Goal: Task Accomplishment & Management: Manage account settings

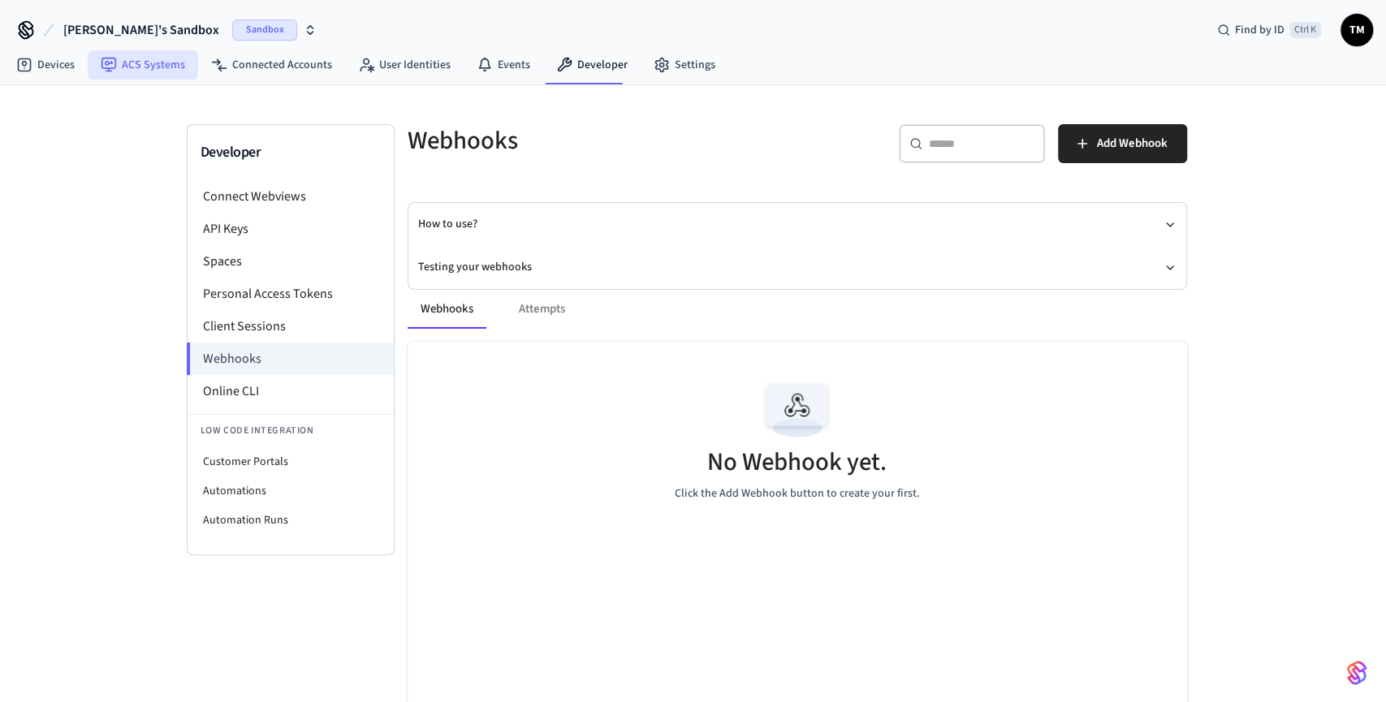
click at [140, 67] on link "ACS Systems" at bounding box center [143, 64] width 110 height 29
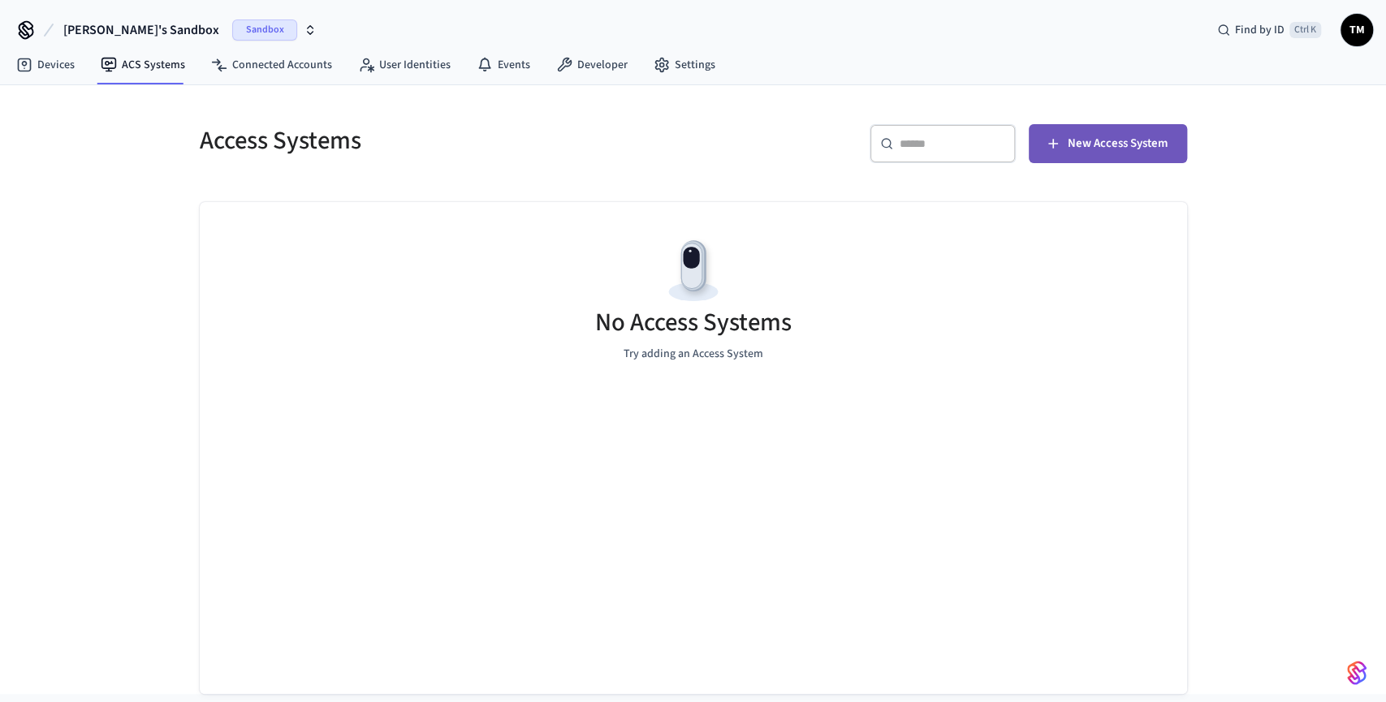
click at [1090, 157] on button "New Access System" at bounding box center [1107, 143] width 158 height 39
click at [37, 66] on link "Devices" at bounding box center [45, 64] width 84 height 29
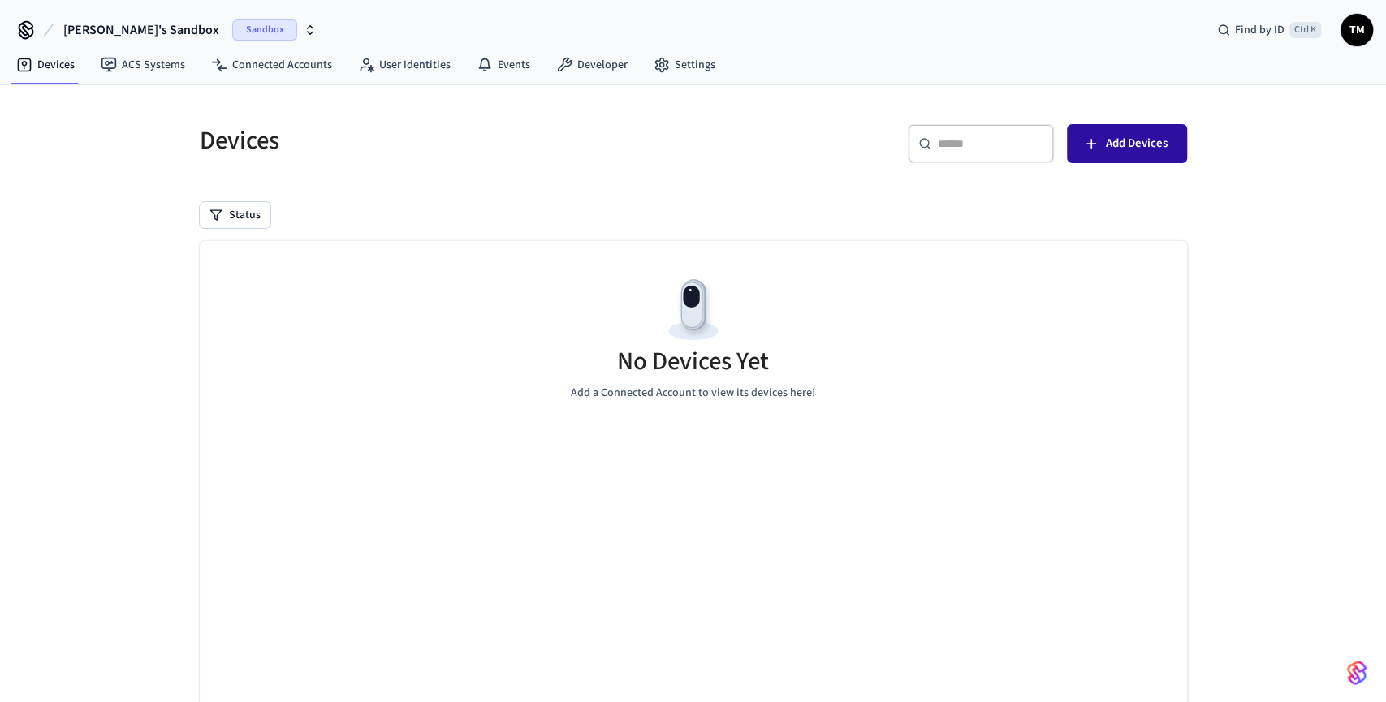
click at [1097, 127] on button "Add Devices" at bounding box center [1127, 143] width 120 height 39
click at [308, 27] on icon "button" at bounding box center [311, 27] width 6 height 2
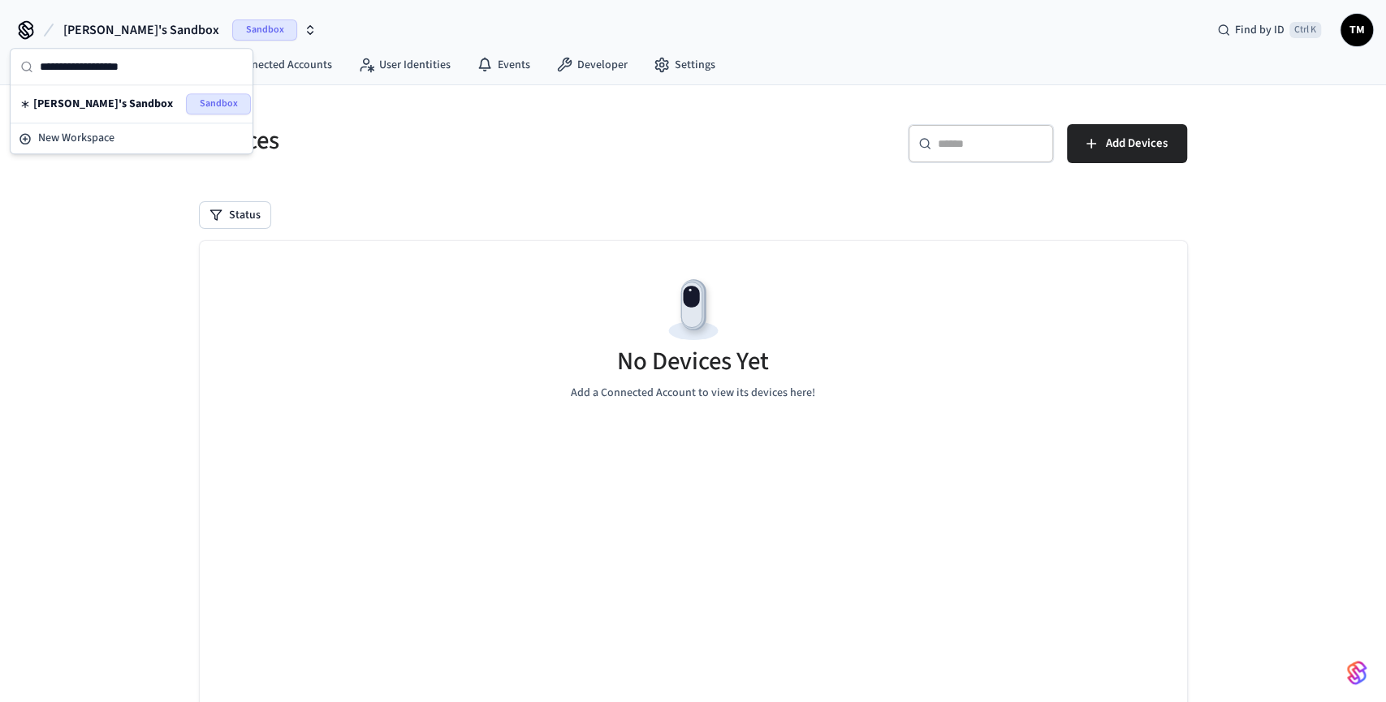
click at [304, 25] on icon "button" at bounding box center [310, 30] width 13 height 13
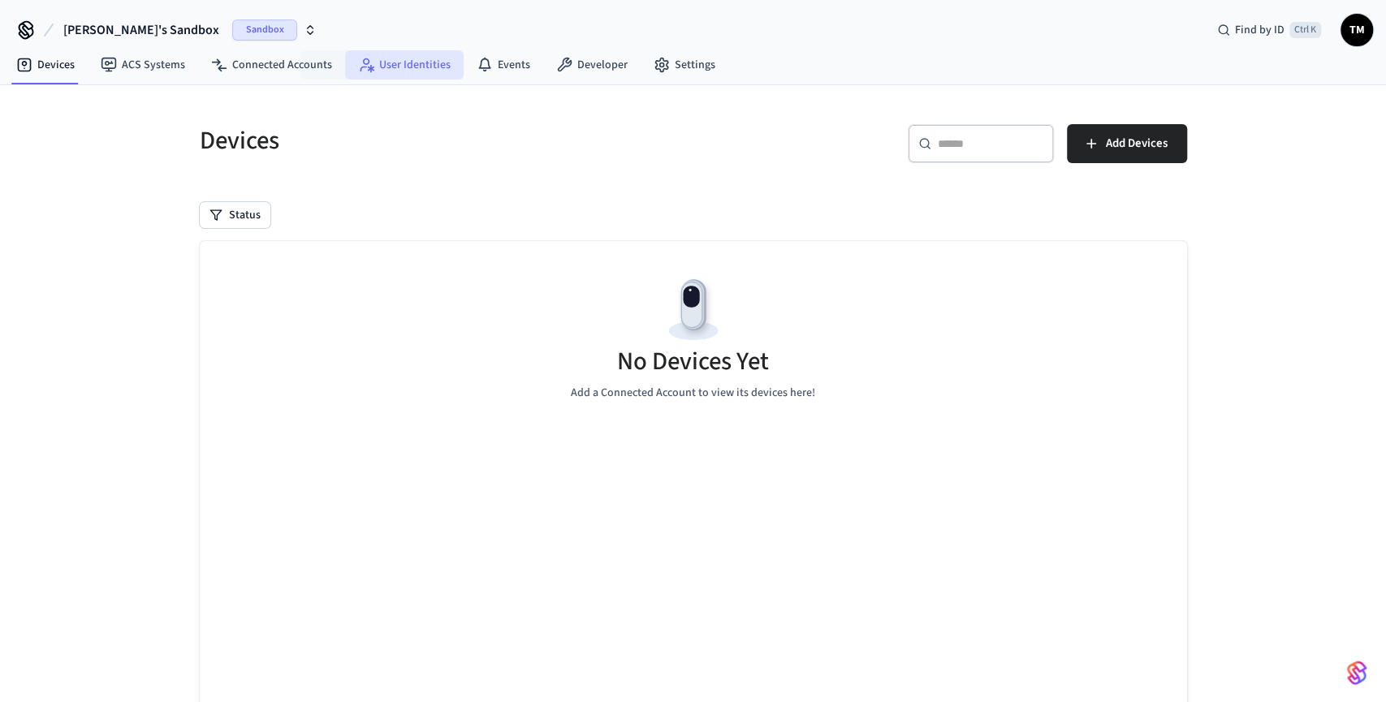
click at [411, 54] on link "User Identities" at bounding box center [404, 64] width 119 height 29
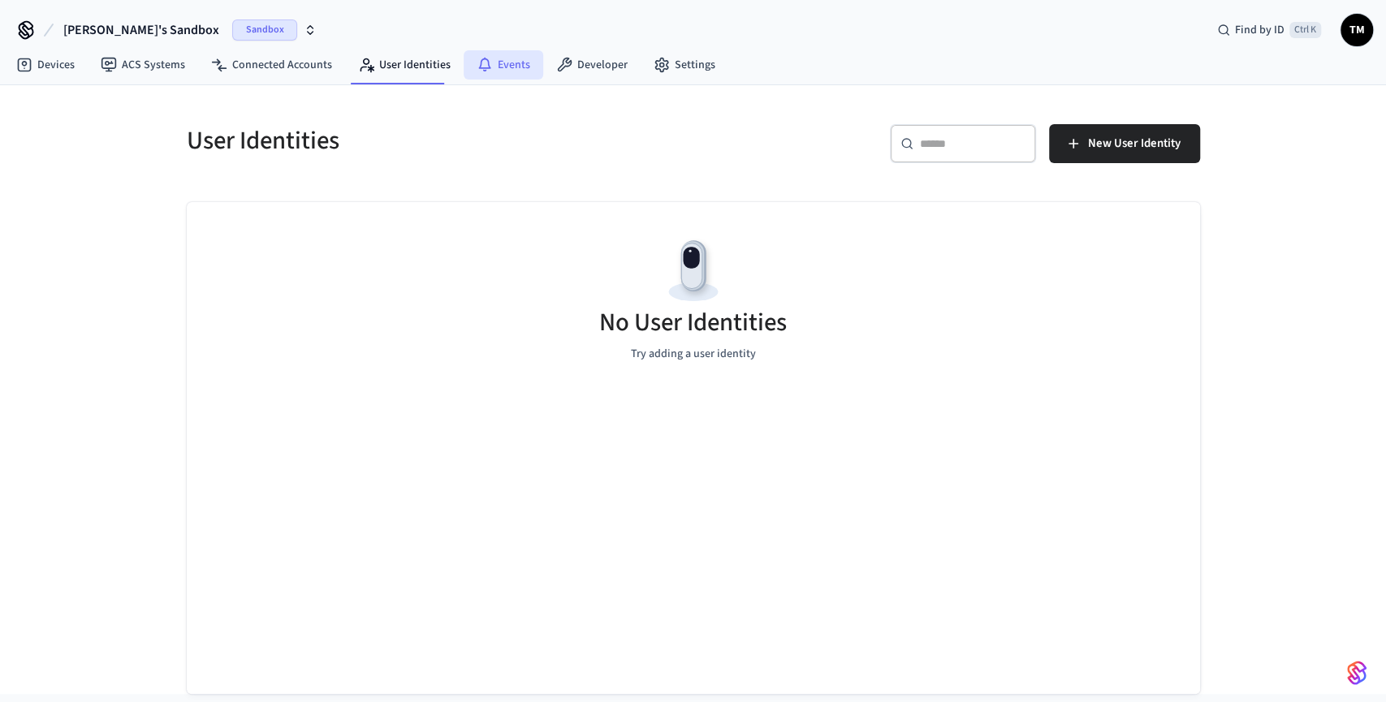
click at [505, 63] on link "Events" at bounding box center [503, 64] width 80 height 29
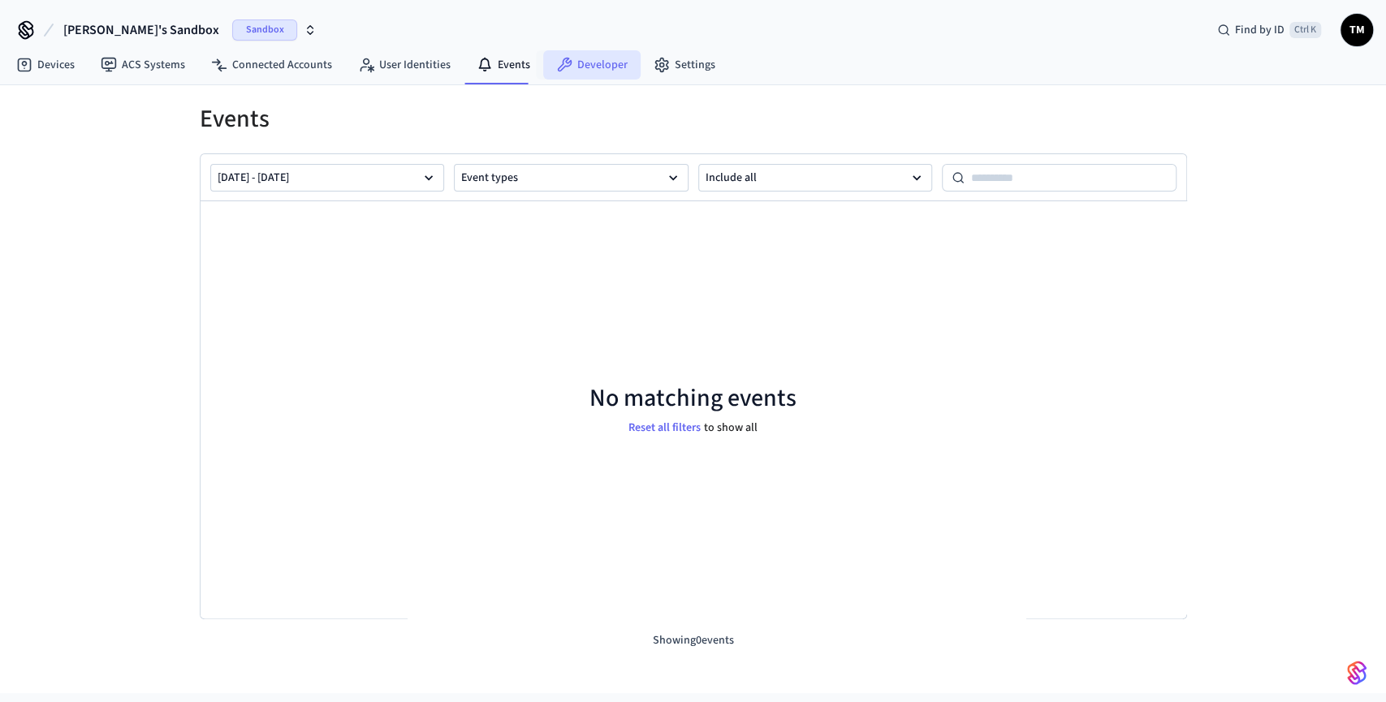
click at [585, 61] on link "Developer" at bounding box center [591, 64] width 97 height 29
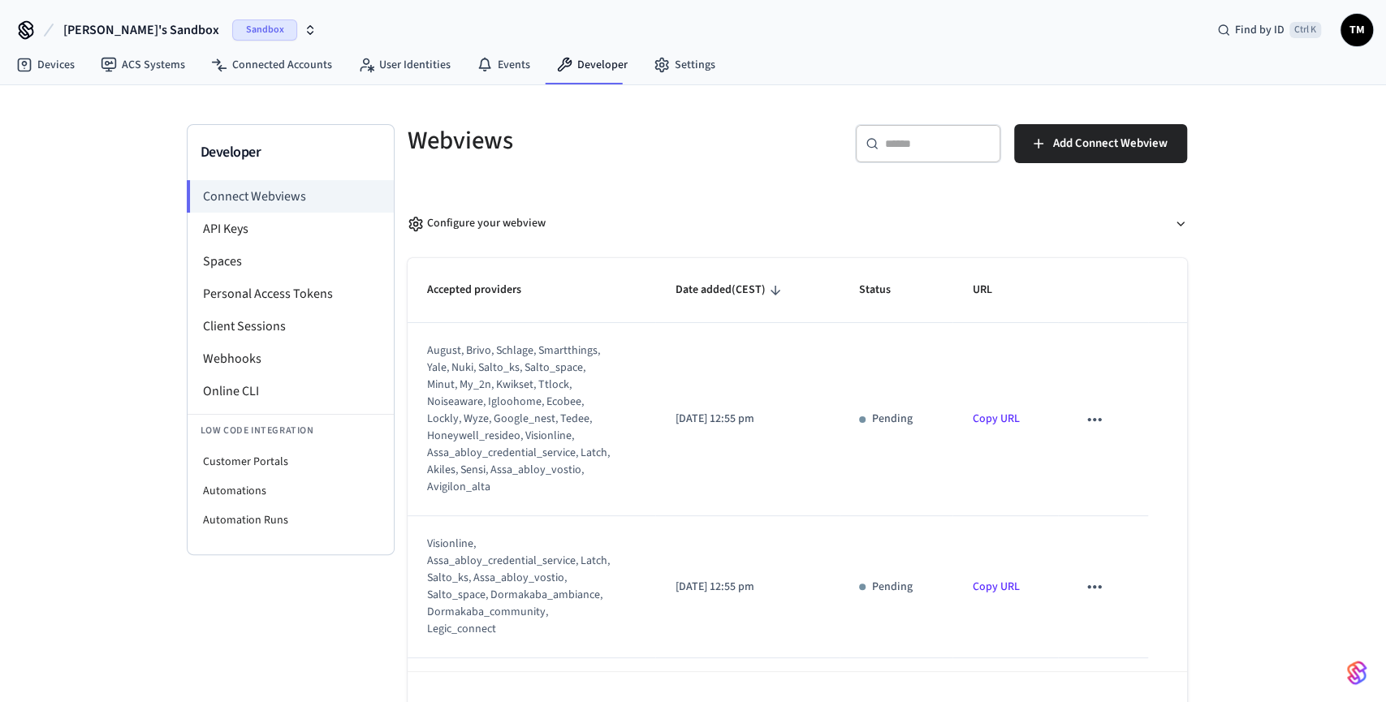
click at [1097, 416] on icon "sticky table" at bounding box center [1094, 419] width 21 height 21
click at [1212, 408] on div at bounding box center [693, 351] width 1386 height 702
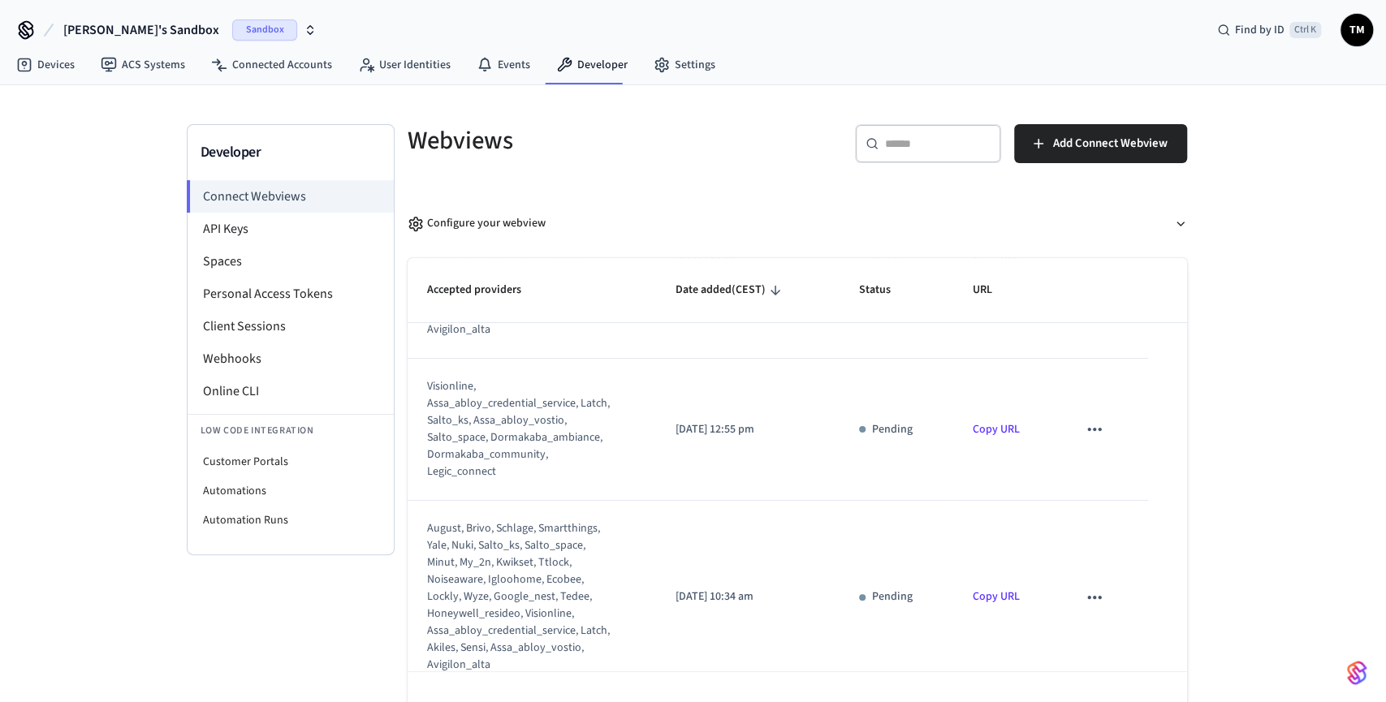
scroll to position [163, 0]
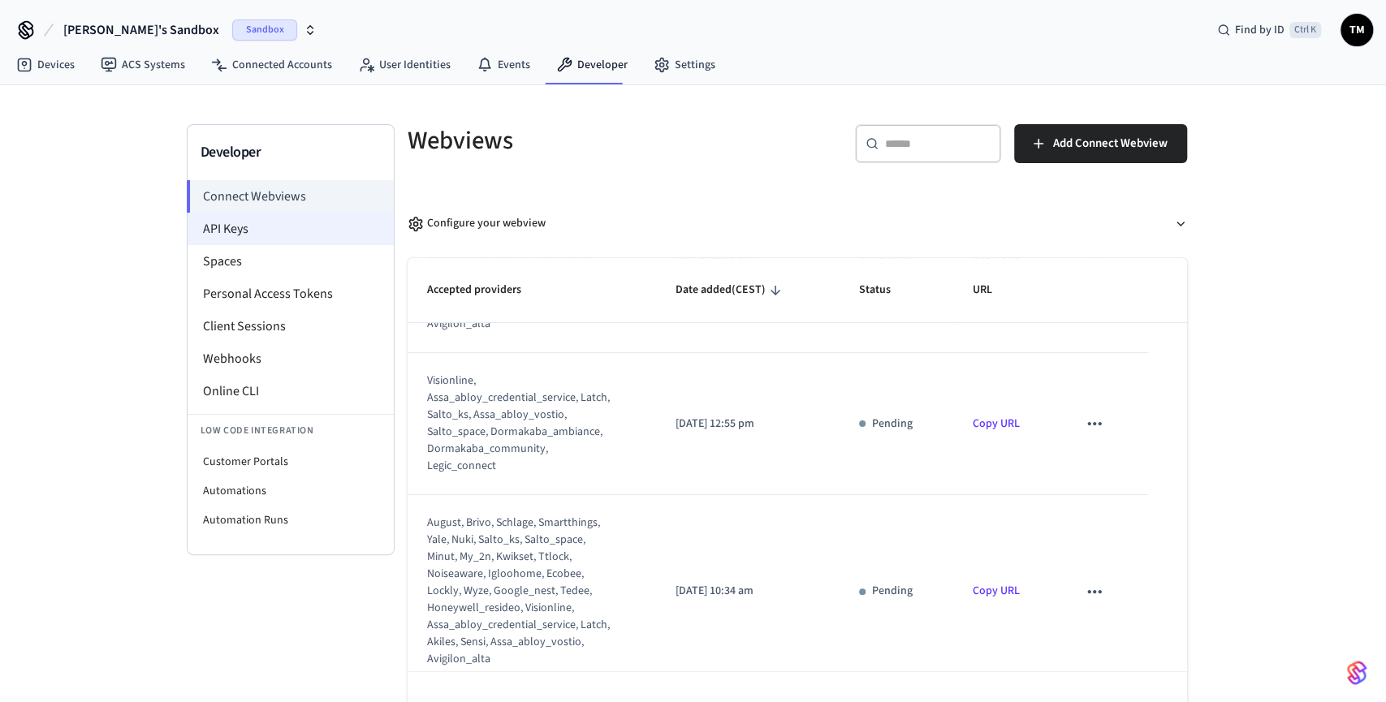
click at [311, 225] on li "API Keys" at bounding box center [291, 229] width 206 height 32
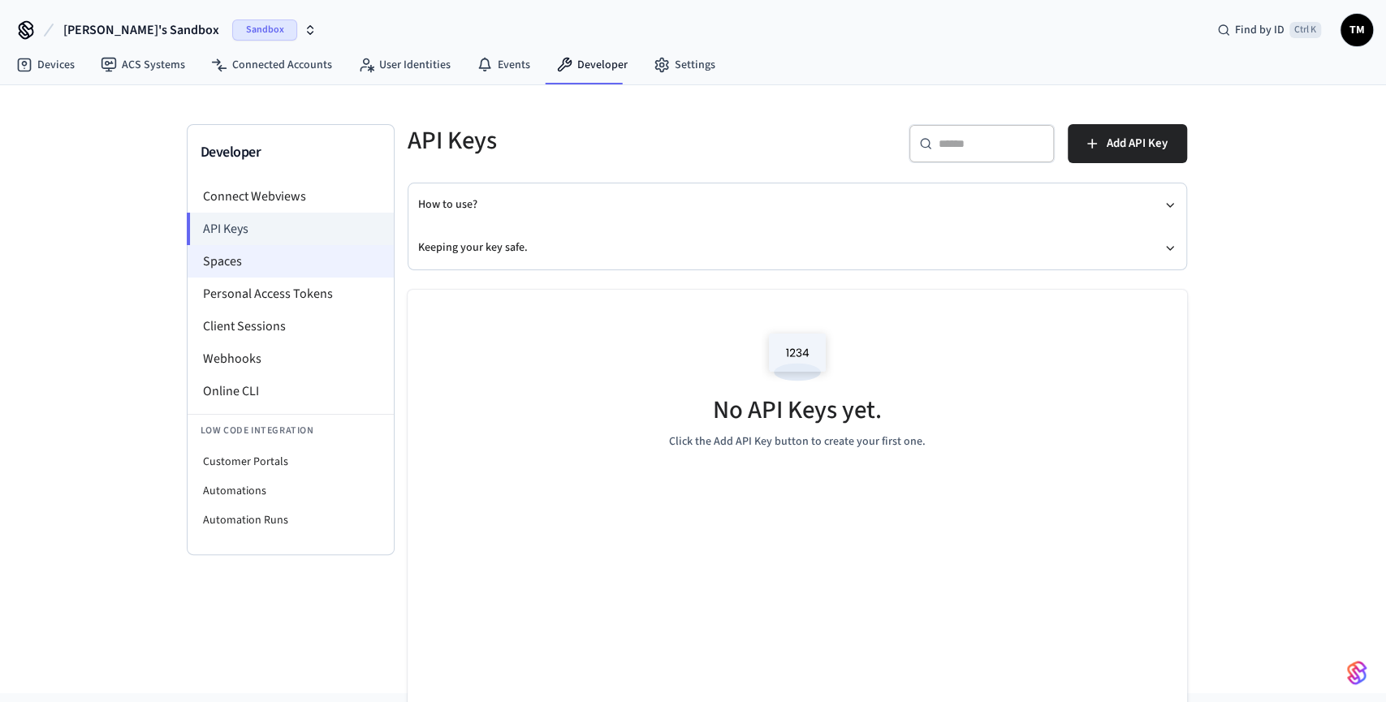
click at [295, 268] on li "Spaces" at bounding box center [291, 261] width 206 height 32
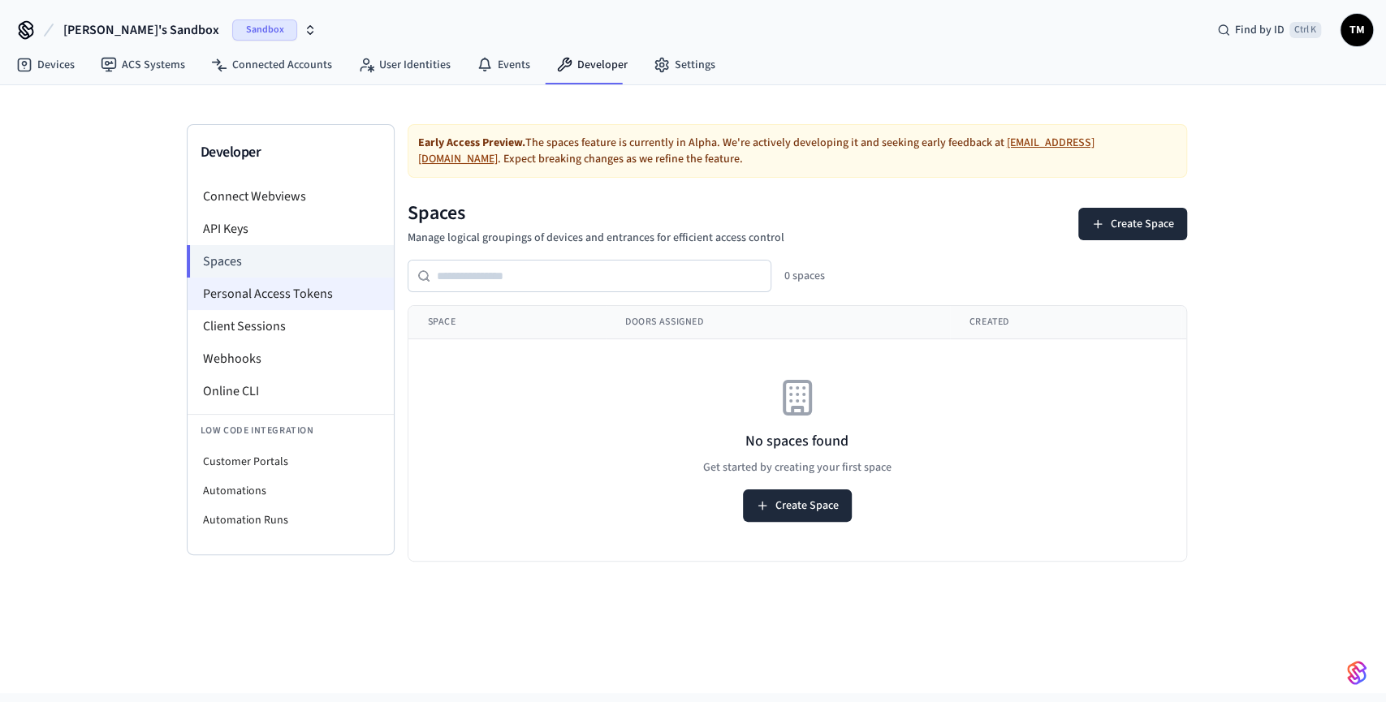
click at [290, 304] on li "Personal Access Tokens" at bounding box center [291, 294] width 206 height 32
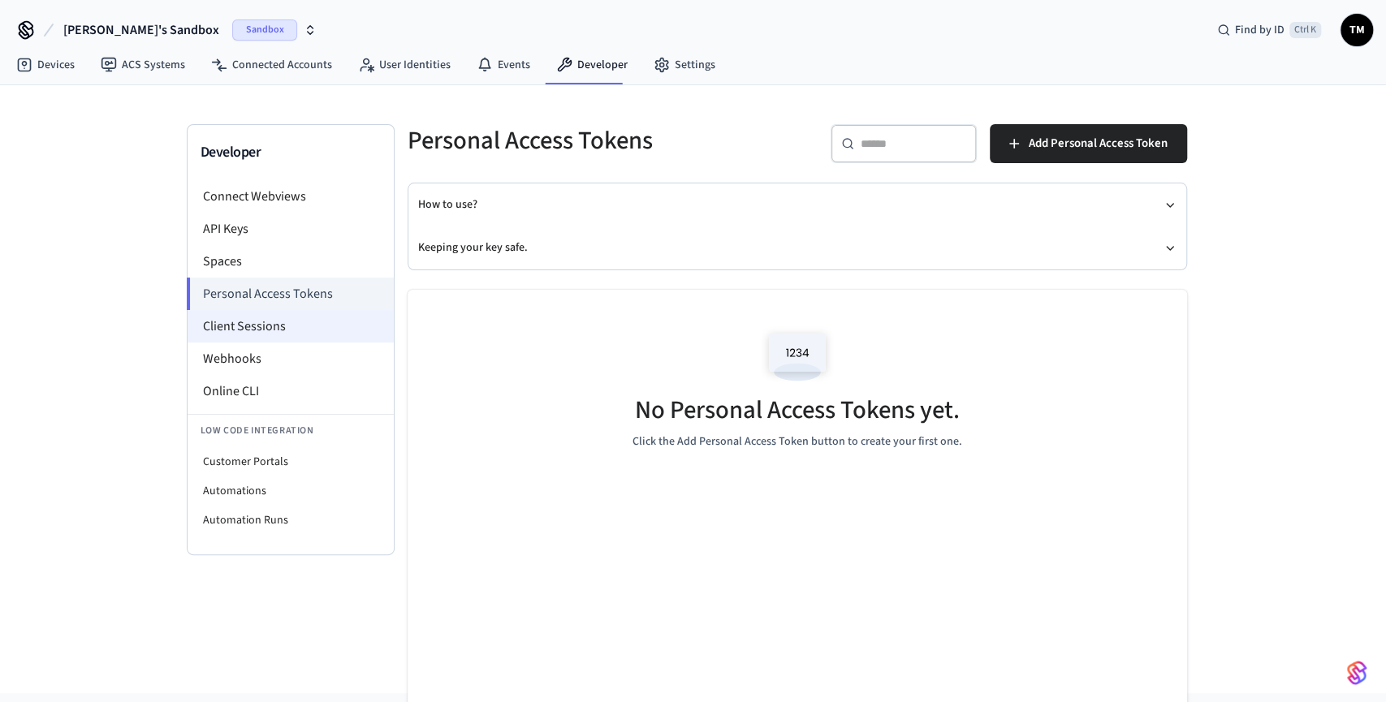
click at [290, 341] on li "Client Sessions" at bounding box center [291, 326] width 206 height 32
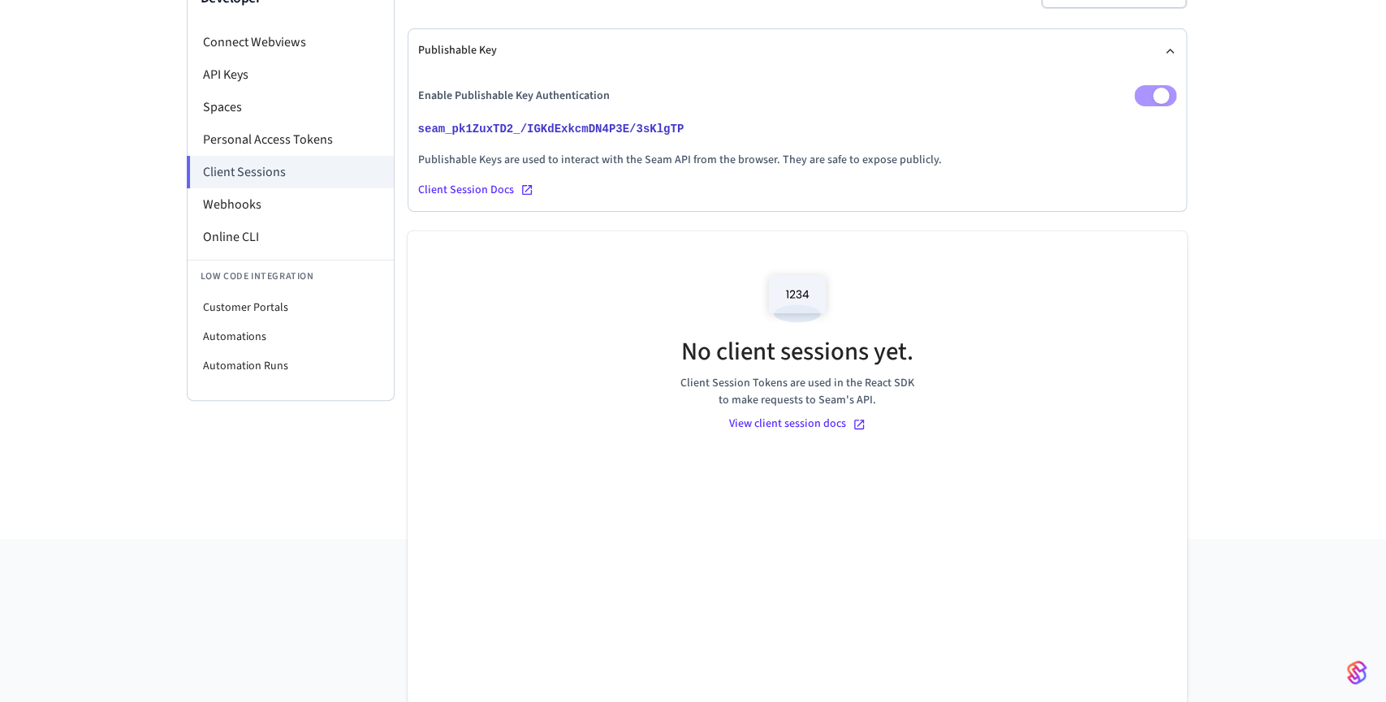
scroll to position [154, 0]
click at [233, 210] on li "Webhooks" at bounding box center [291, 204] width 206 height 32
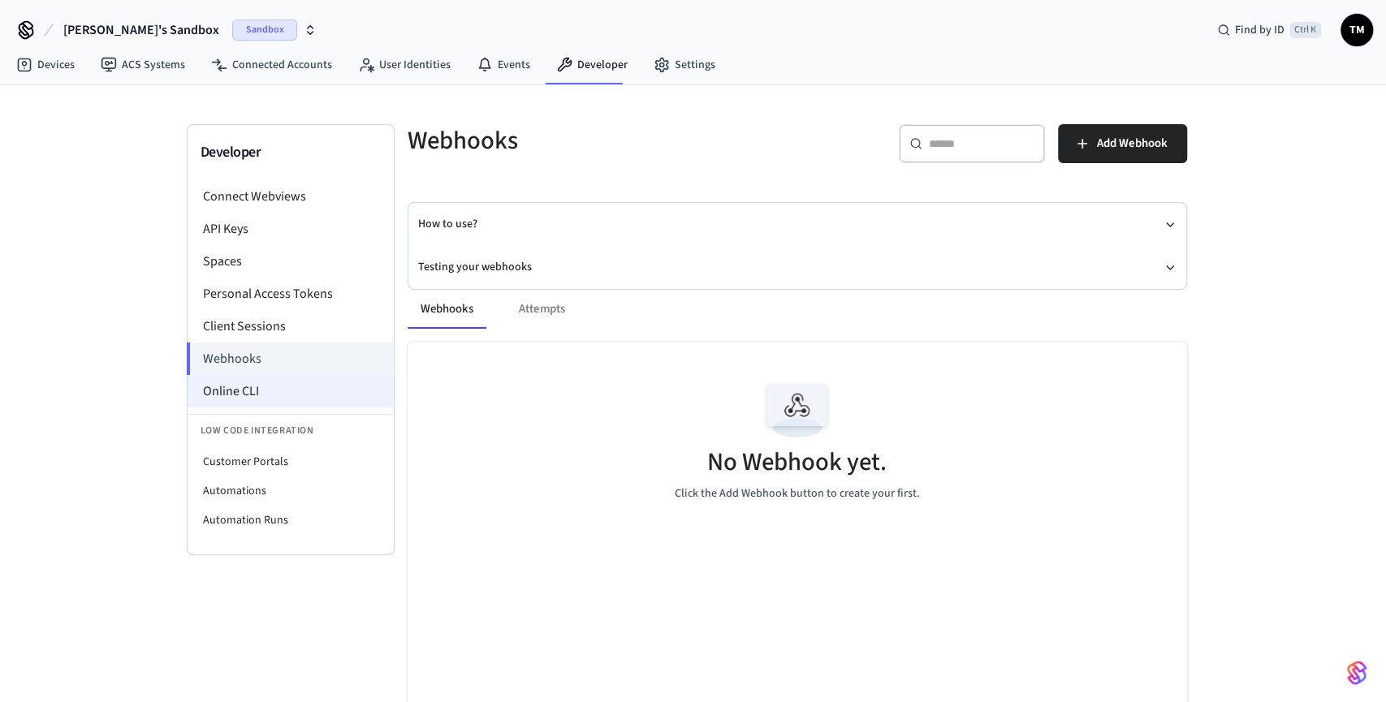
click at [277, 397] on li "Online CLI" at bounding box center [291, 391] width 206 height 32
click at [276, 196] on li "Connect Webviews" at bounding box center [291, 196] width 206 height 32
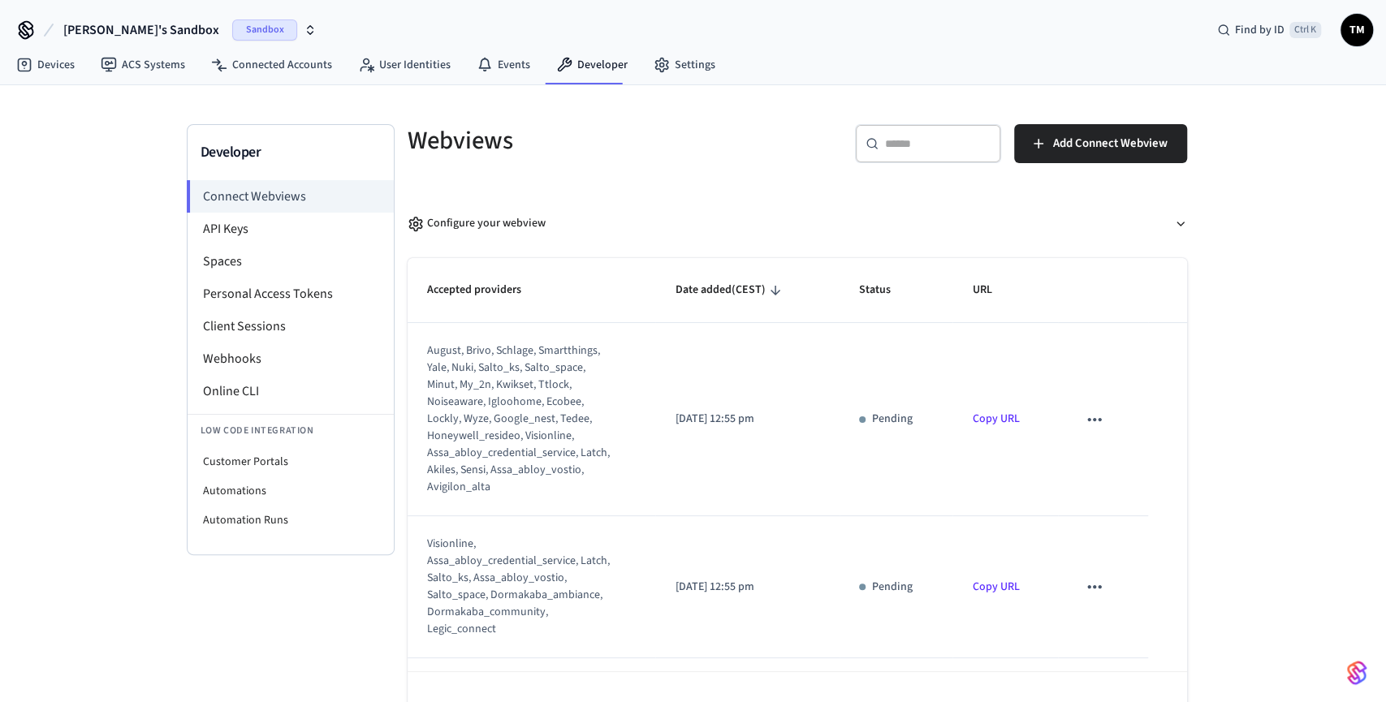
click at [1001, 421] on link "Copy URL" at bounding box center [995, 419] width 47 height 16
click at [537, 242] on button "Configure your webview" at bounding box center [796, 223] width 779 height 43
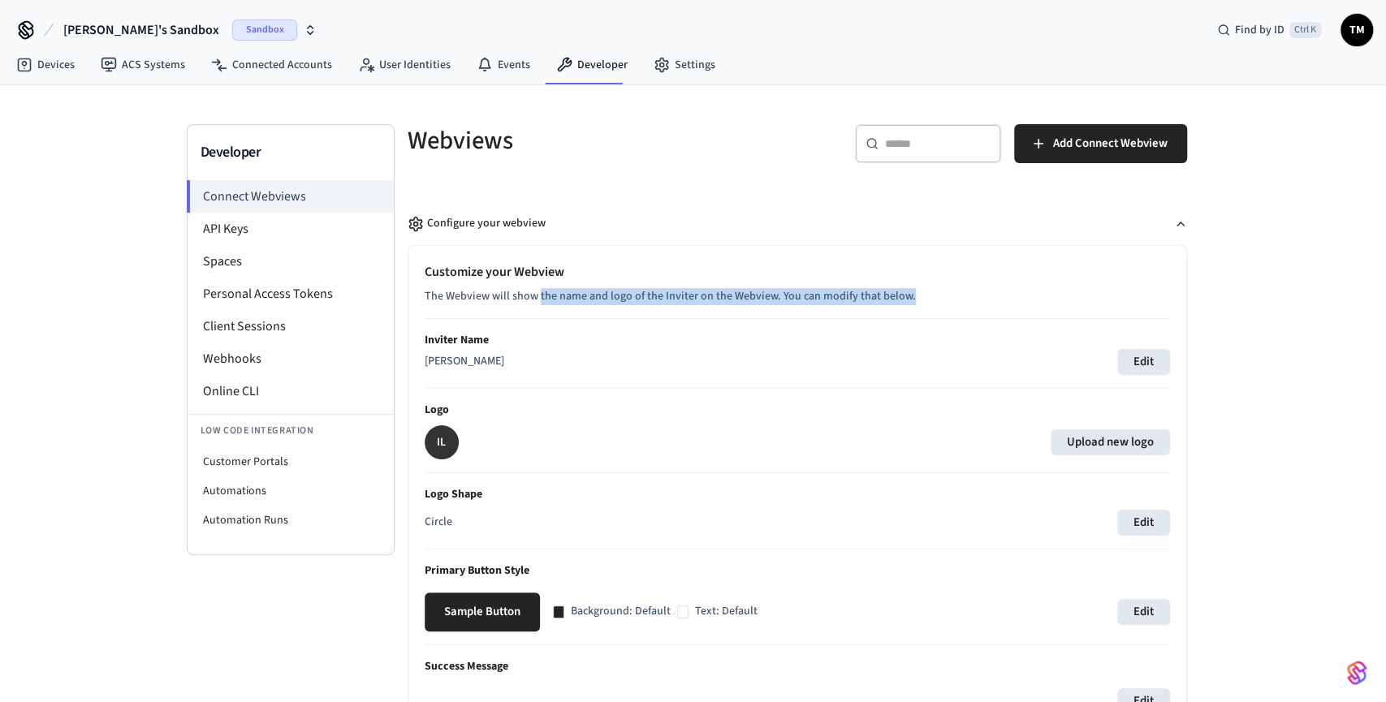
drag, startPoint x: 539, startPoint y: 298, endPoint x: 905, endPoint y: 298, distance: 366.1
click at [905, 298] on p "The Webview will show the name and logo of the Inviter on the Webview. You can …" at bounding box center [797, 296] width 745 height 17
drag, startPoint x: 847, startPoint y: 299, endPoint x: 610, endPoint y: 297, distance: 236.2
click at [611, 297] on p "The Webview will show the name and logo of the Inviter on the Webview. You can …" at bounding box center [797, 296] width 745 height 17
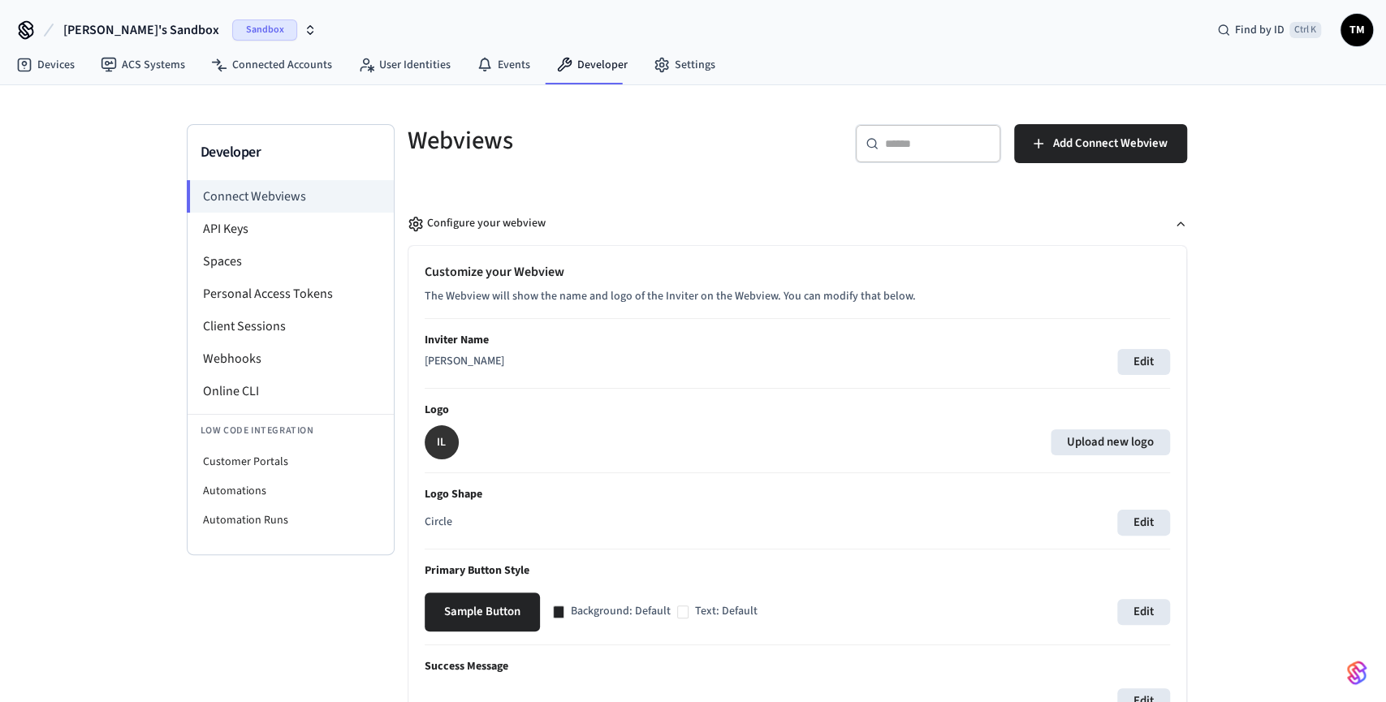
click at [610, 297] on p "The Webview will show the name and logo of the Inviter on the Webview. You can …" at bounding box center [797, 296] width 745 height 17
click at [511, 224] on div "Configure your webview" at bounding box center [476, 223] width 138 height 17
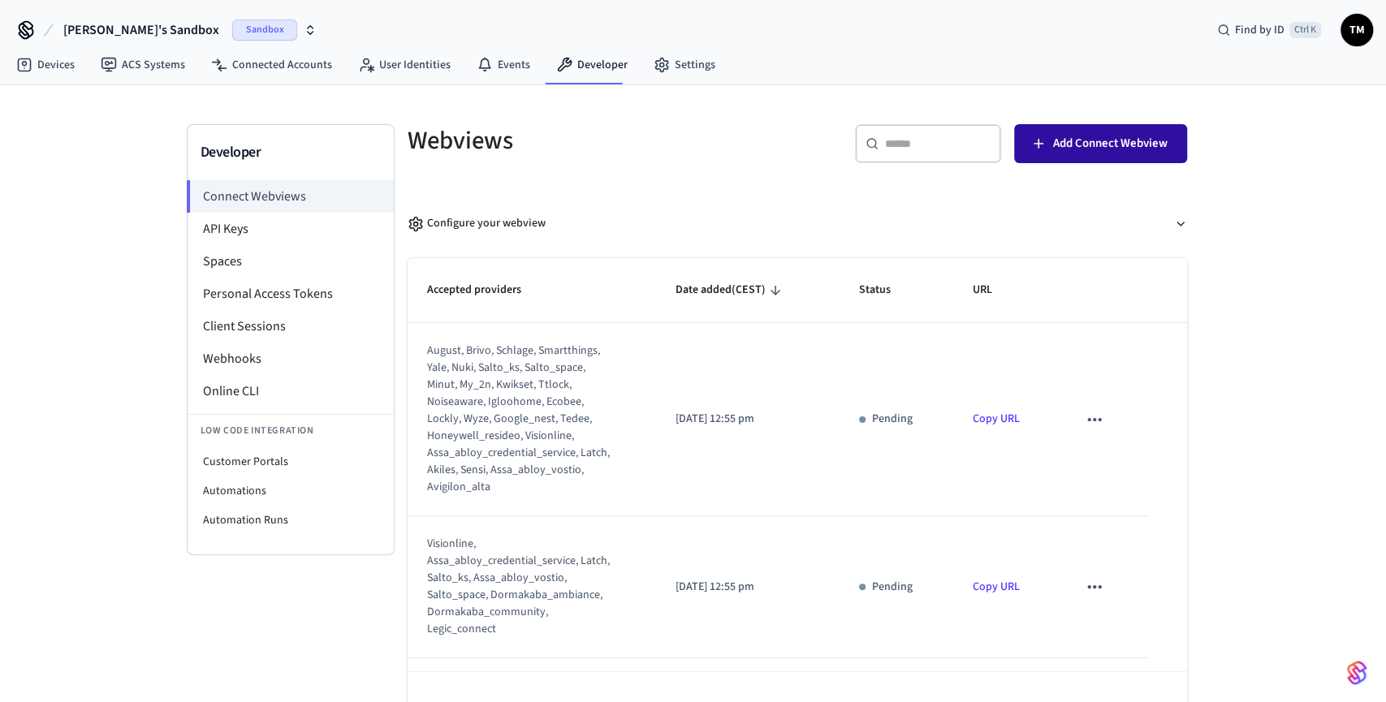
click at [1099, 149] on span "Add Connect Webview" at bounding box center [1110, 143] width 114 height 21
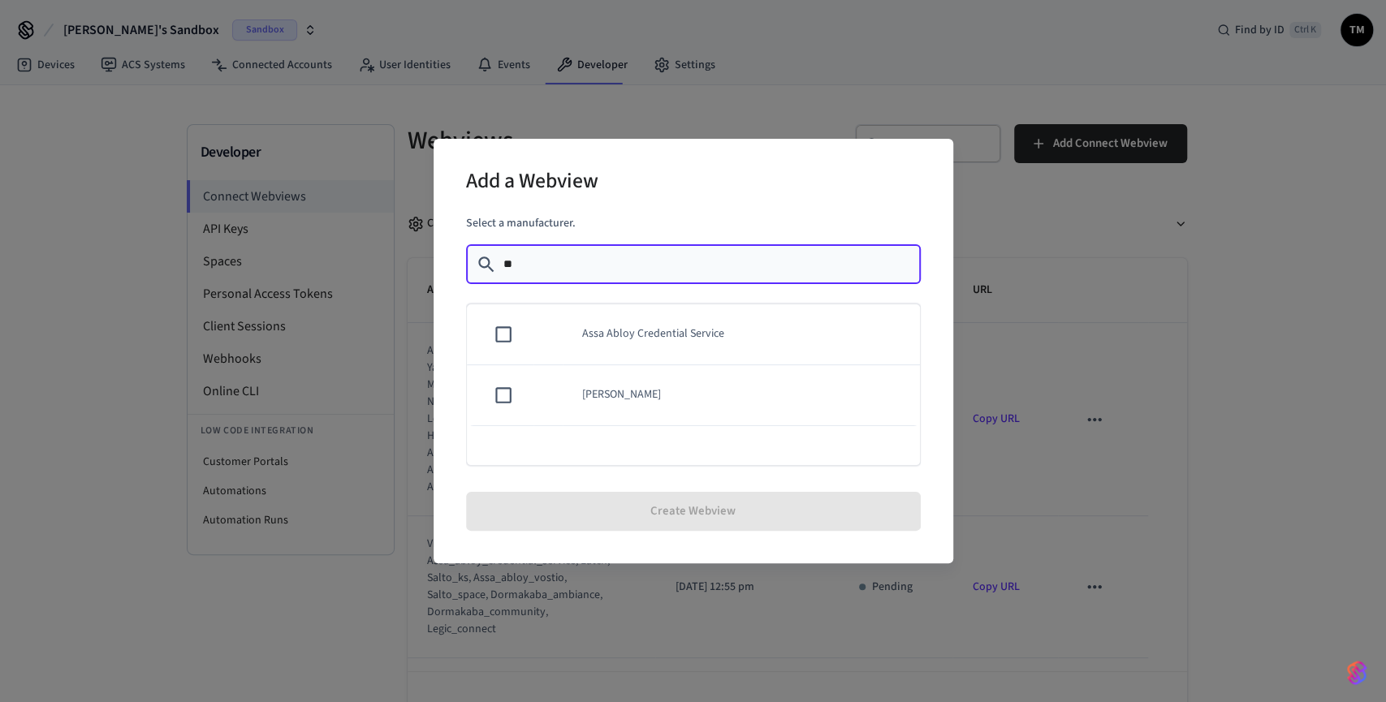
type input "*"
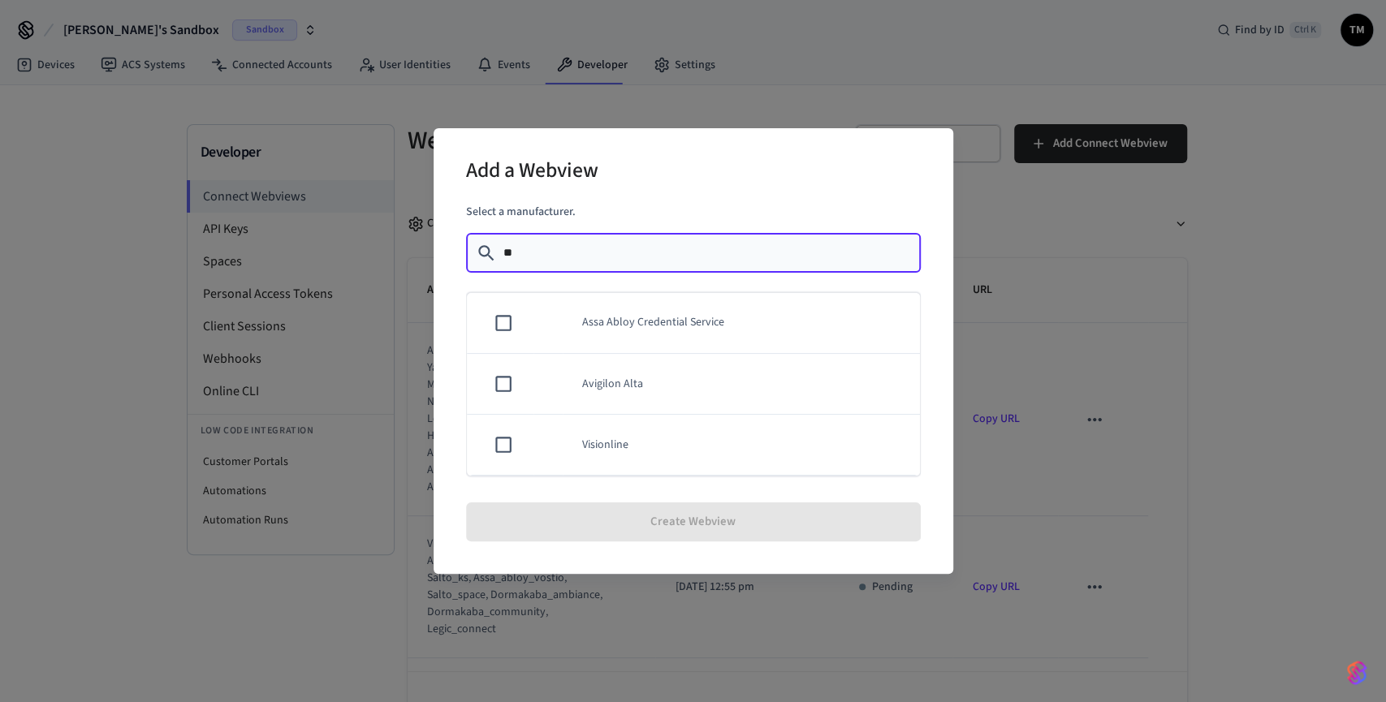
type input "*"
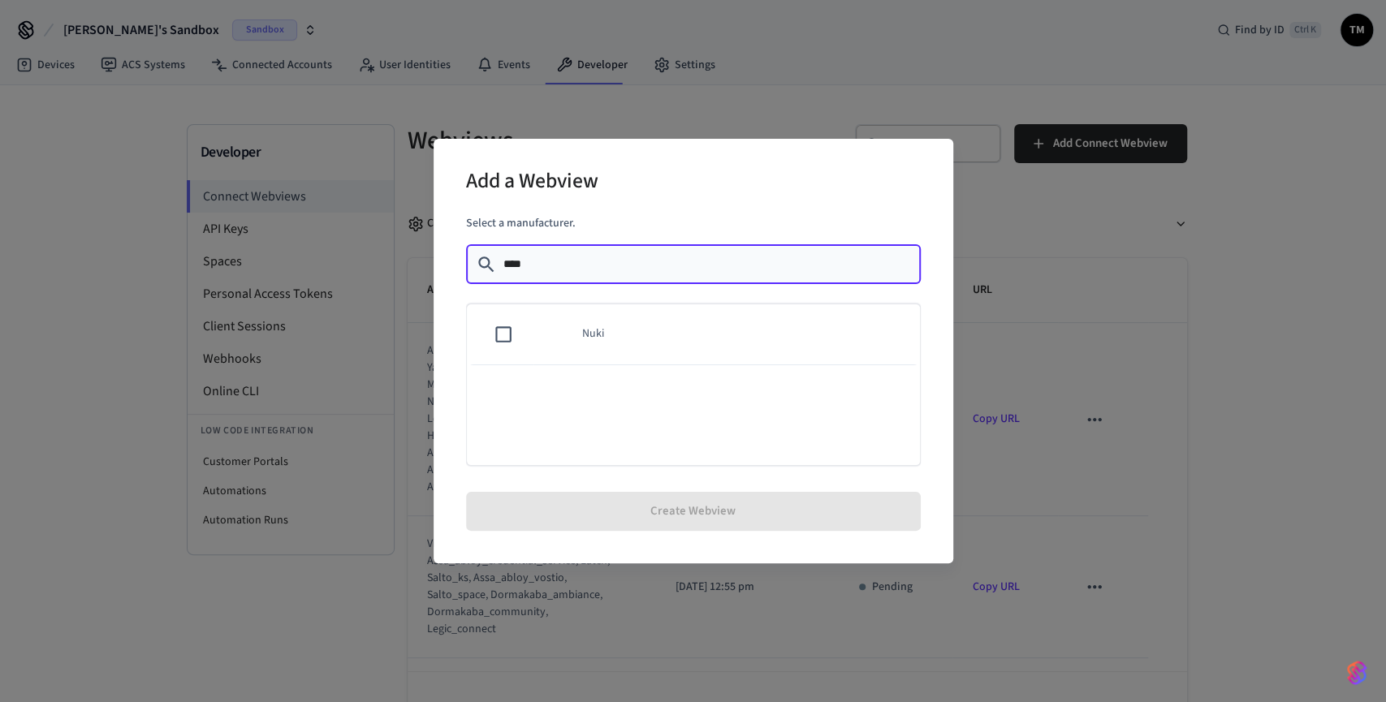
type input "****"
click at [1385, 388] on div "Add a Webview Select a manufacturer. ​ **** ​ Nuki Create Webview" at bounding box center [693, 351] width 1386 height 702
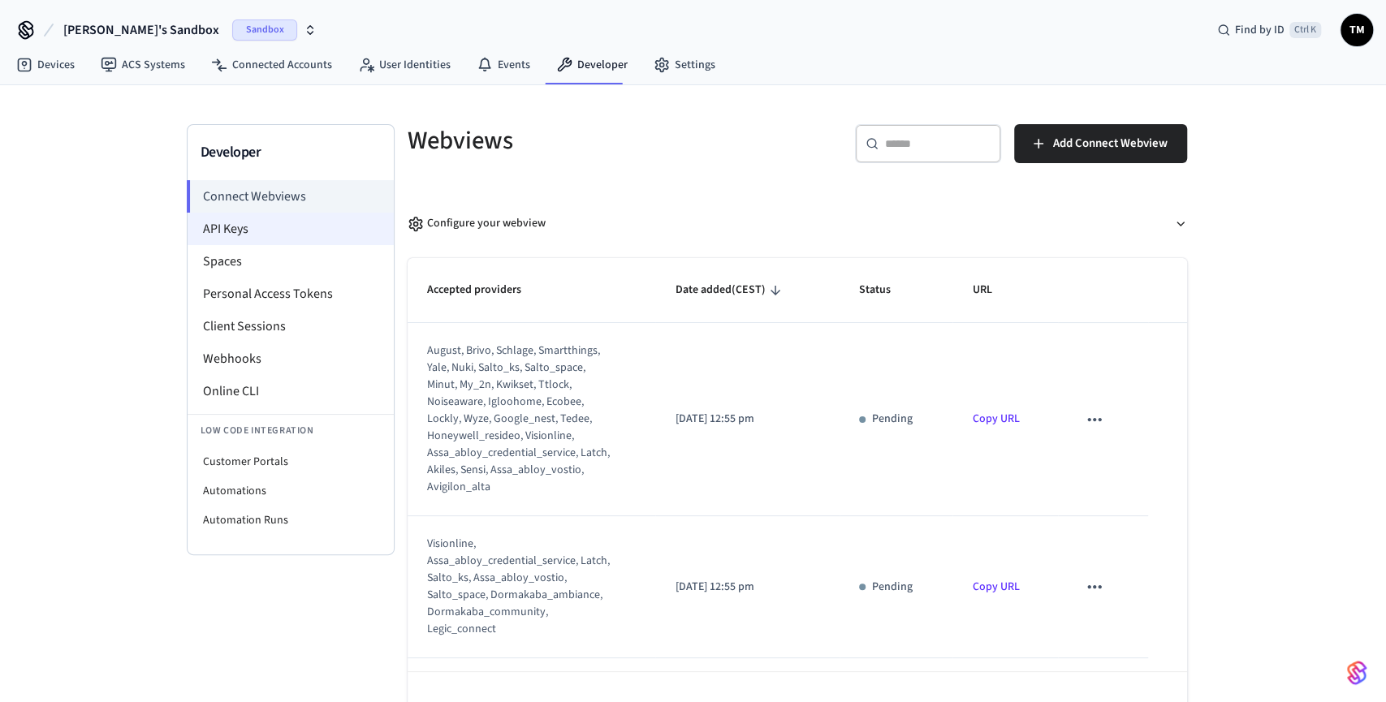
click at [312, 230] on li "API Keys" at bounding box center [291, 229] width 206 height 32
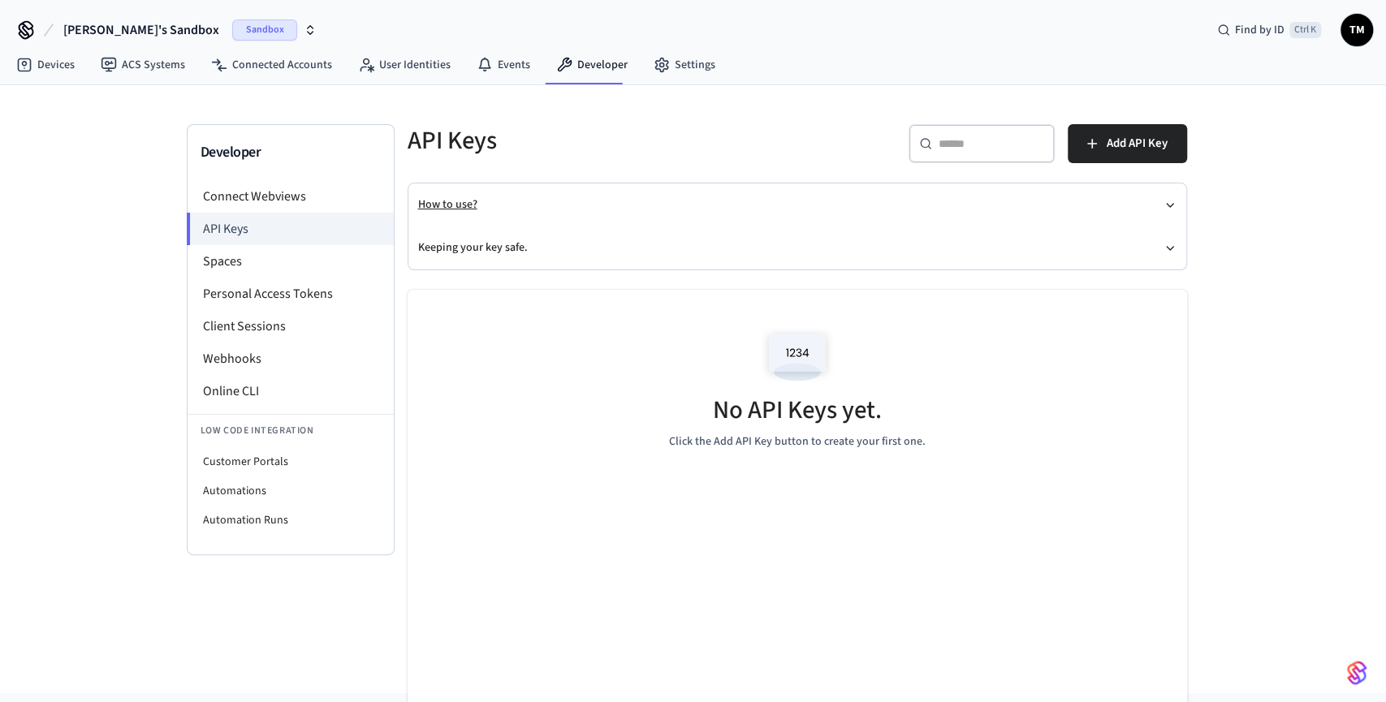
click at [472, 206] on button "How to use?" at bounding box center [797, 204] width 758 height 43
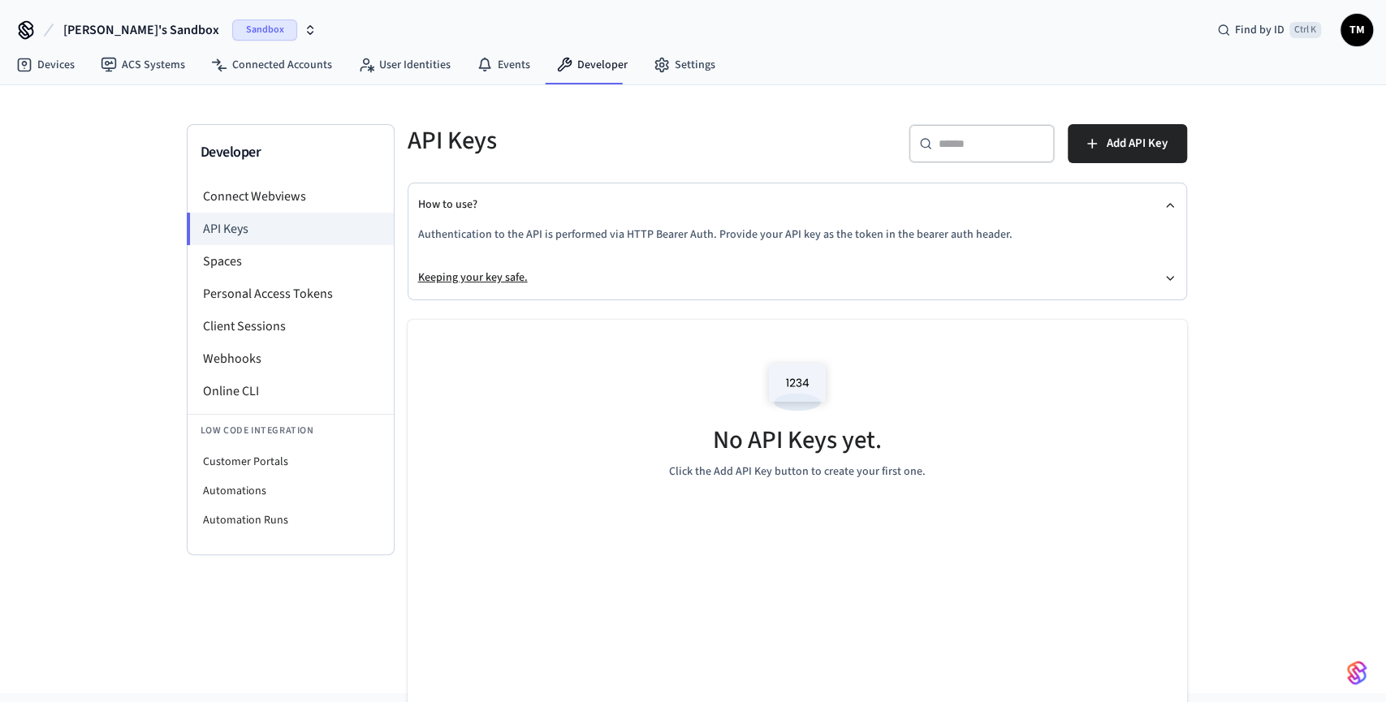
click at [612, 276] on button "Keeping your key safe." at bounding box center [797, 277] width 758 height 43
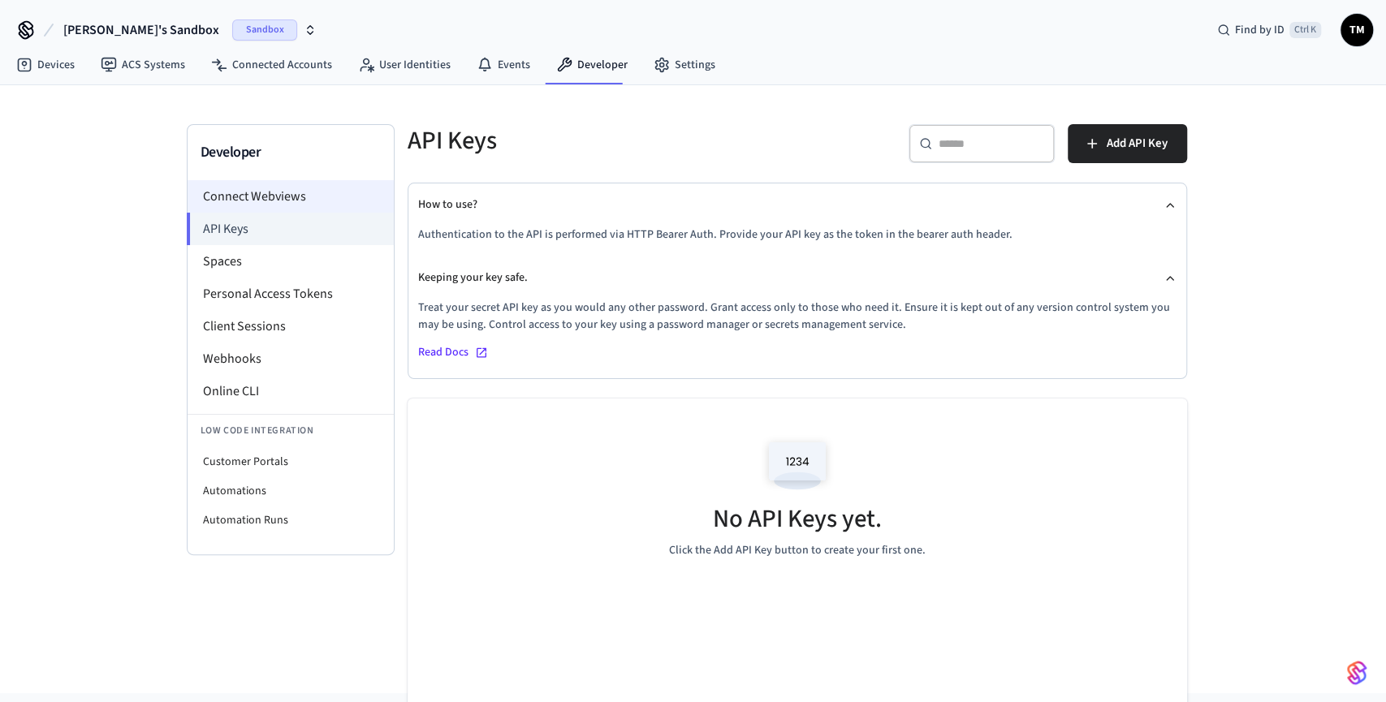
click at [270, 188] on li "Connect Webviews" at bounding box center [291, 196] width 206 height 32
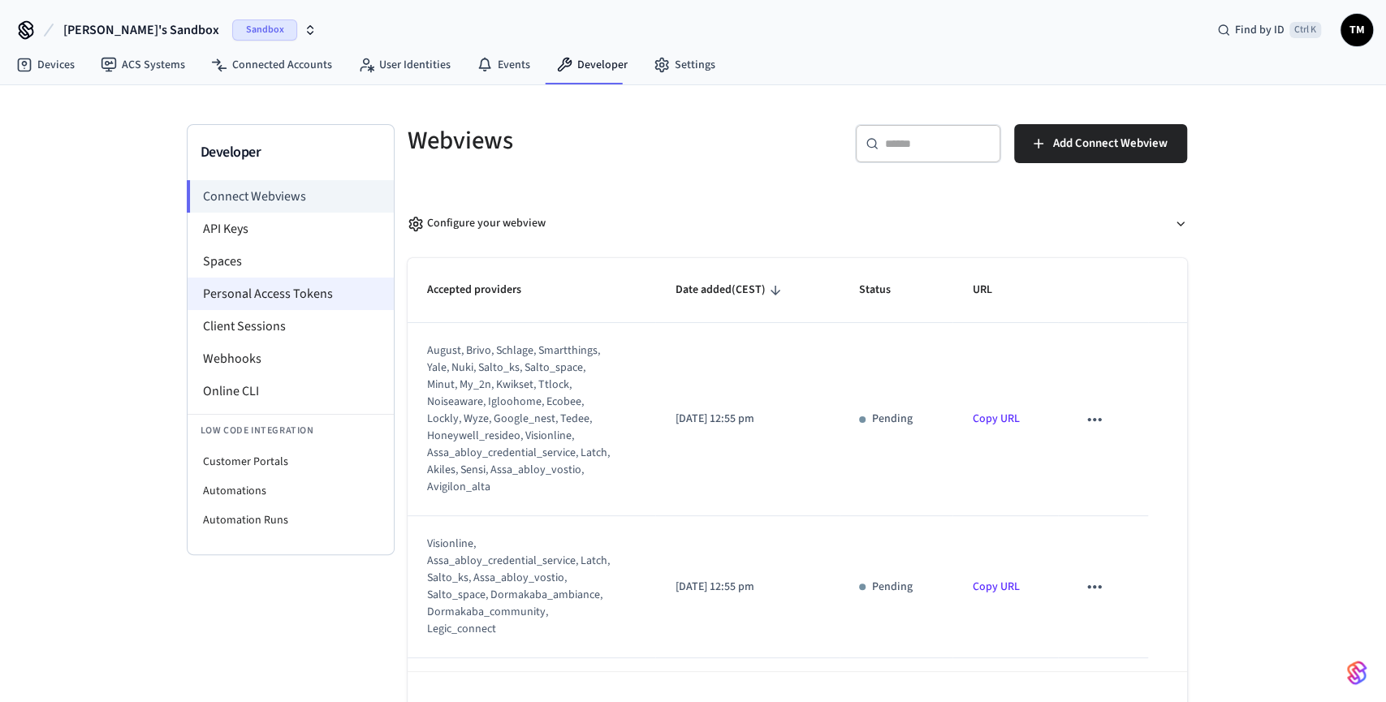
click at [291, 294] on li "Personal Access Tokens" at bounding box center [291, 294] width 206 height 32
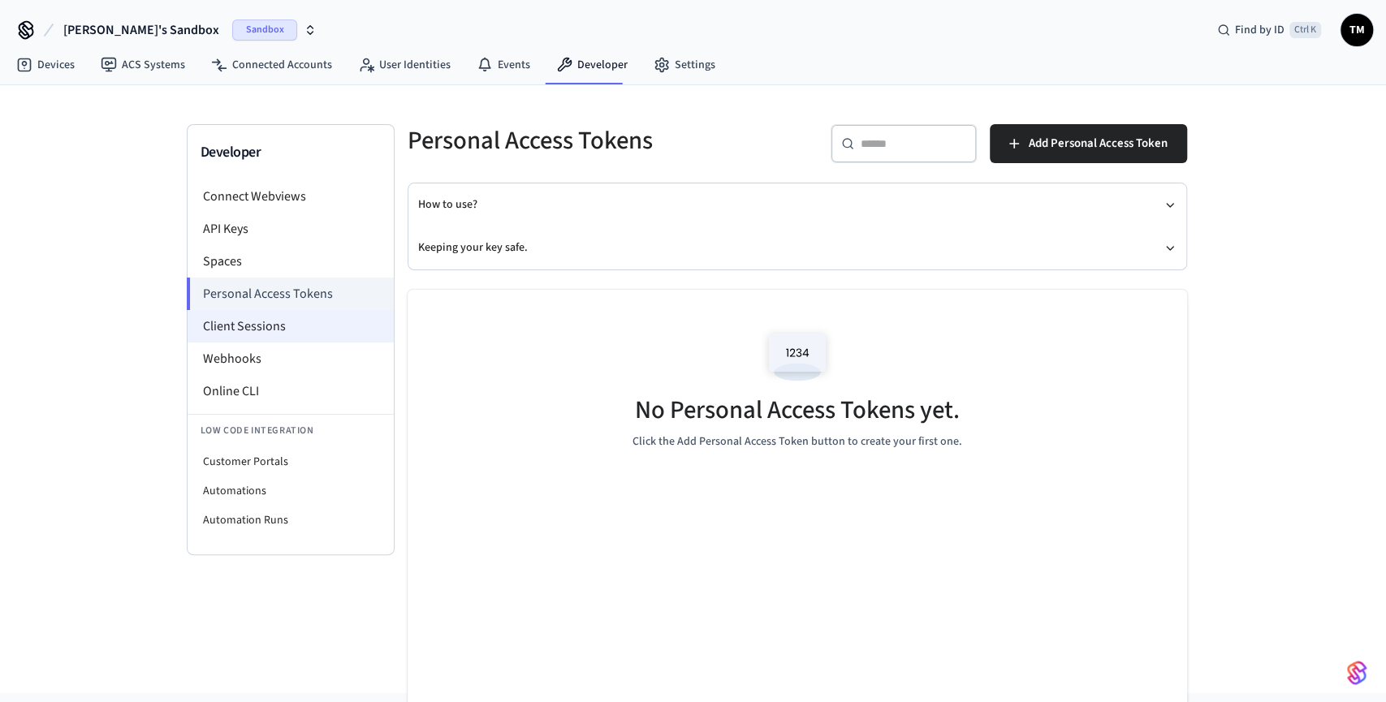
click at [259, 322] on li "Client Sessions" at bounding box center [291, 326] width 206 height 32
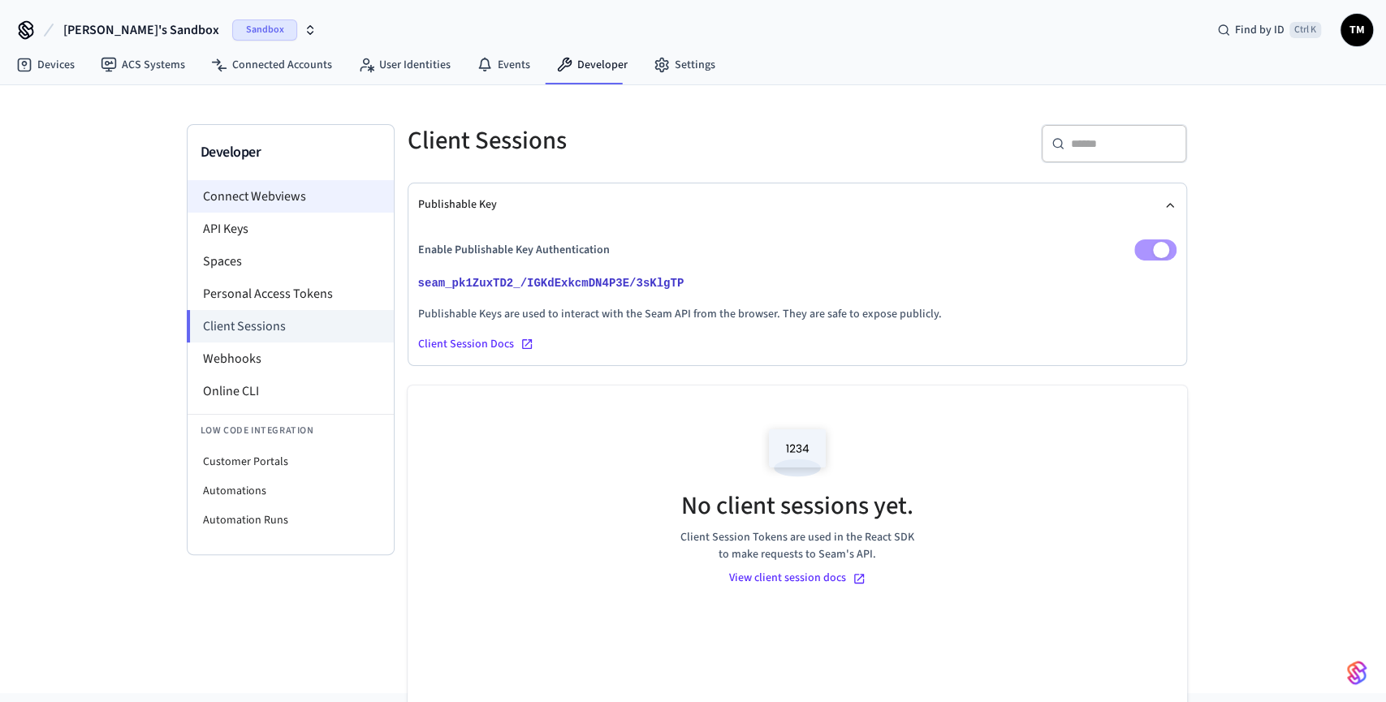
click at [272, 200] on li "Connect Webviews" at bounding box center [291, 196] width 206 height 32
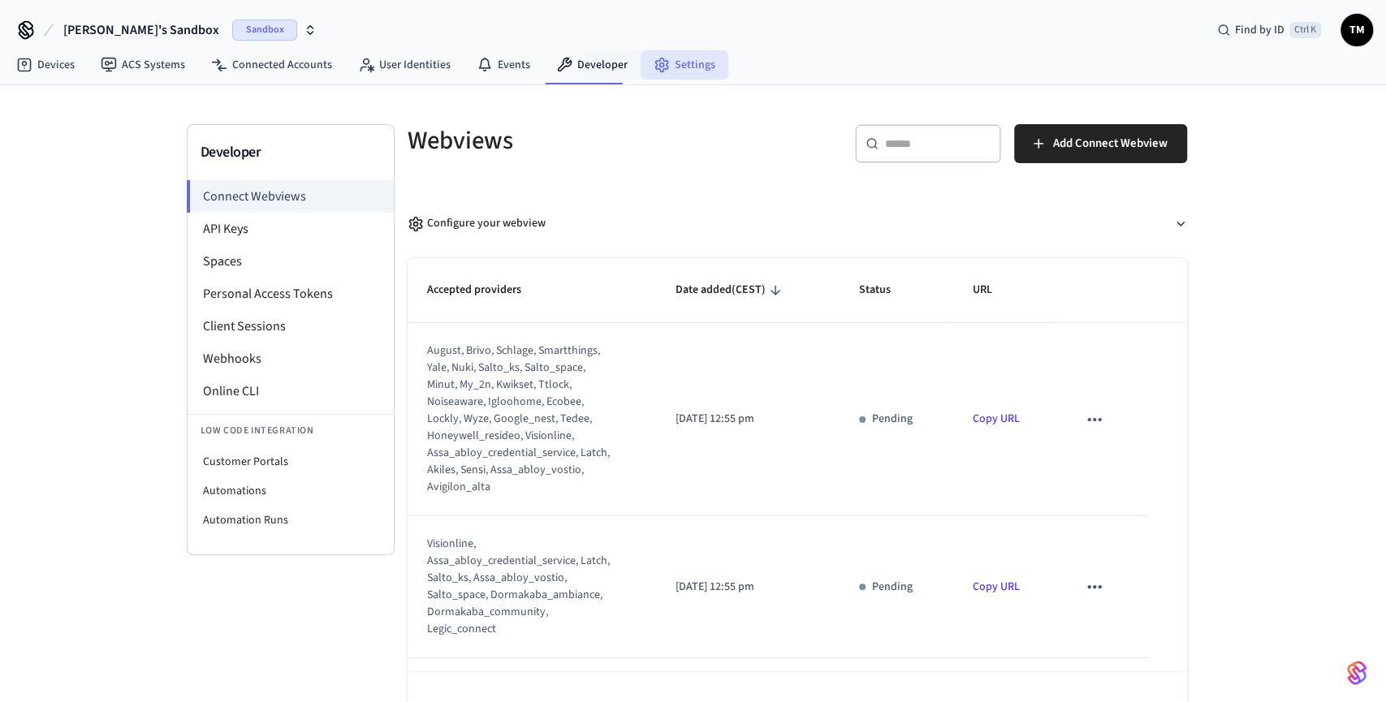
click at [674, 69] on link "Settings" at bounding box center [684, 64] width 88 height 29
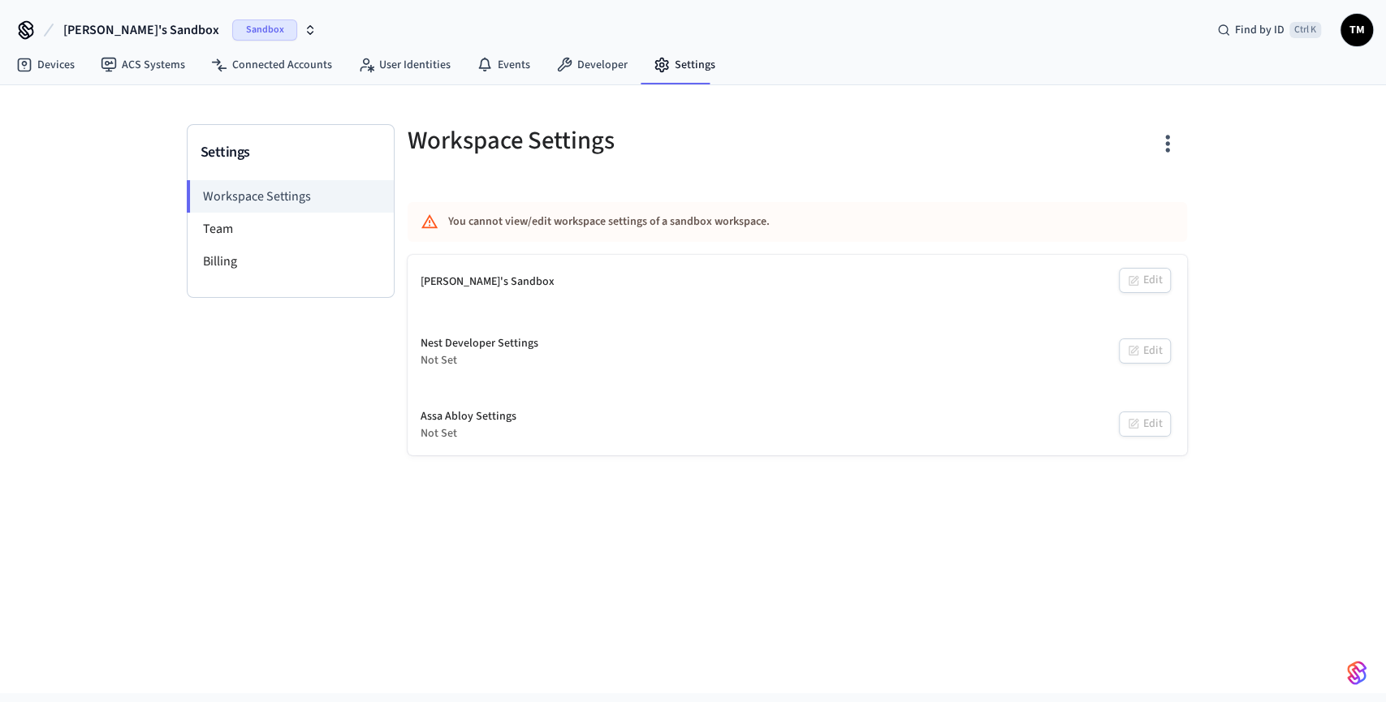
click at [1152, 423] on div "Assa Abloy Settings Not Set Edit" at bounding box center [796, 425] width 779 height 60
click at [270, 233] on li "Team" at bounding box center [291, 229] width 206 height 32
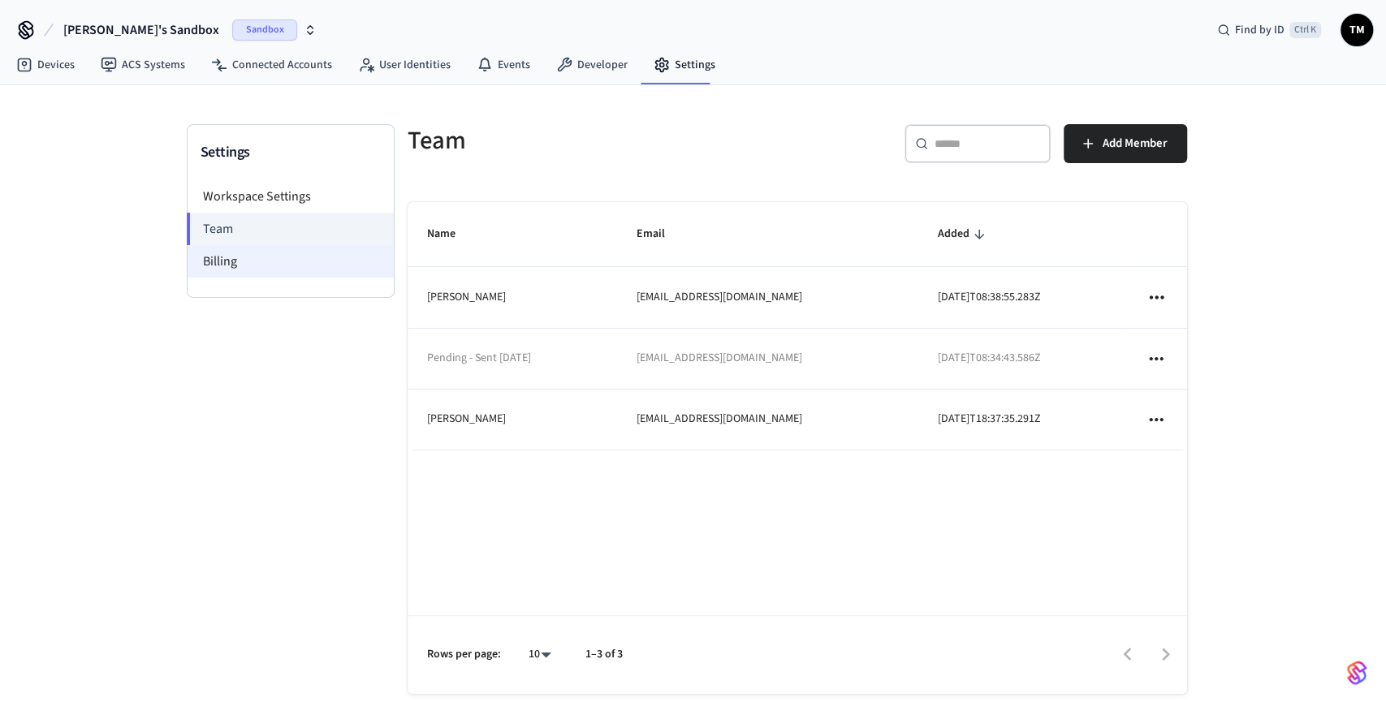
click at [274, 265] on li "Billing" at bounding box center [291, 261] width 206 height 32
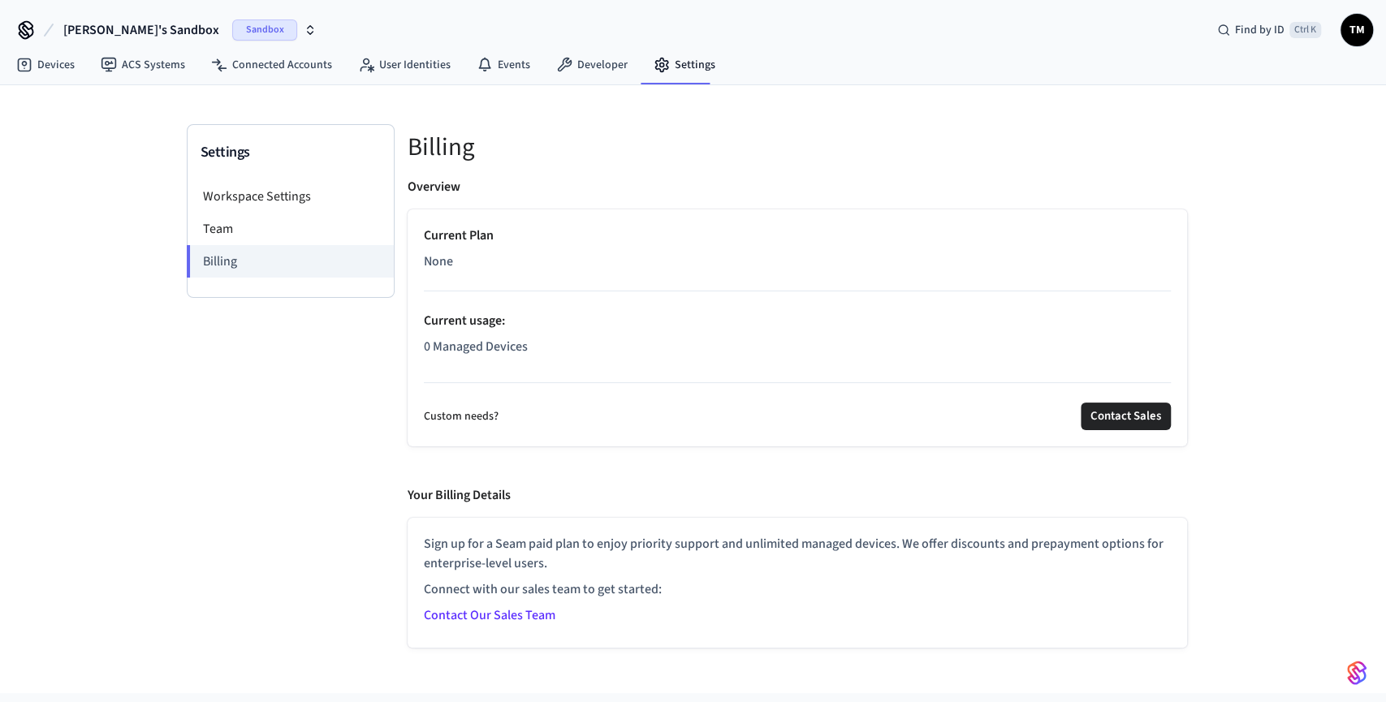
click at [449, 257] on span "None" at bounding box center [438, 261] width 29 height 19
click at [252, 197] on li "Workspace Settings" at bounding box center [291, 196] width 206 height 32
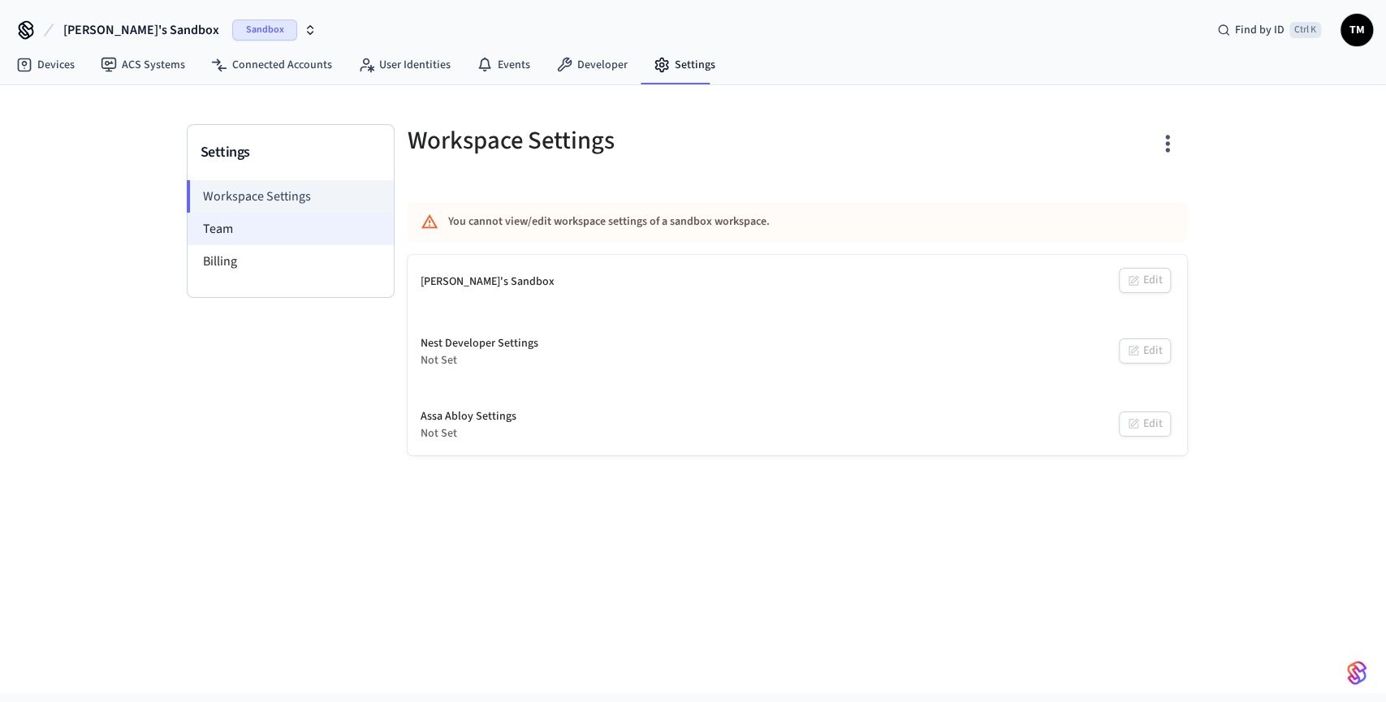
click at [265, 225] on li "Team" at bounding box center [291, 229] width 206 height 32
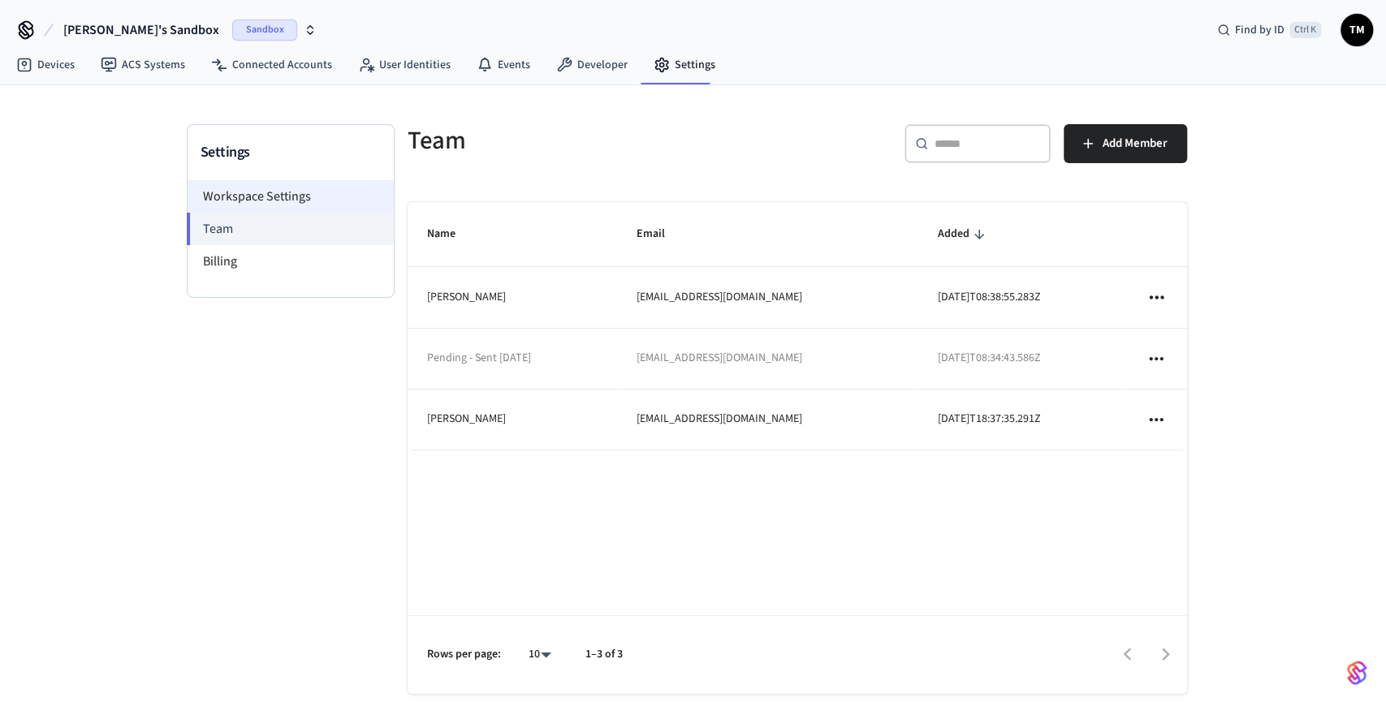
click at [269, 193] on li "Workspace Settings" at bounding box center [291, 196] width 206 height 32
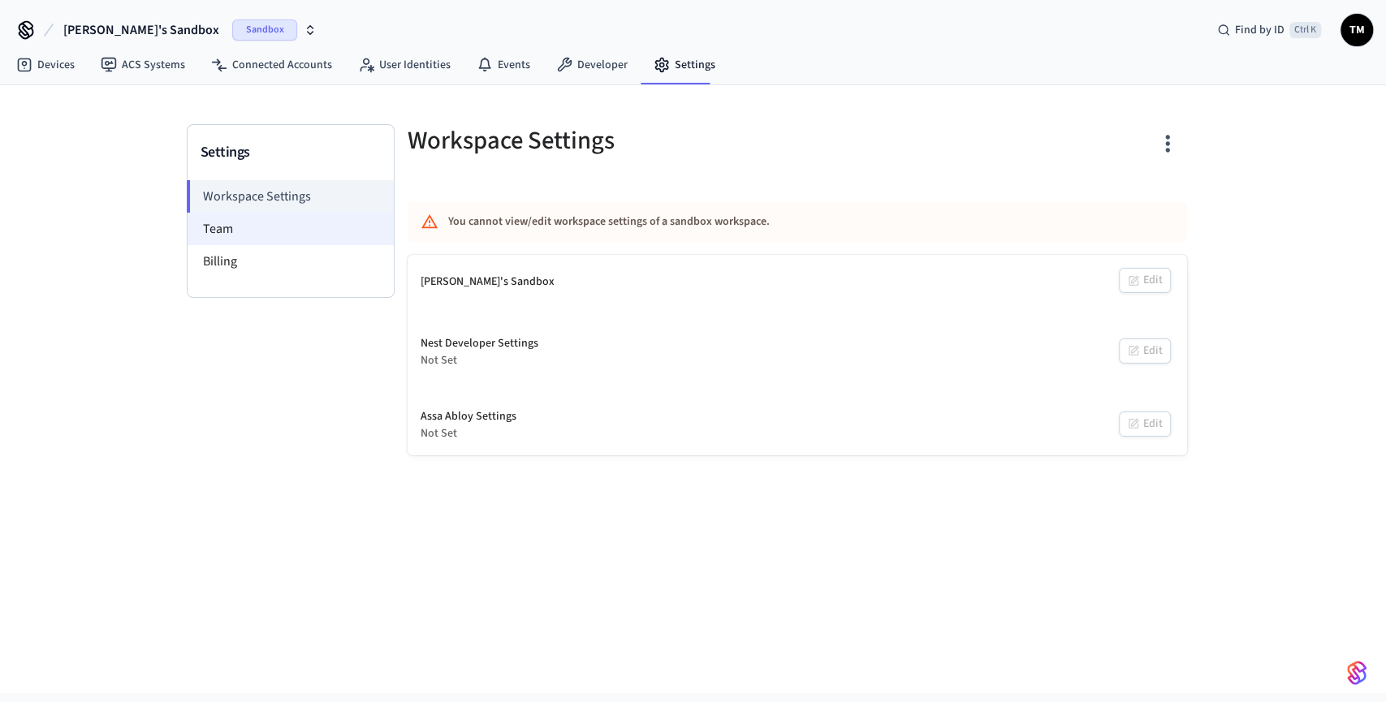
click at [261, 228] on li "Team" at bounding box center [291, 229] width 206 height 32
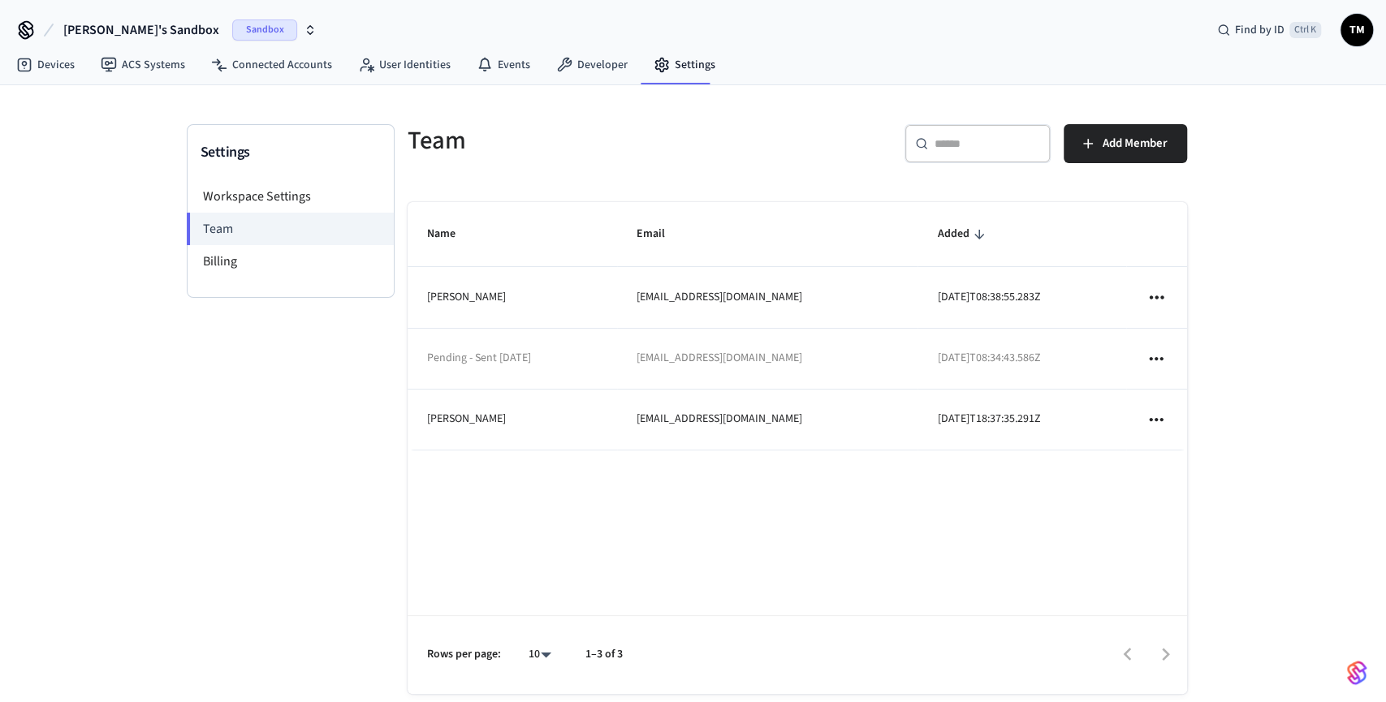
click at [1149, 413] on icon "sticky table" at bounding box center [1155, 419] width 21 height 21
click at [1161, 355] on div at bounding box center [693, 351] width 1386 height 702
click at [1157, 351] on icon "sticky table" at bounding box center [1155, 358] width 21 height 21
click at [1149, 290] on div at bounding box center [693, 351] width 1386 height 702
click at [1156, 295] on icon "sticky table" at bounding box center [1155, 297] width 21 height 21
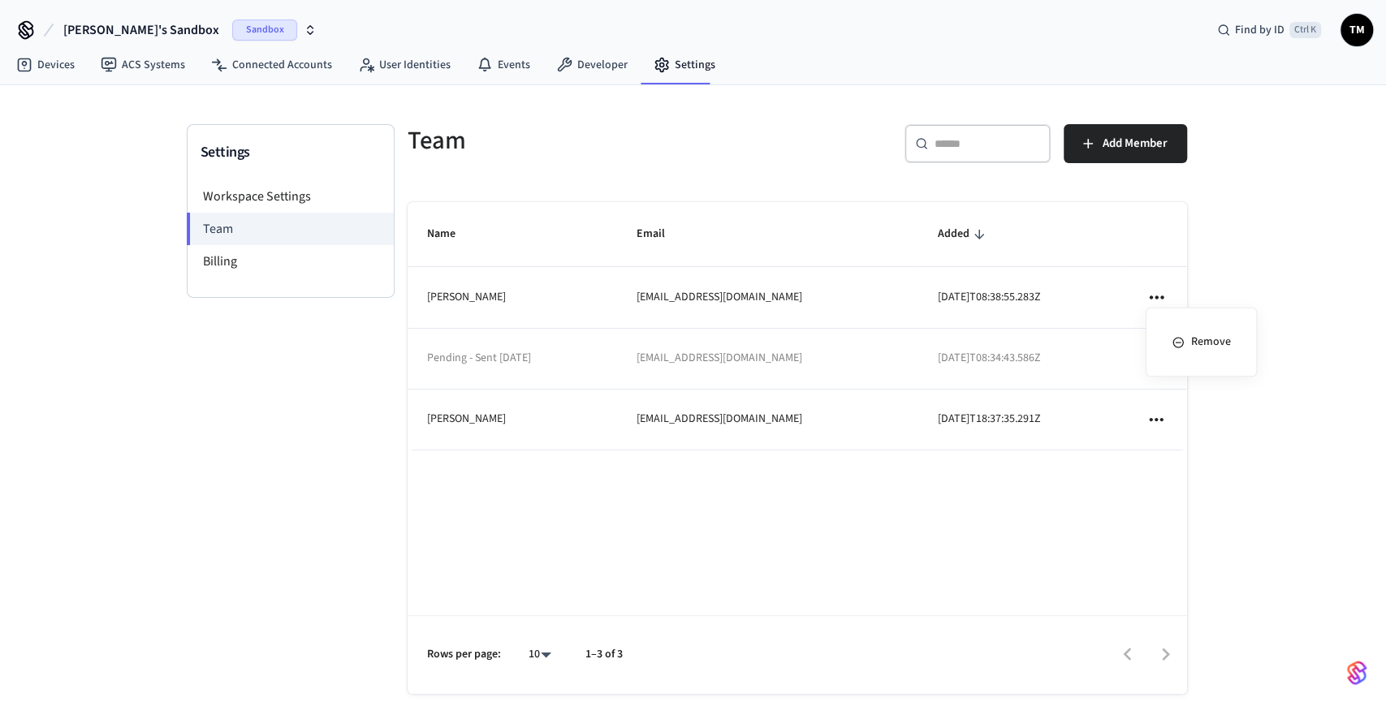
click at [1184, 251] on div at bounding box center [693, 351] width 1386 height 702
click at [1164, 137] on span "Add Member" at bounding box center [1134, 143] width 65 height 21
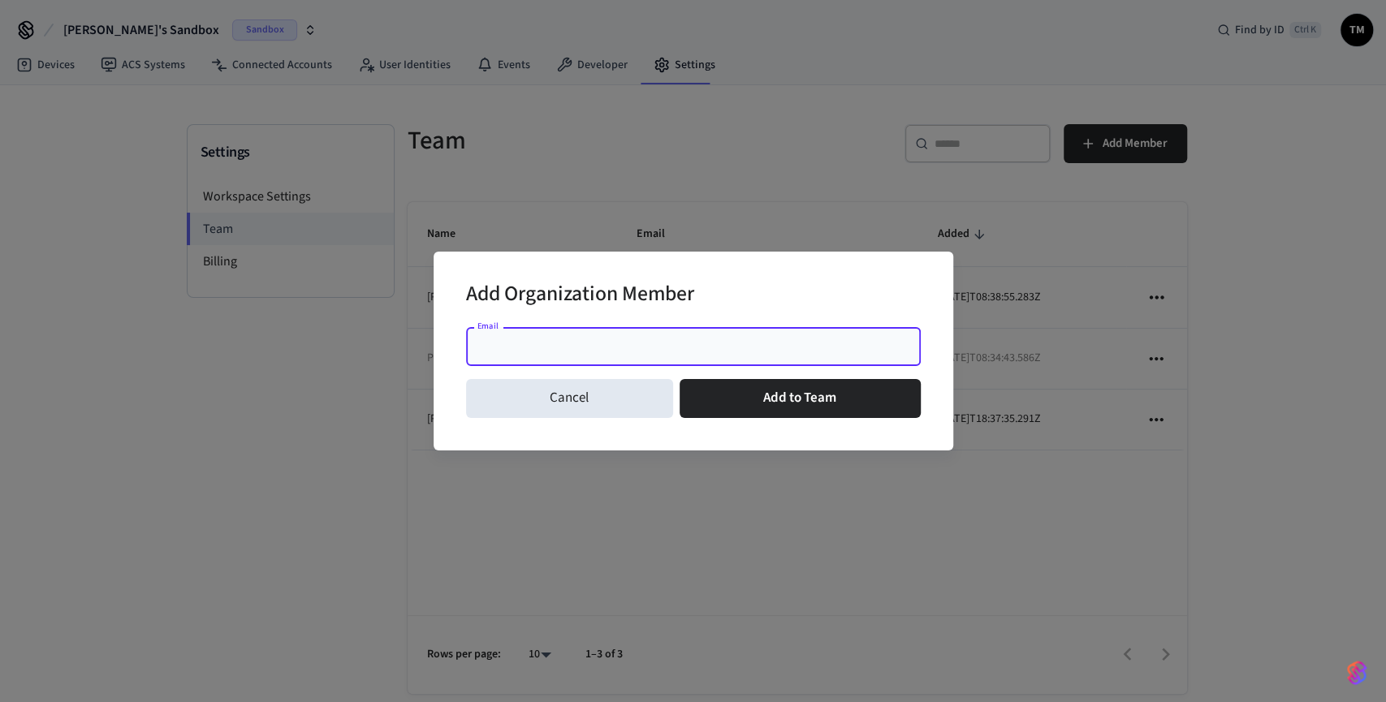
click at [528, 340] on input "Email" at bounding box center [693, 346] width 435 height 16
click at [551, 390] on button "Cancel" at bounding box center [569, 398] width 207 height 39
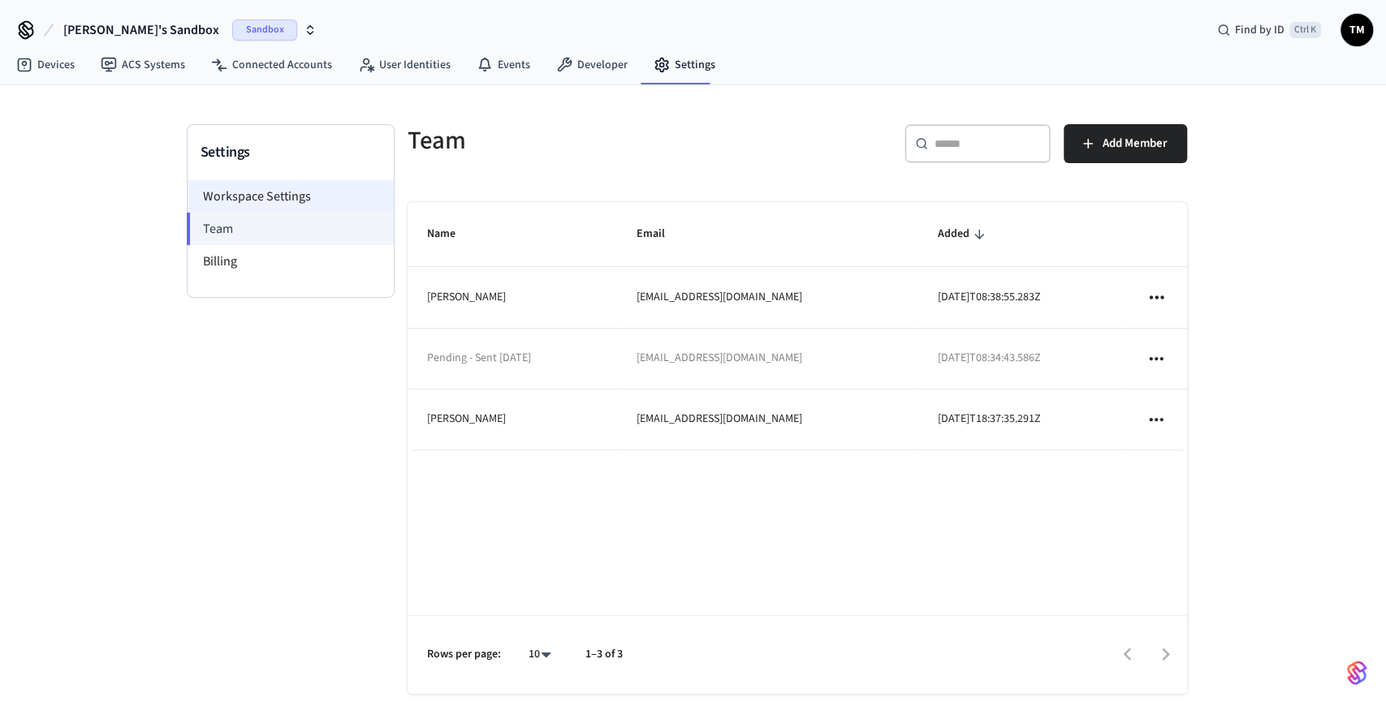
click at [261, 196] on li "Workspace Settings" at bounding box center [291, 196] width 206 height 32
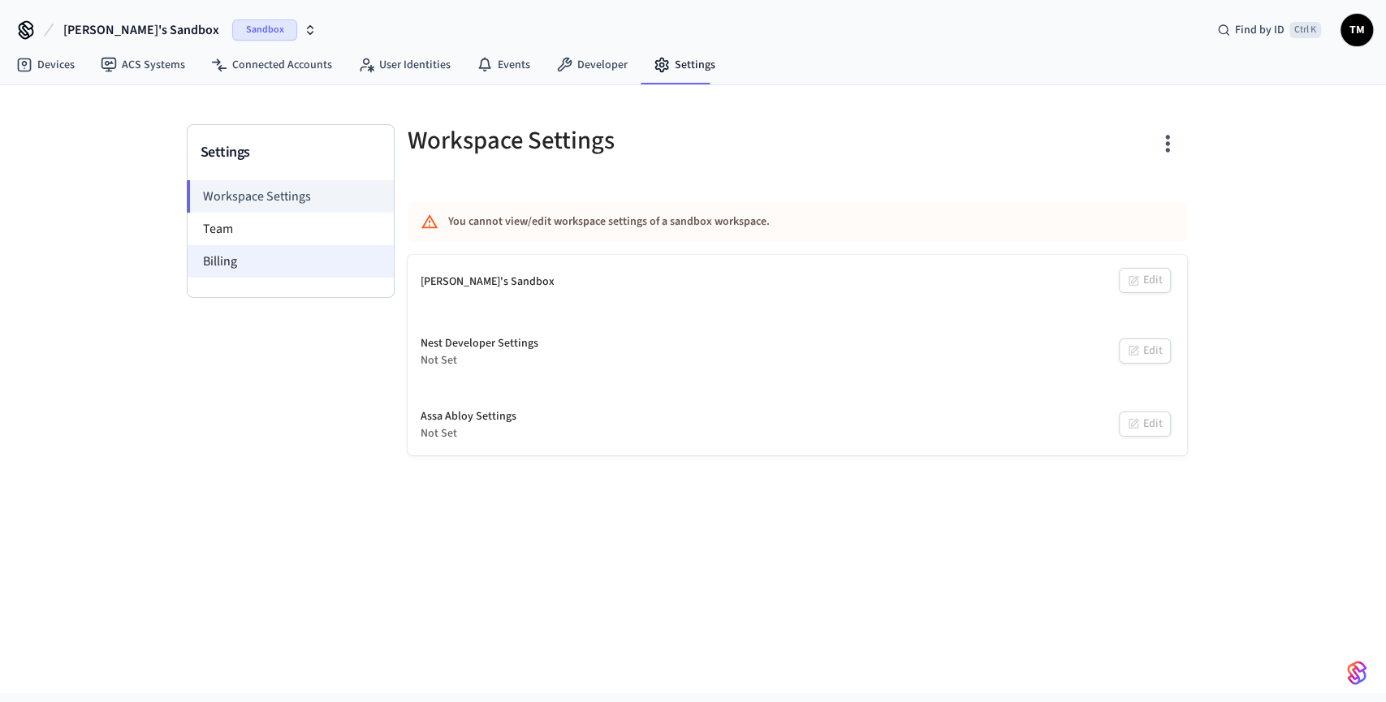
click at [265, 264] on li "Billing" at bounding box center [291, 261] width 206 height 32
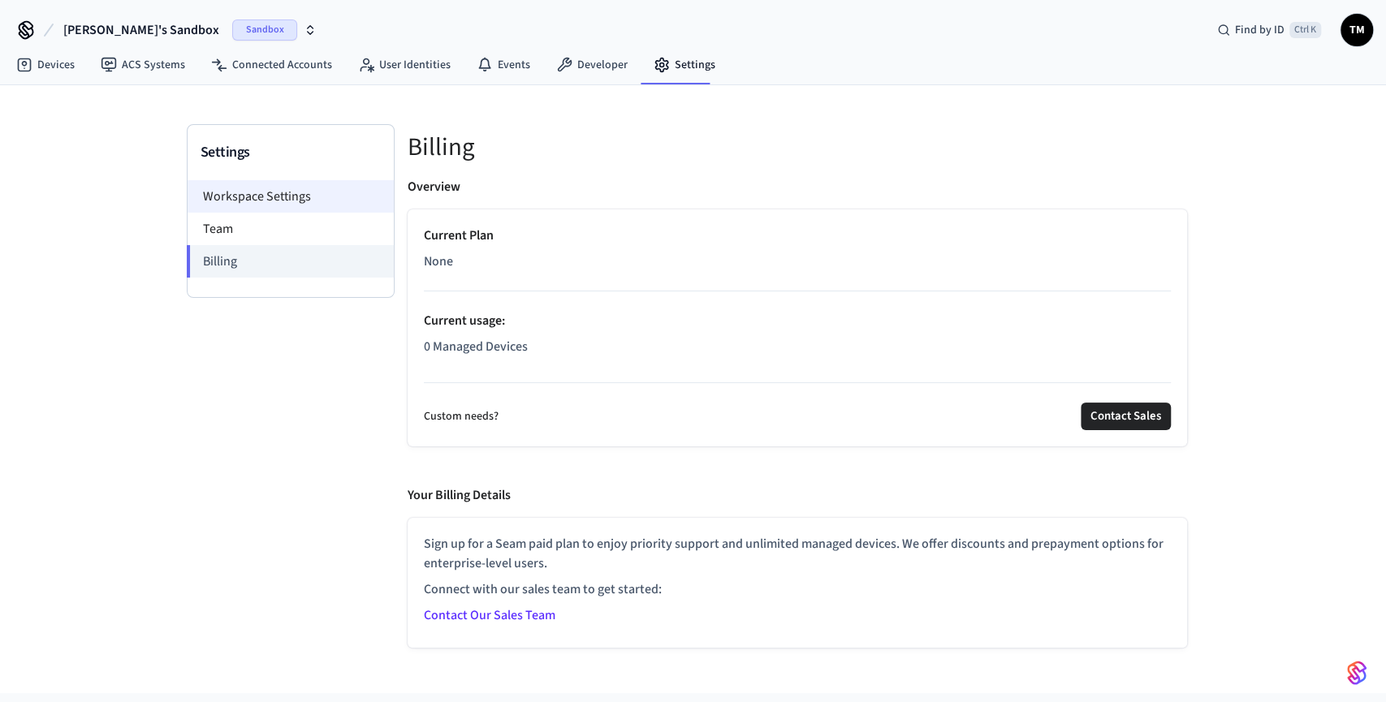
click at [275, 192] on li "Workspace Settings" at bounding box center [291, 196] width 206 height 32
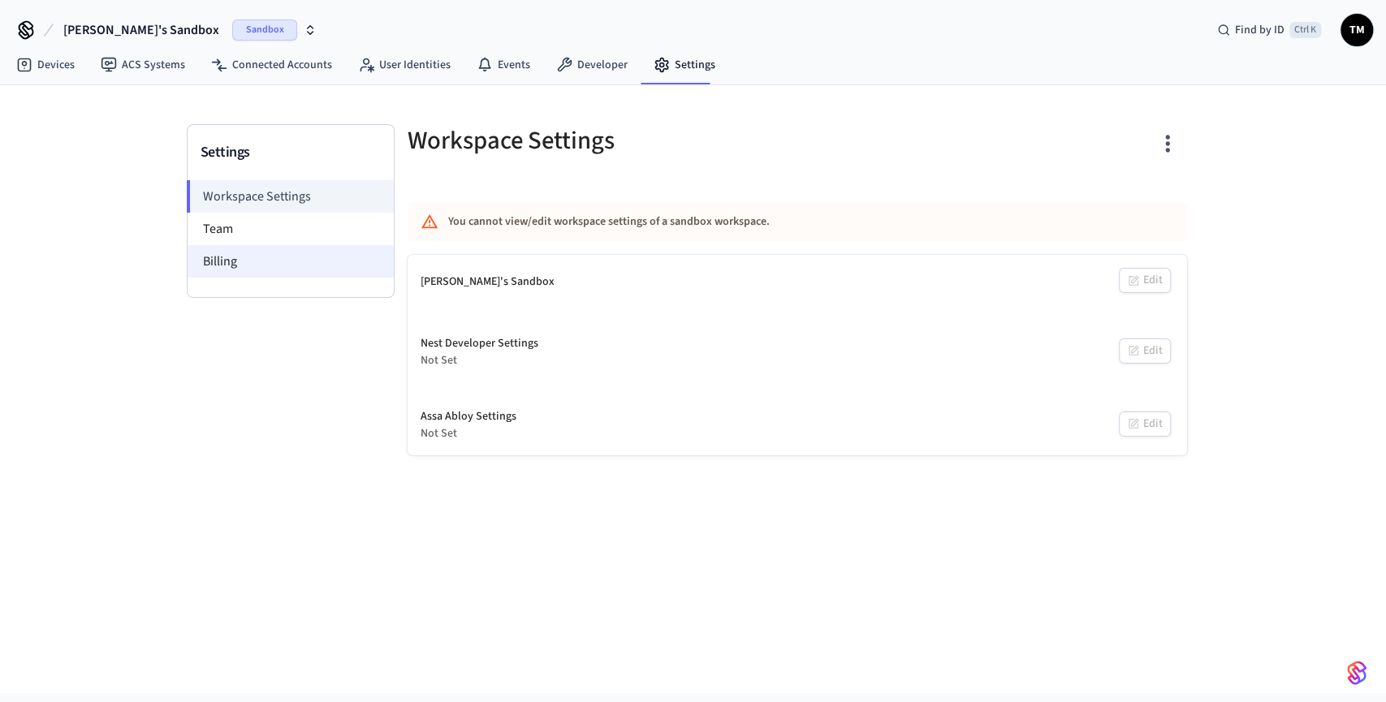
click at [258, 261] on li "Billing" at bounding box center [291, 261] width 206 height 32
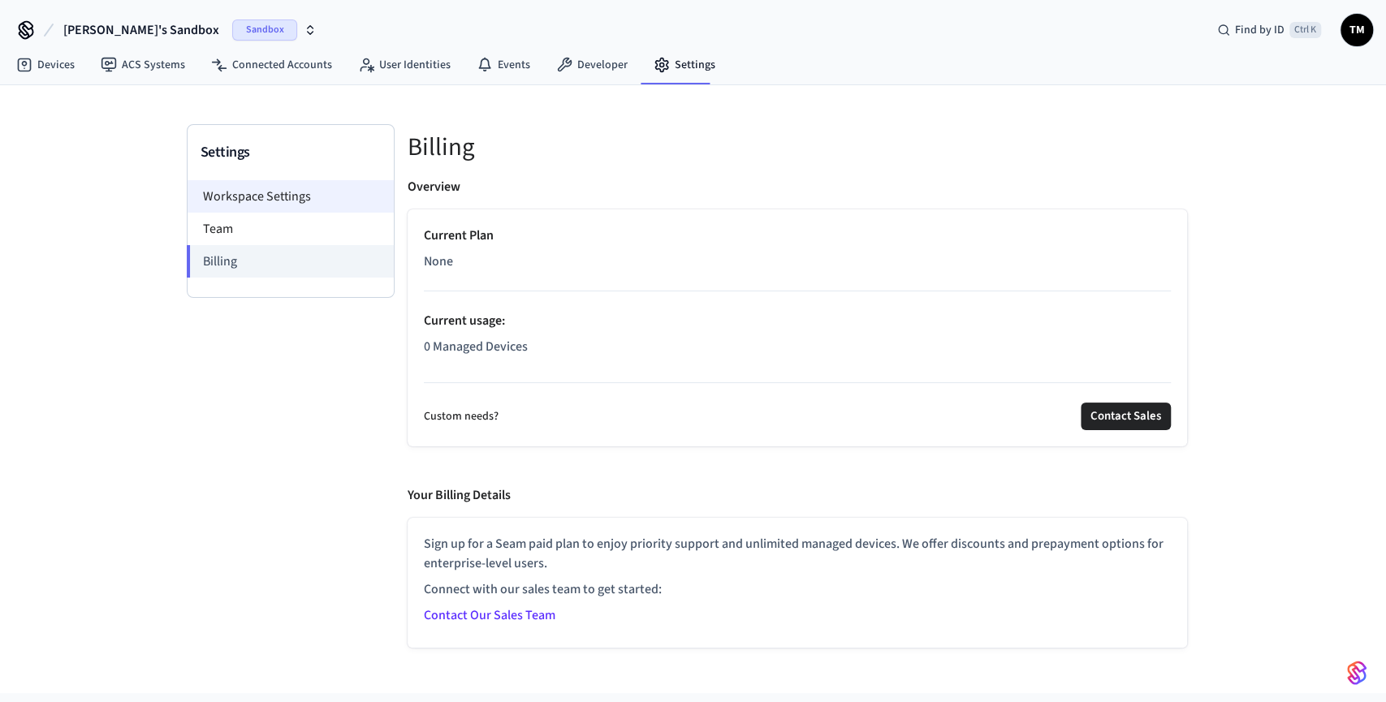
click at [278, 194] on li "Workspace Settings" at bounding box center [291, 196] width 206 height 32
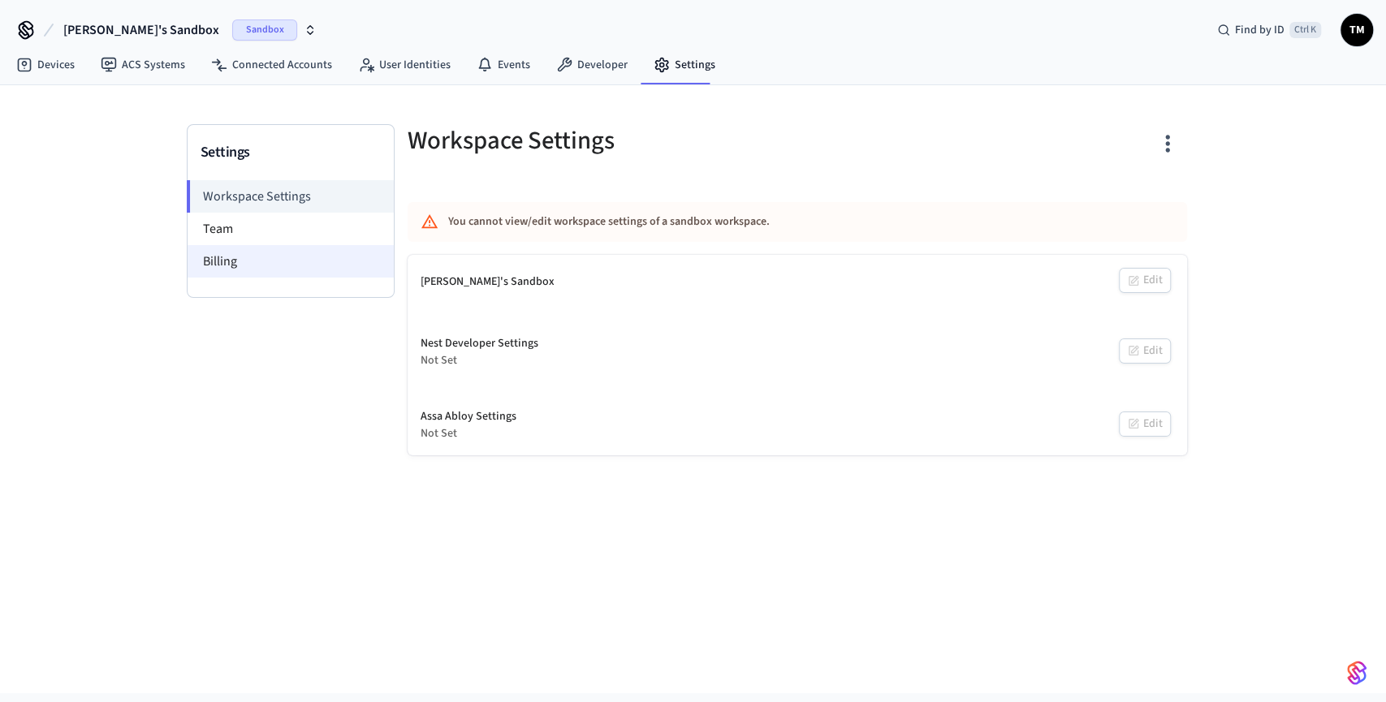
click at [236, 261] on li "Billing" at bounding box center [291, 261] width 206 height 32
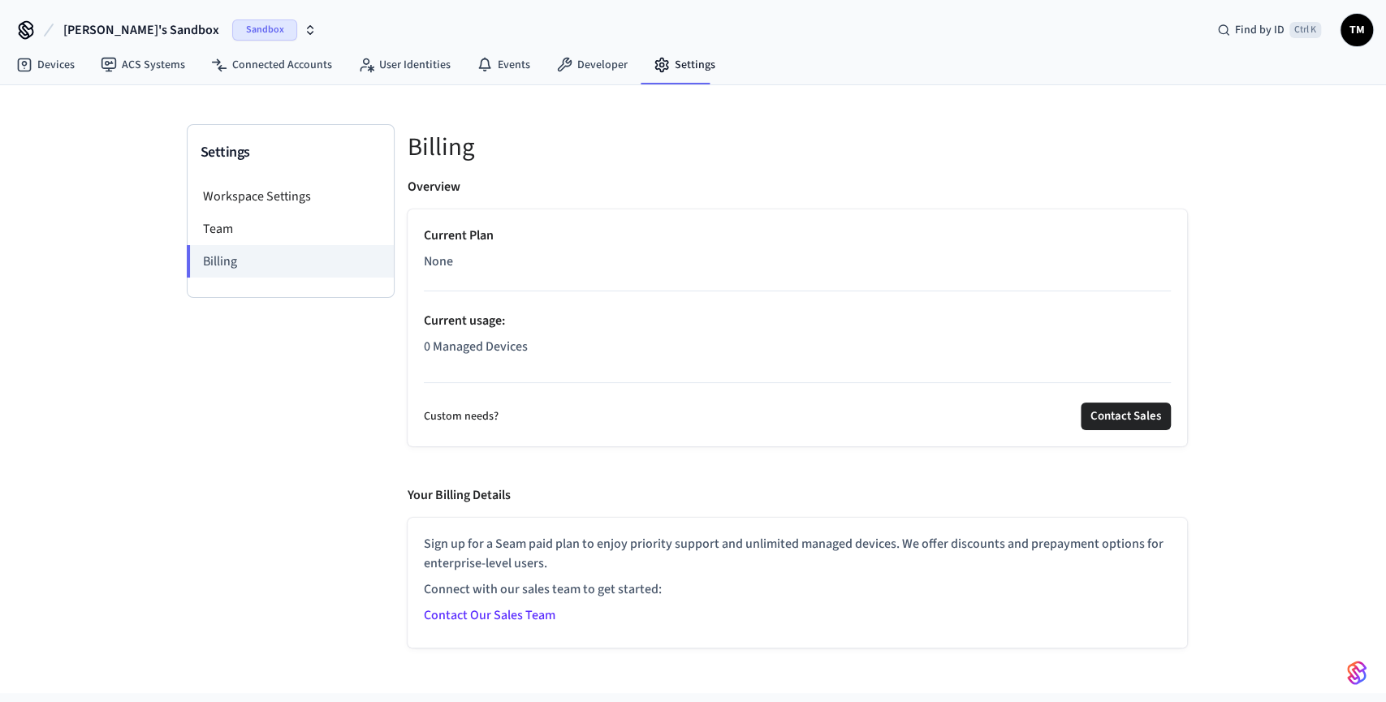
click at [27, 18] on icon at bounding box center [26, 30] width 26 height 26
click at [27, 27] on icon at bounding box center [25, 28] width 13 height 13
click at [82, 30] on span "[PERSON_NAME]'s Sandbox" at bounding box center [141, 29] width 156 height 19
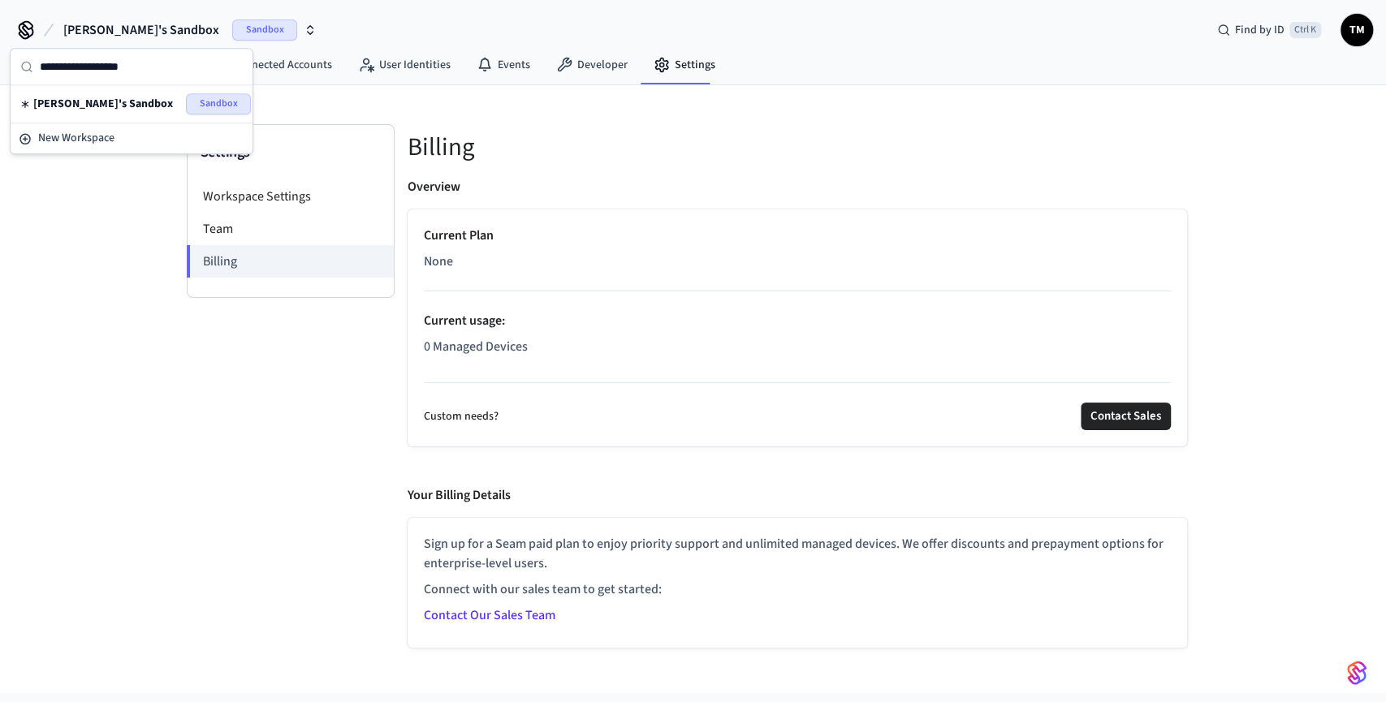
click at [75, 112] on div "[PERSON_NAME]'s Sandbox Sandbox" at bounding box center [131, 103] width 222 height 21
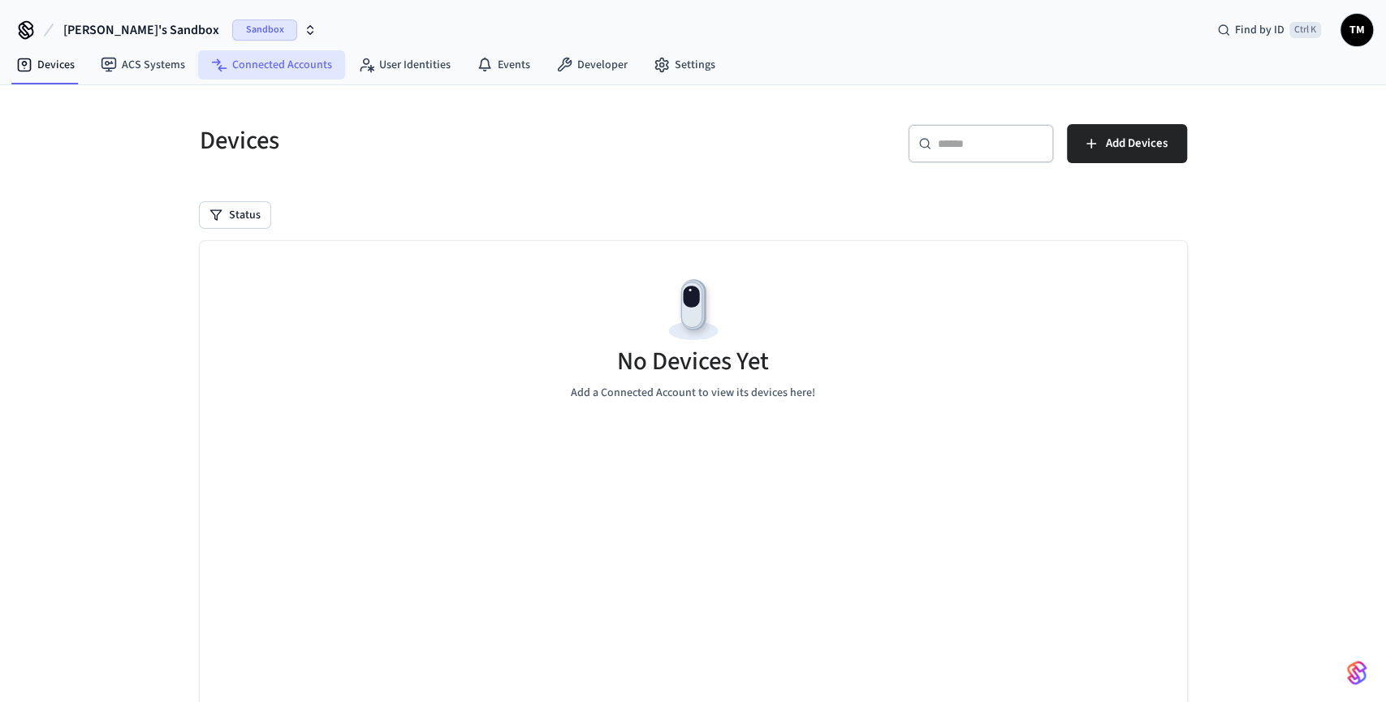
click at [292, 69] on link "Connected Accounts" at bounding box center [271, 64] width 147 height 29
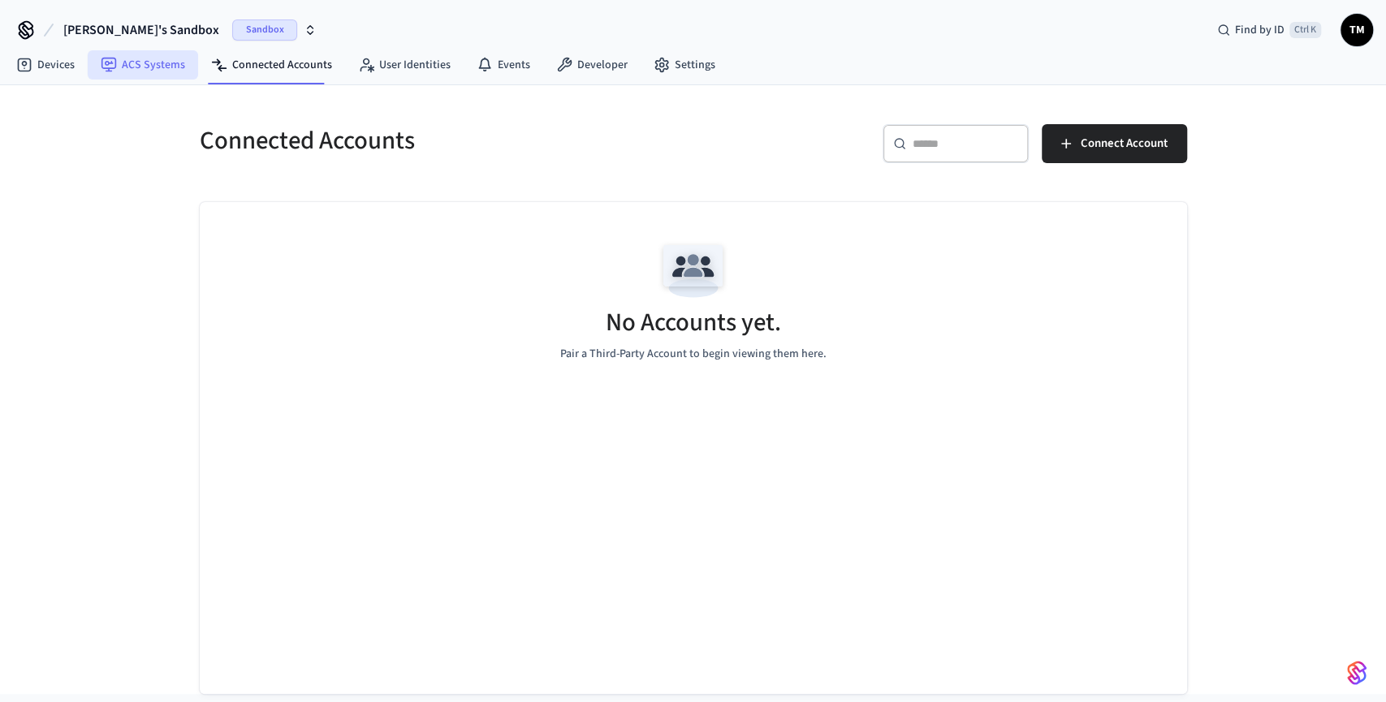
click at [175, 64] on link "ACS Systems" at bounding box center [143, 64] width 110 height 29
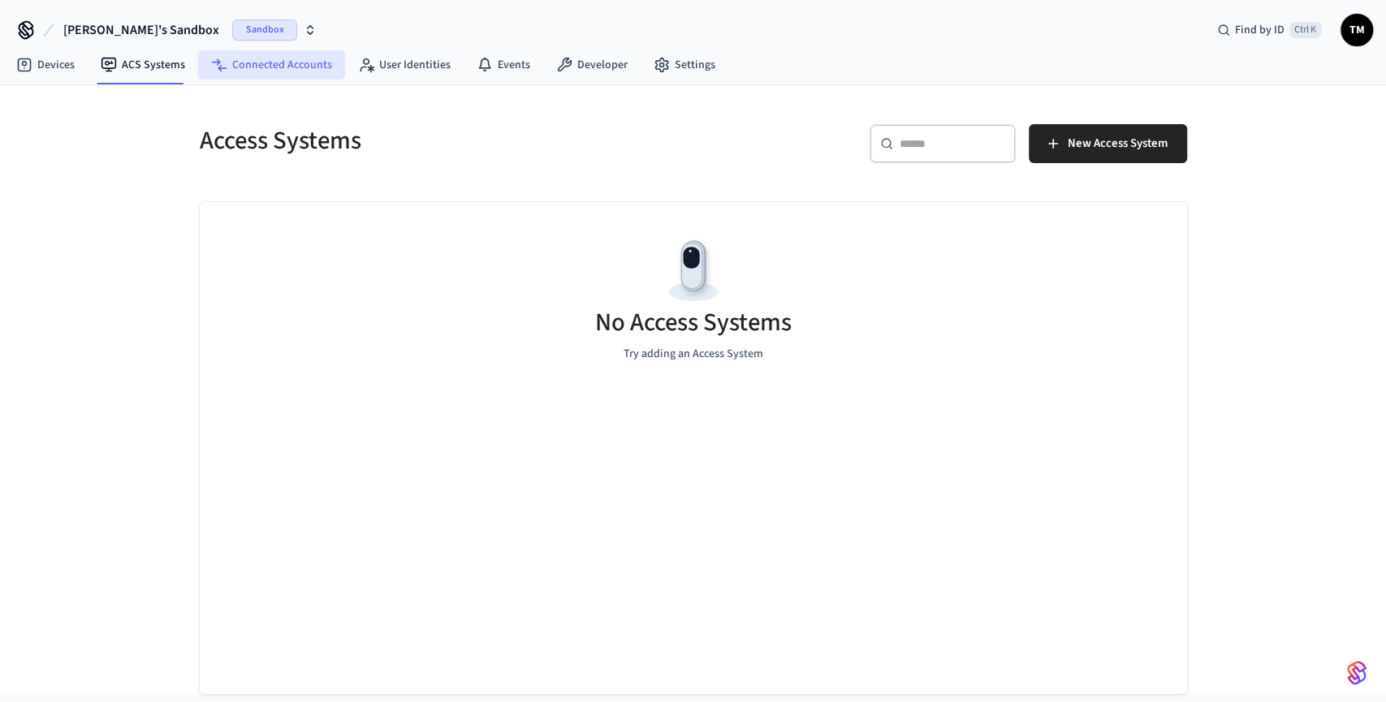
click at [301, 69] on link "Connected Accounts" at bounding box center [271, 64] width 147 height 29
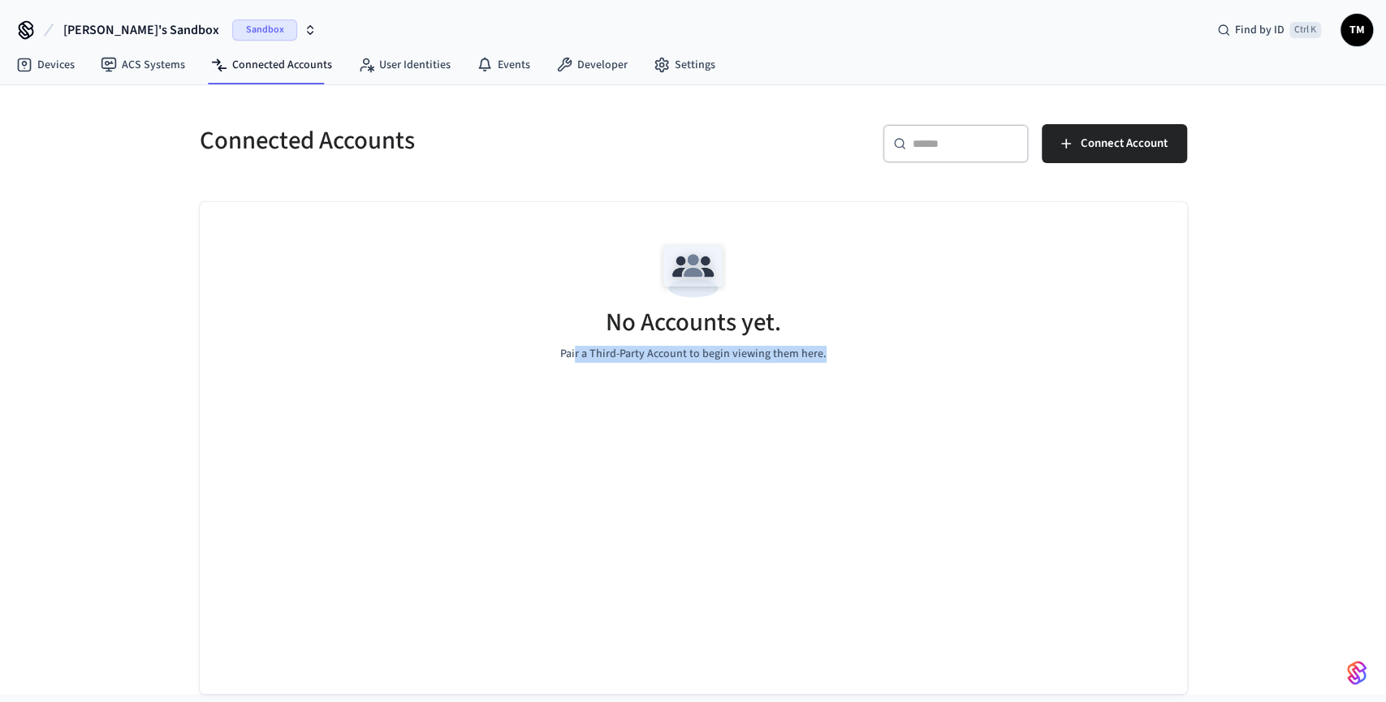
drag, startPoint x: 579, startPoint y: 358, endPoint x: 868, endPoint y: 361, distance: 289.0
click at [866, 362] on div "No Accounts yet. Pair a Third-Party Account to begin viewing them here." at bounding box center [693, 298] width 987 height 193
click at [868, 361] on div "No Accounts yet. Pair a Third-Party Account to begin viewing them here." at bounding box center [693, 298] width 987 height 193
drag, startPoint x: 834, startPoint y: 361, endPoint x: 510, endPoint y: 347, distance: 324.2
click at [510, 347] on div "No Accounts yet. Pair a Third-Party Account to begin viewing them here." at bounding box center [693, 298] width 987 height 193
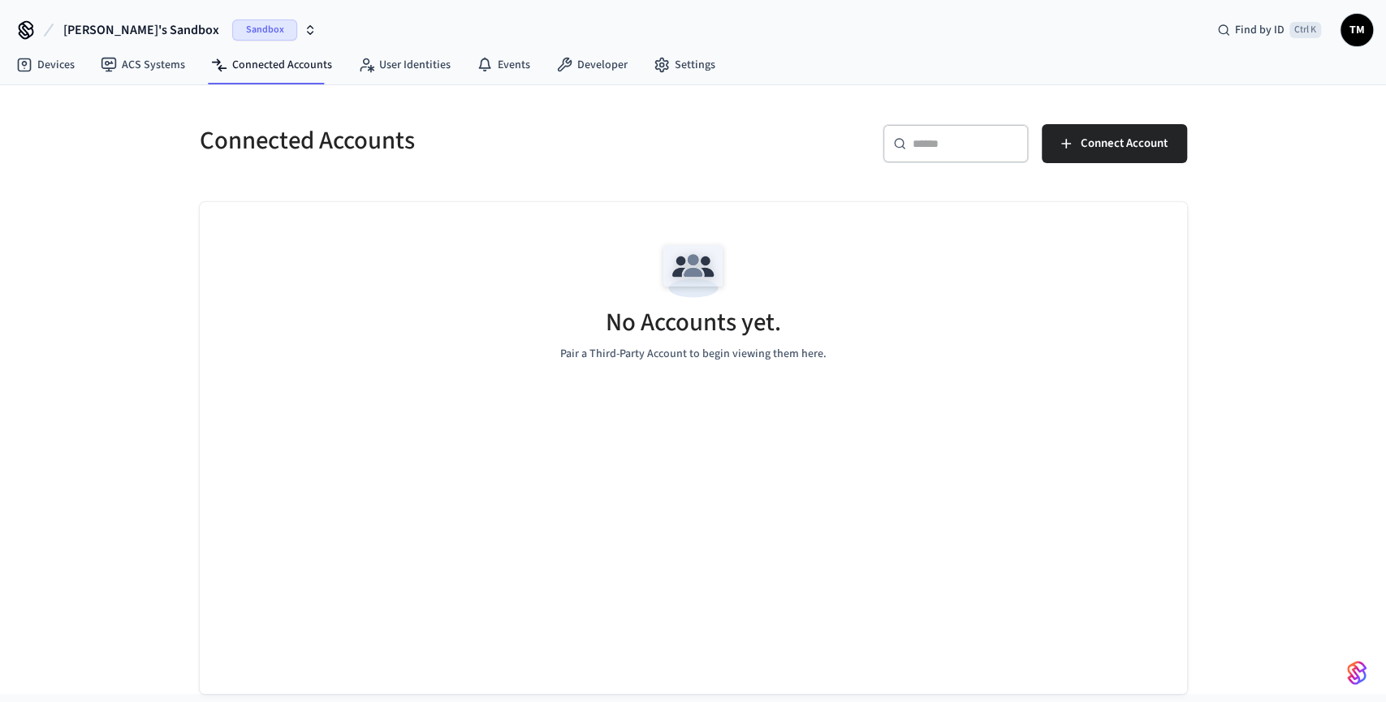
click at [510, 347] on div "No Accounts yet. Pair a Third-Party Account to begin viewing them here." at bounding box center [693, 298] width 987 height 193
click at [1100, 136] on span "Connect Account" at bounding box center [1123, 143] width 87 height 21
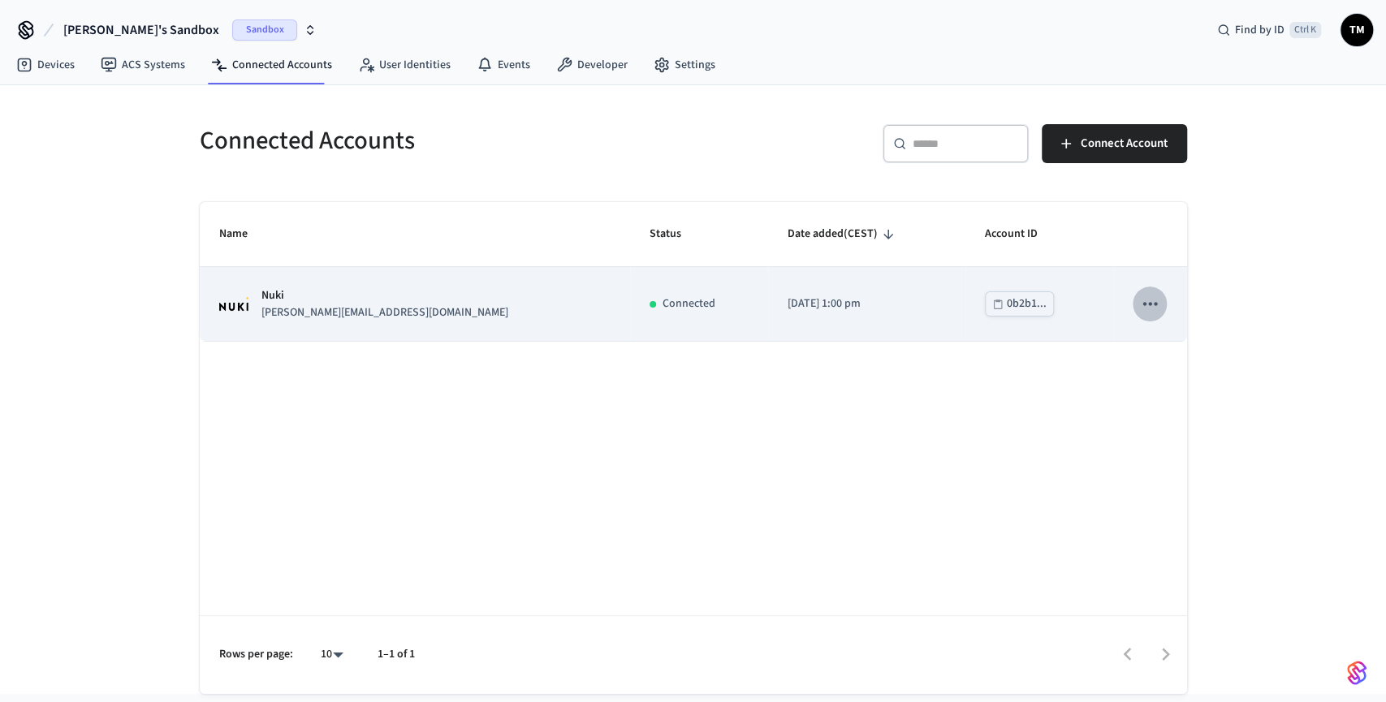
click at [1155, 302] on icon "sticky table" at bounding box center [1149, 303] width 21 height 21
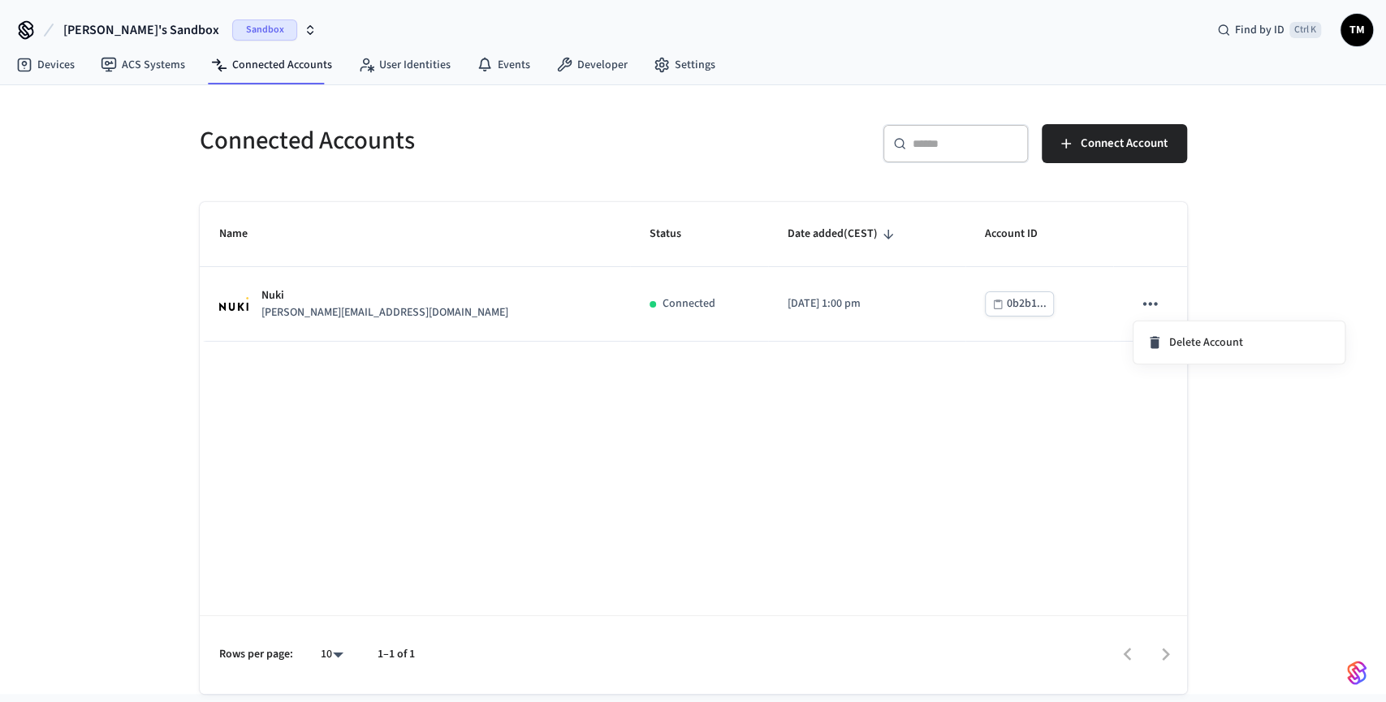
click at [827, 368] on div at bounding box center [693, 351] width 1386 height 702
click at [153, 62] on link "ACS Systems" at bounding box center [143, 64] width 110 height 29
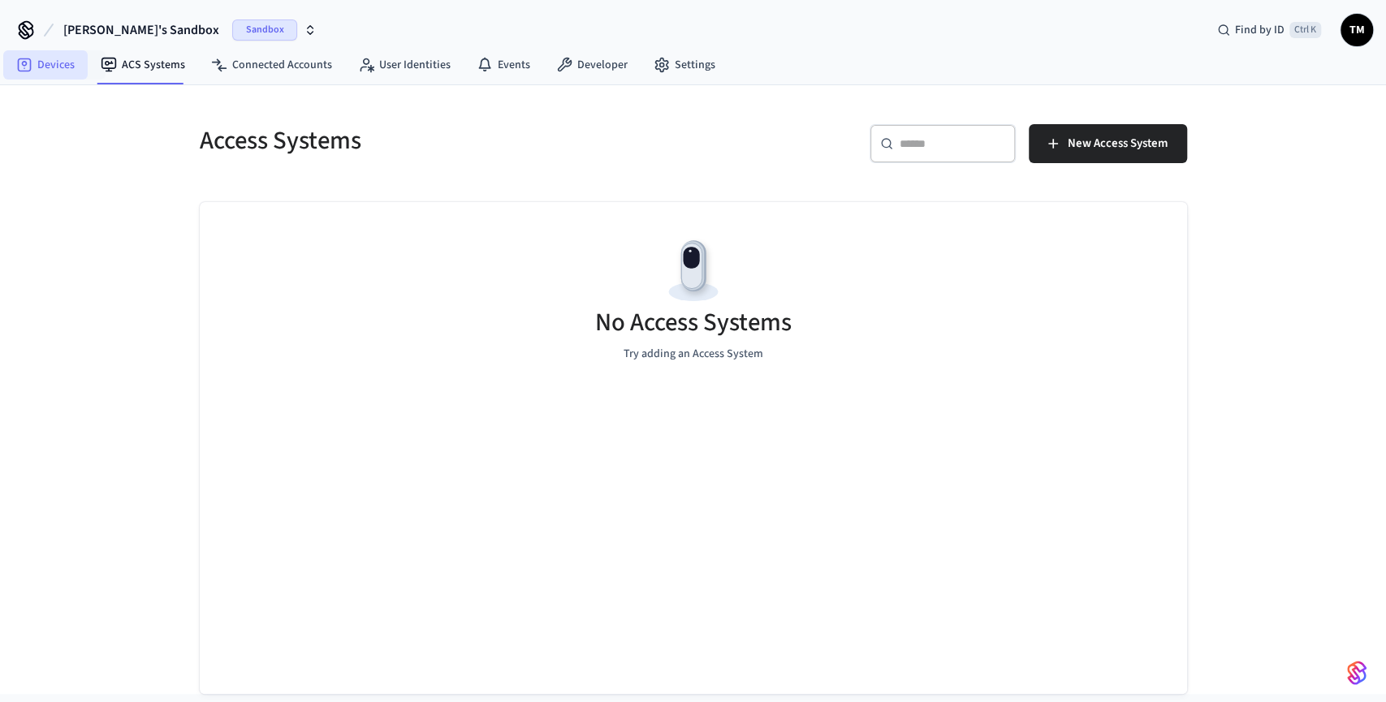
click at [54, 59] on link "Devices" at bounding box center [45, 64] width 84 height 29
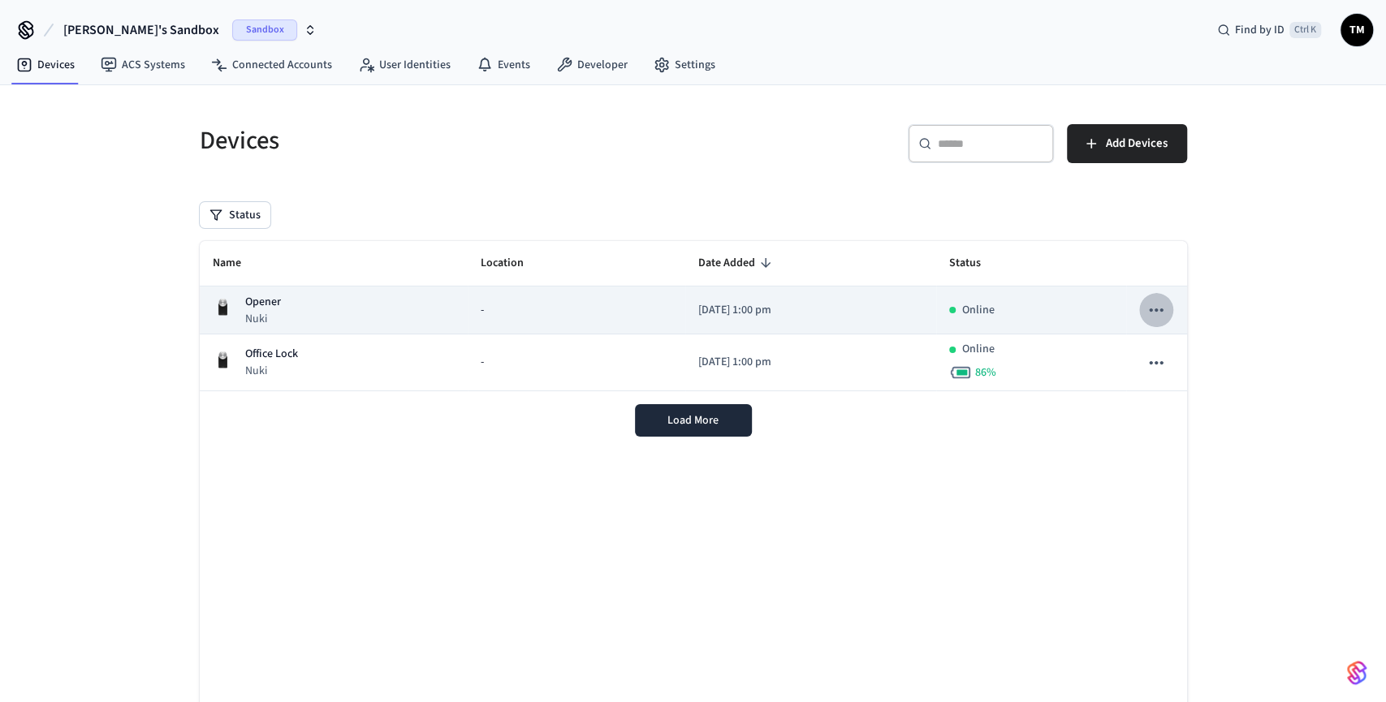
click at [1155, 306] on icon "sticky table" at bounding box center [1155, 310] width 21 height 21
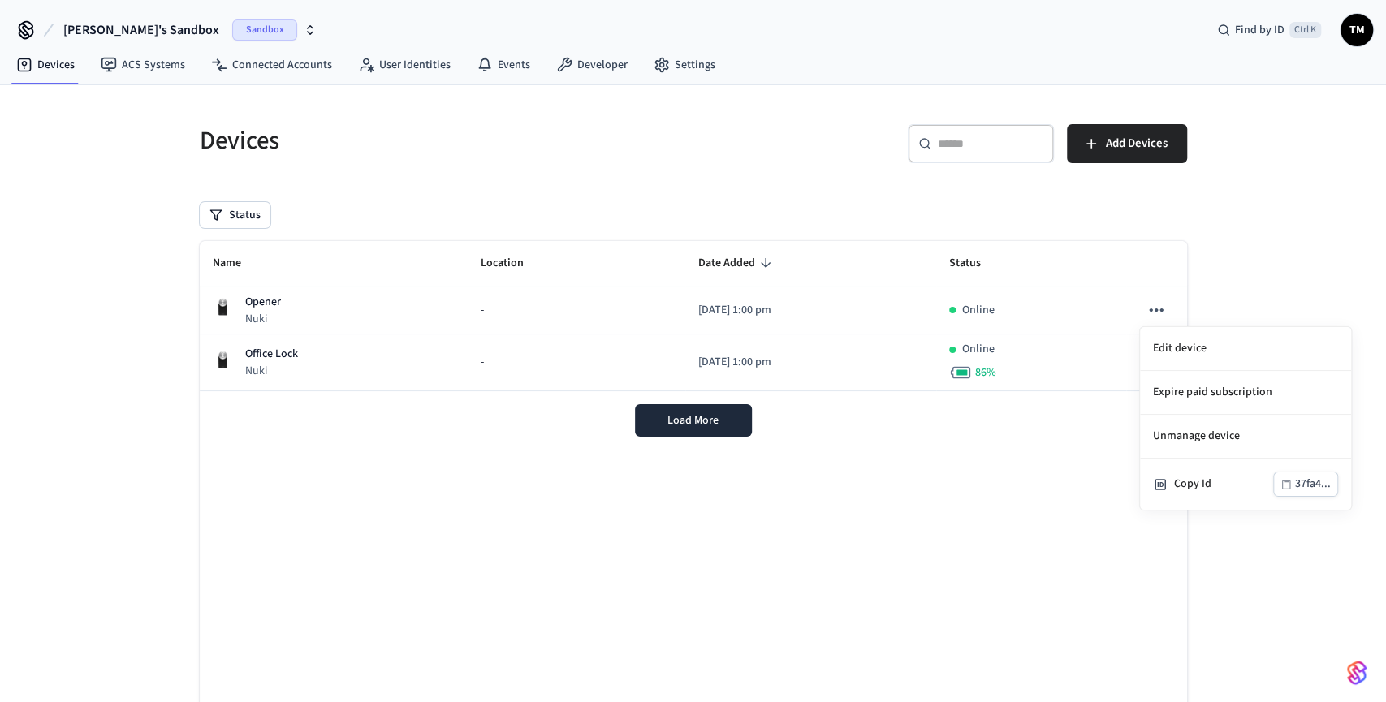
click at [721, 422] on div at bounding box center [693, 351] width 1386 height 702
click at [704, 420] on span "Load More" at bounding box center [692, 420] width 51 height 16
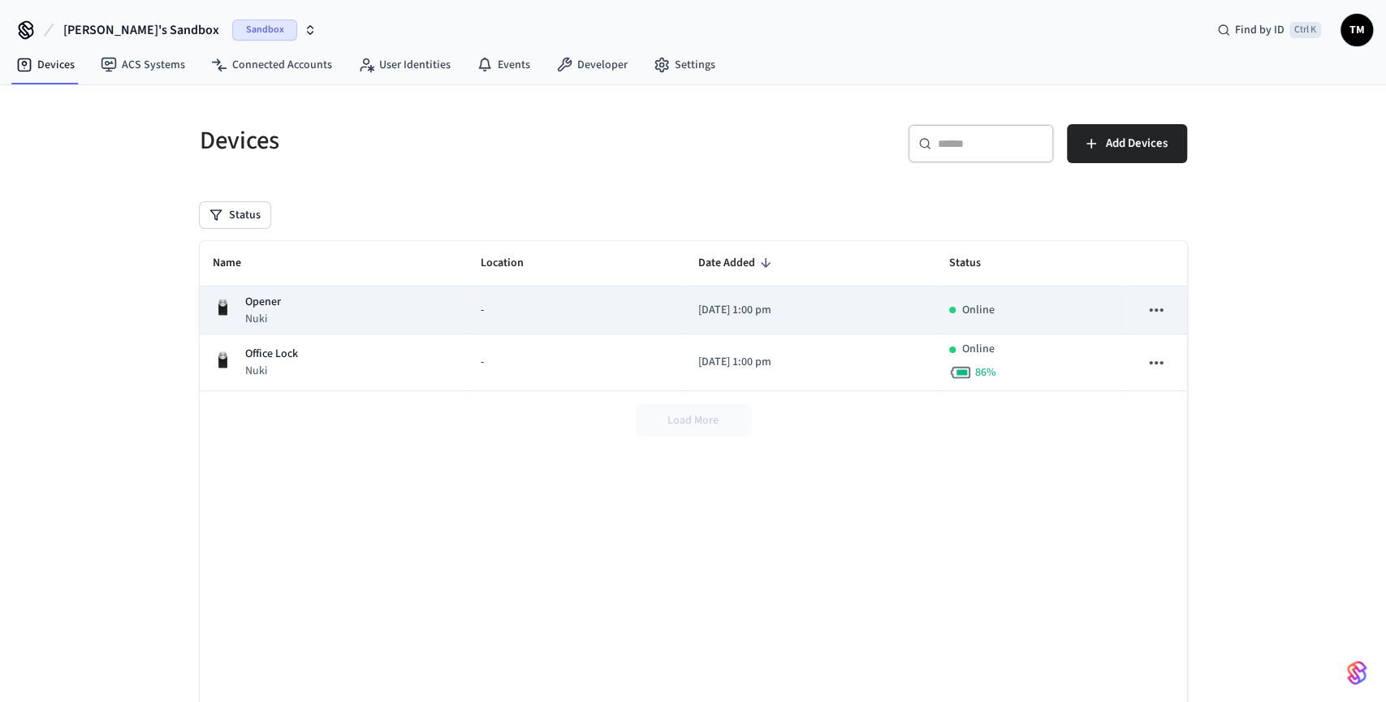
click at [1153, 304] on icon "sticky table" at bounding box center [1155, 310] width 21 height 21
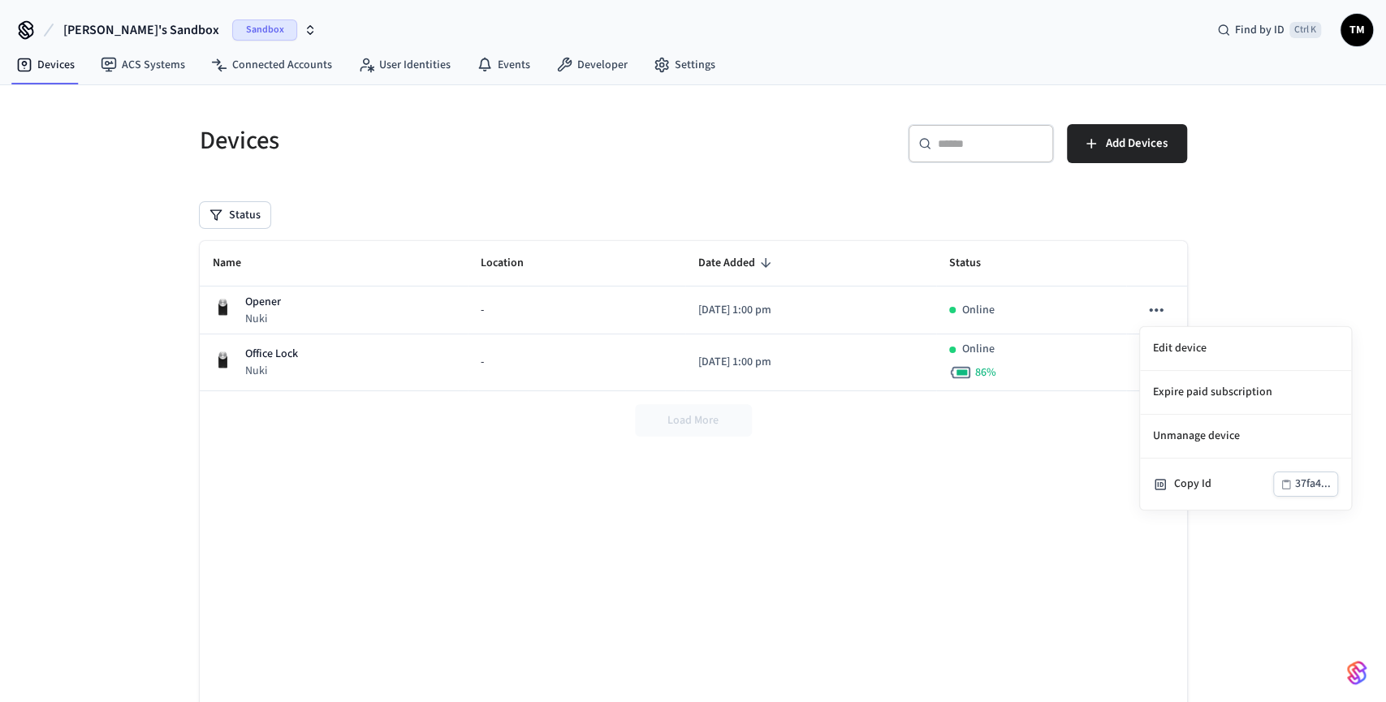
click at [1029, 467] on div at bounding box center [693, 351] width 1386 height 702
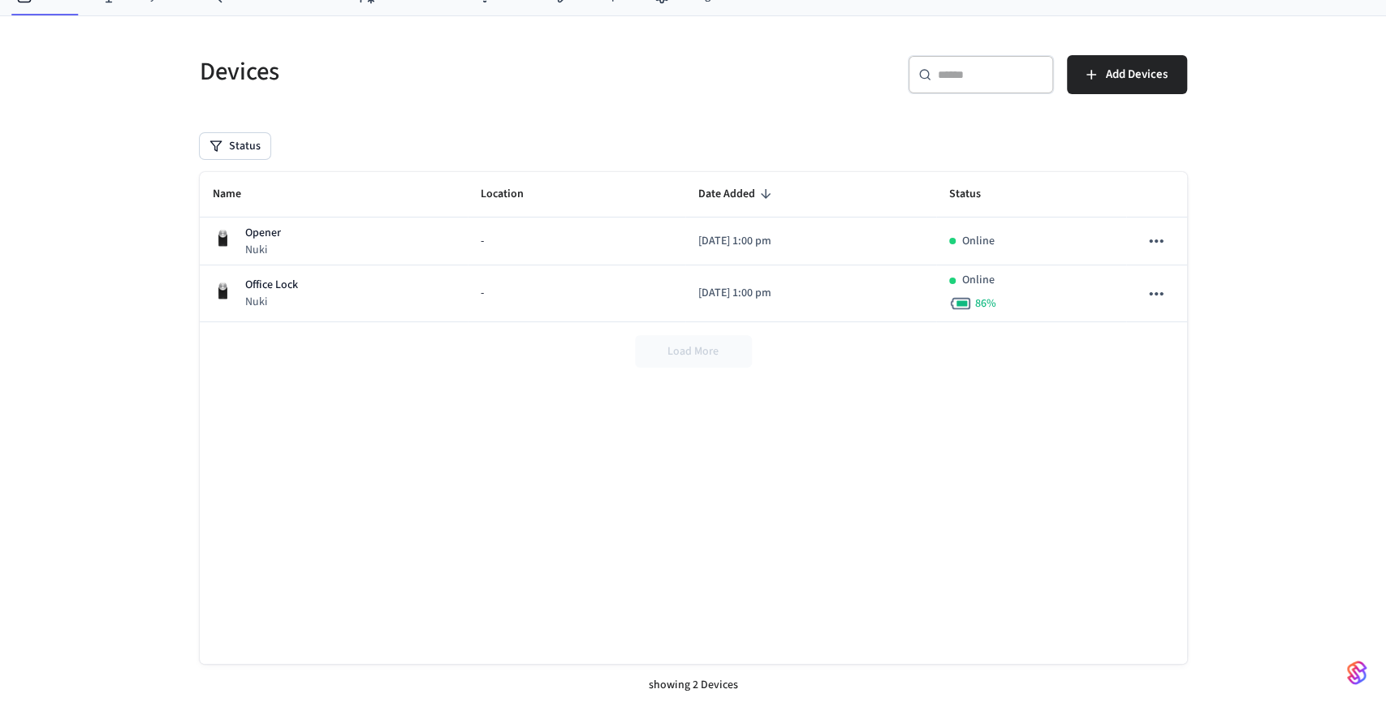
scroll to position [72, 0]
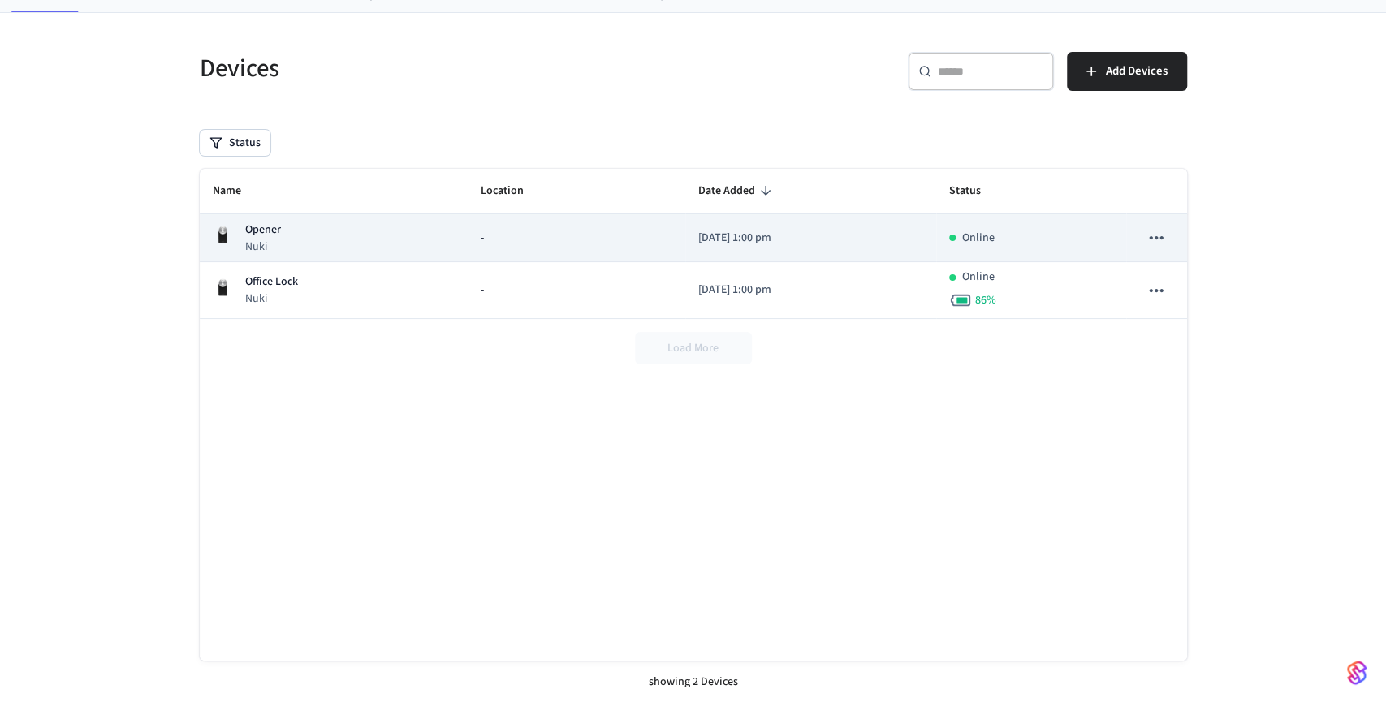
click at [297, 238] on div "Opener Nuki" at bounding box center [334, 238] width 243 height 33
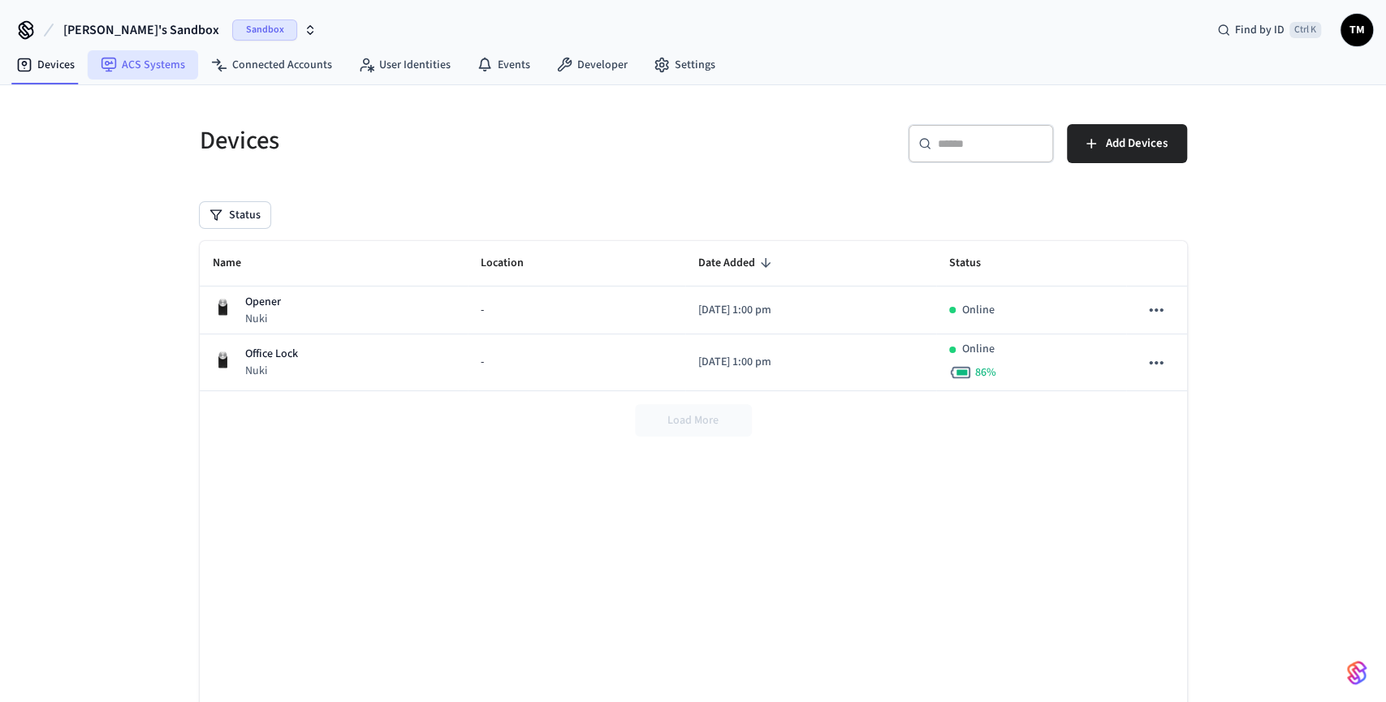
click at [140, 67] on link "ACS Systems" at bounding box center [143, 64] width 110 height 29
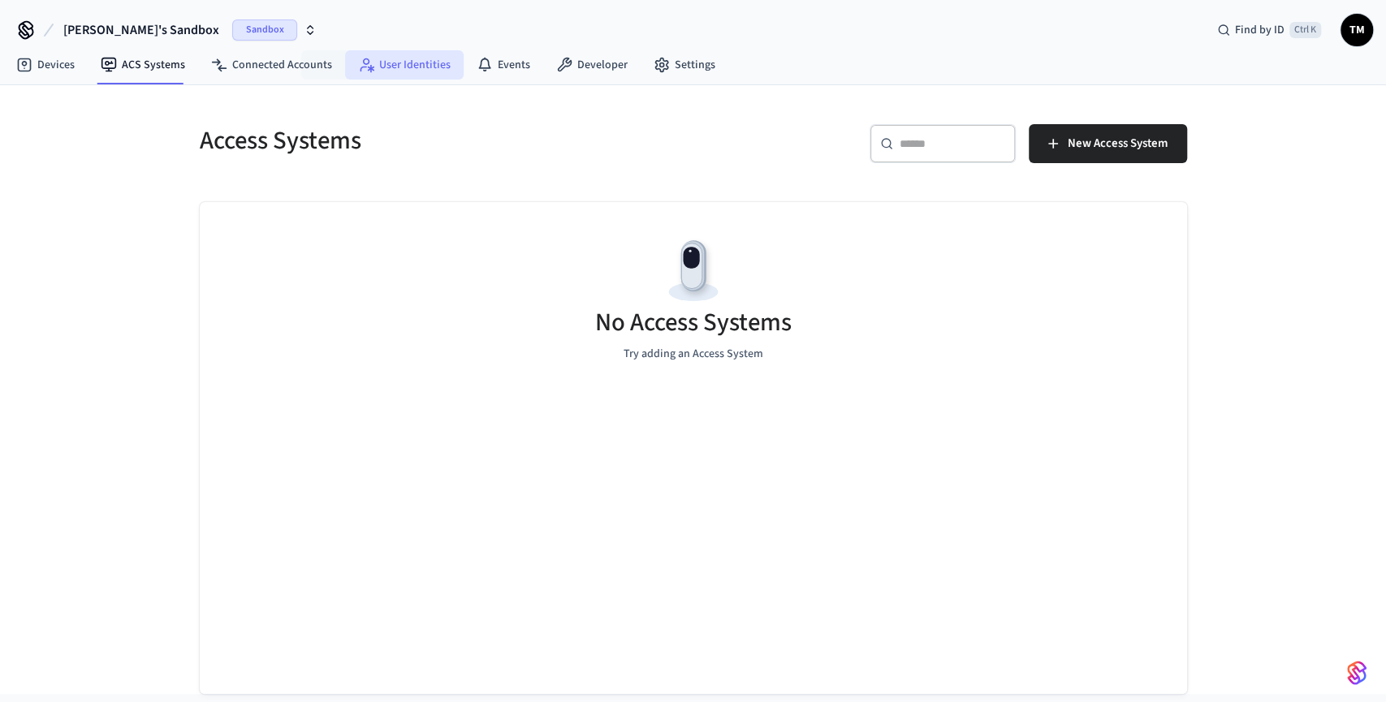
click at [427, 69] on link "User Identities" at bounding box center [404, 64] width 119 height 29
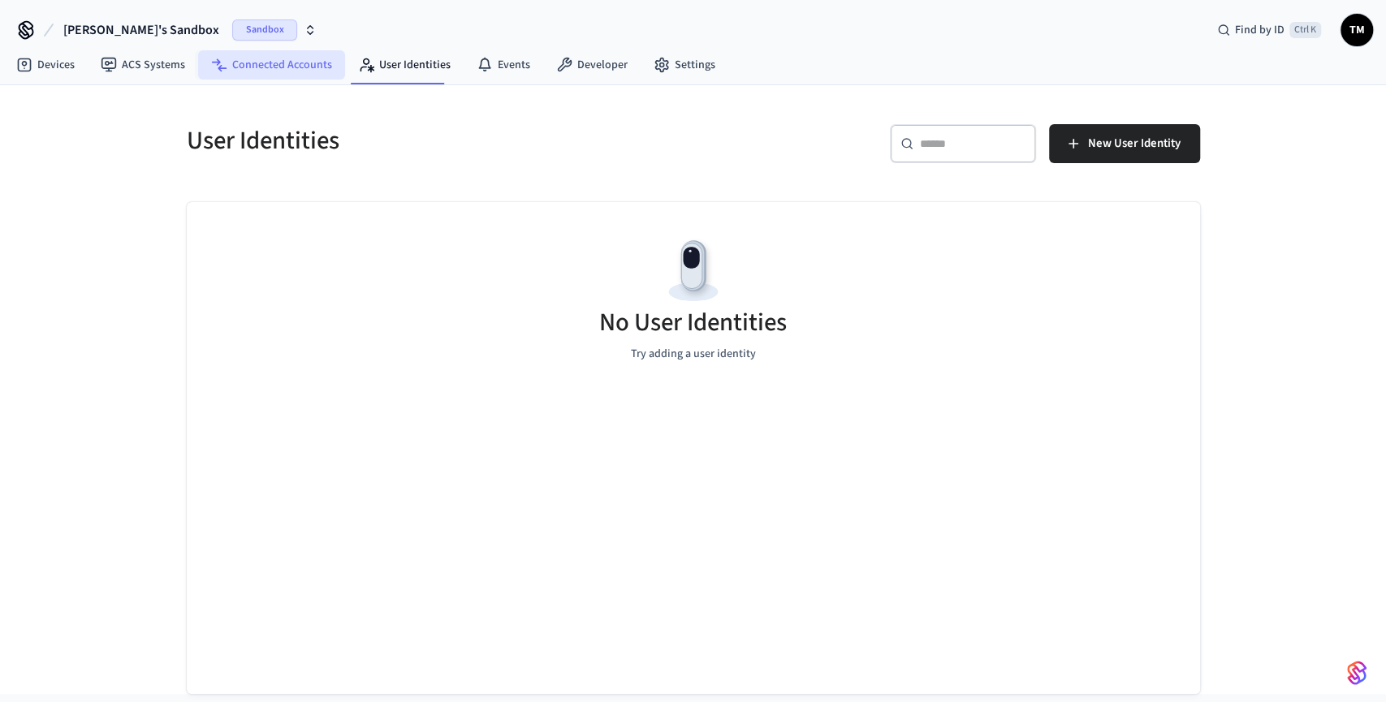
click at [280, 67] on link "Connected Accounts" at bounding box center [271, 64] width 147 height 29
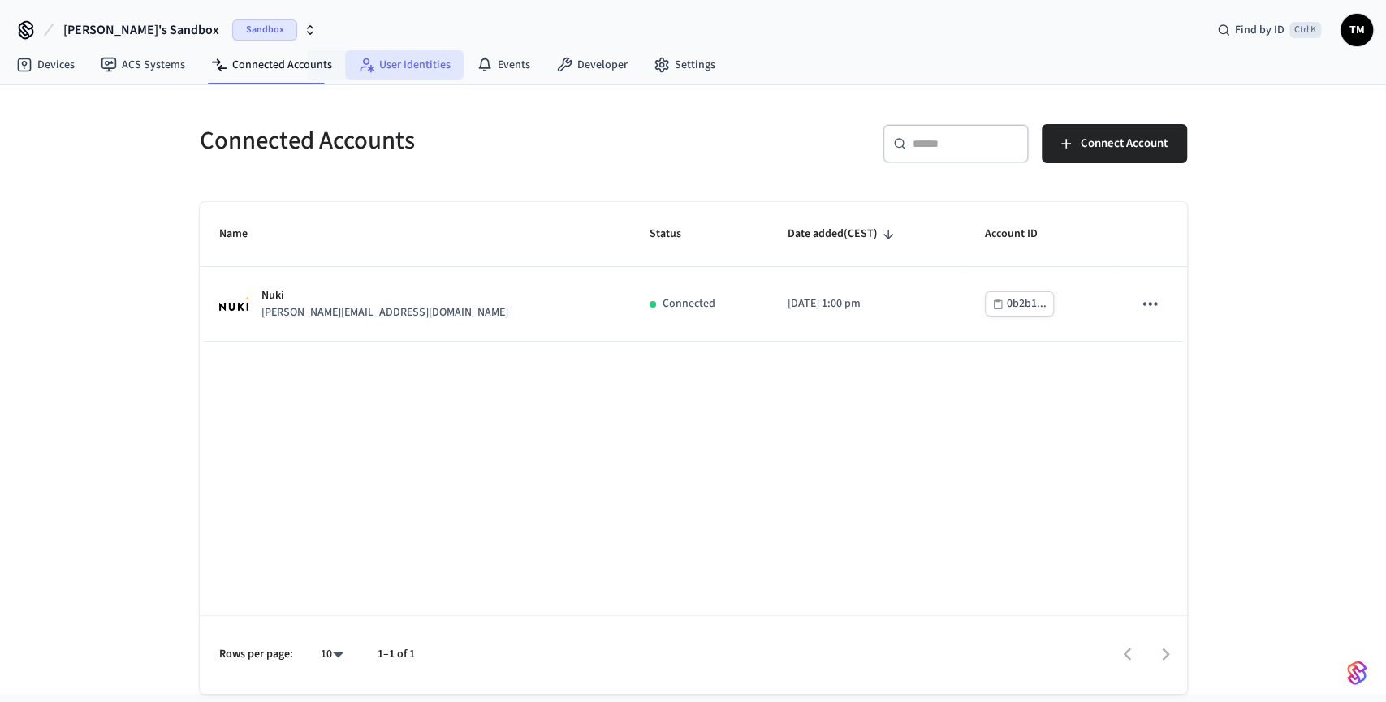
click at [420, 67] on link "User Identities" at bounding box center [404, 64] width 119 height 29
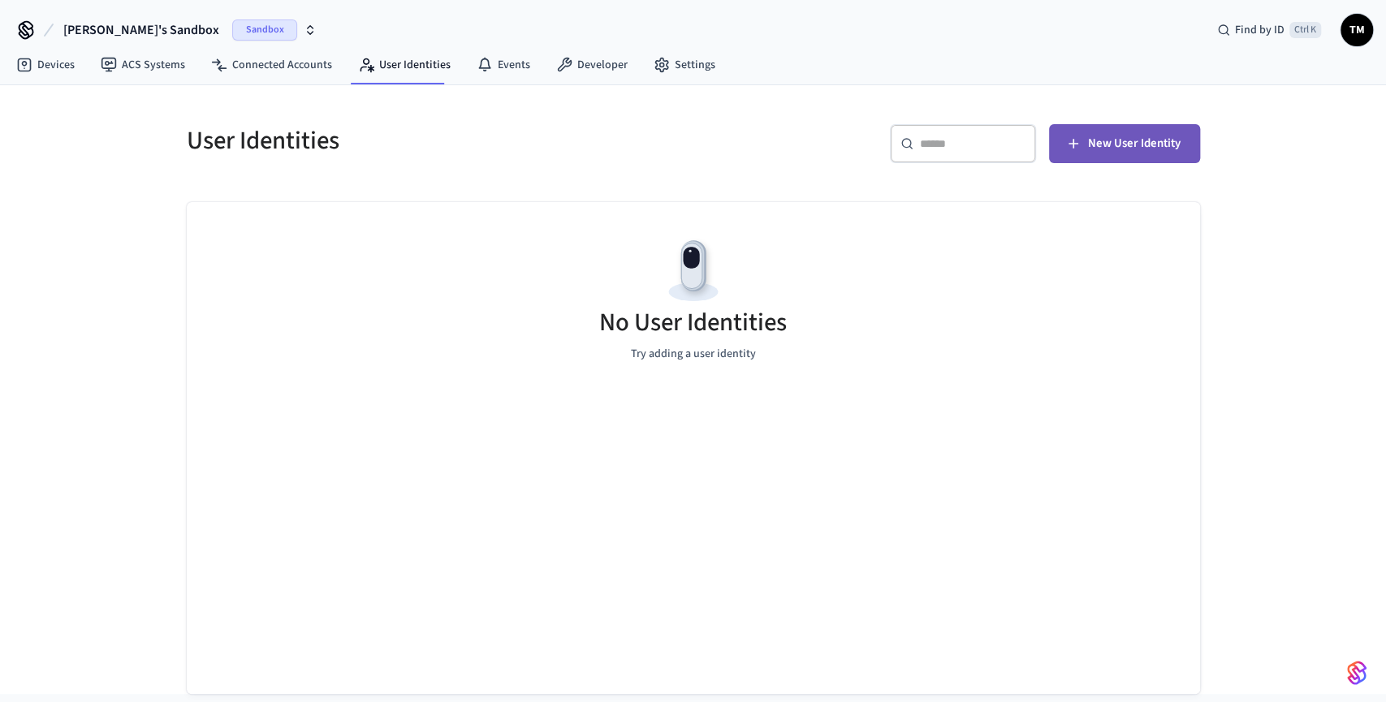
click at [1108, 149] on span "New User Identity" at bounding box center [1134, 143] width 93 height 21
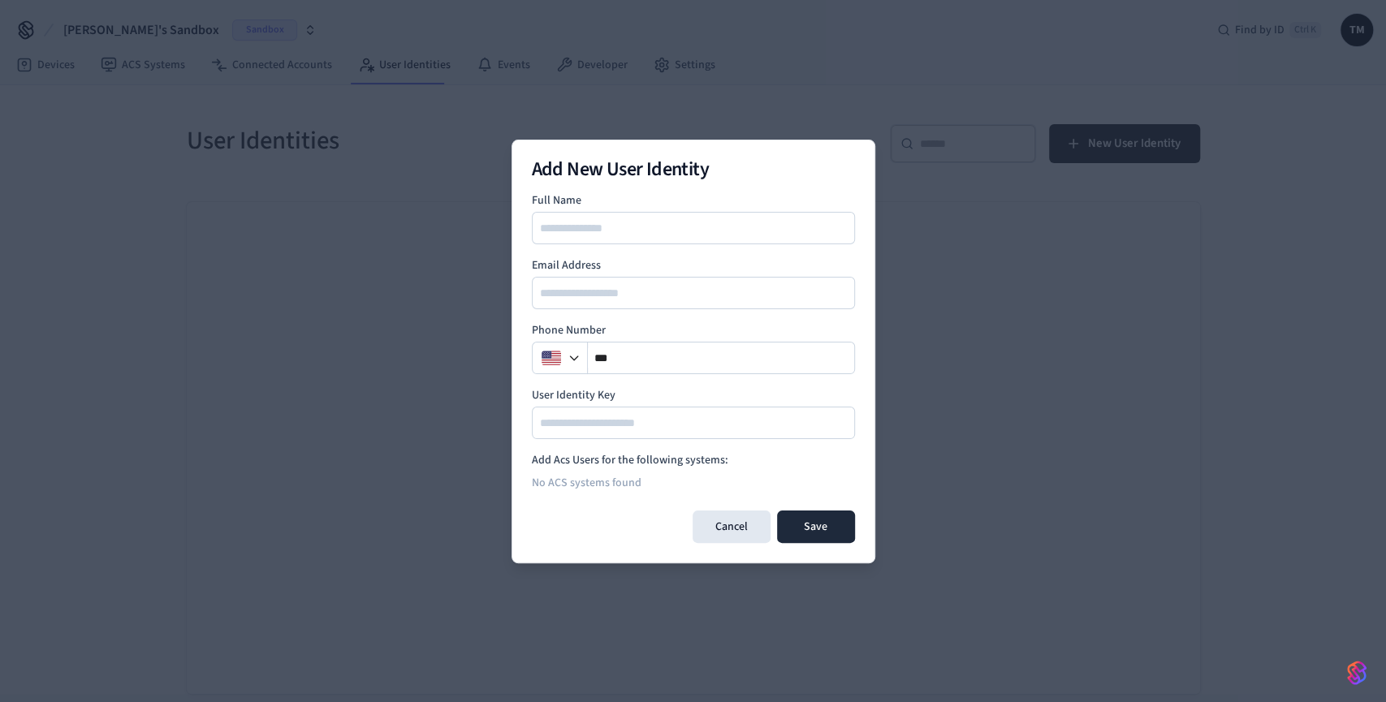
click at [653, 435] on div at bounding box center [693, 423] width 323 height 32
click at [629, 423] on input at bounding box center [693, 422] width 321 height 19
click at [596, 281] on div at bounding box center [693, 293] width 323 height 32
click at [593, 289] on div at bounding box center [693, 293] width 323 height 32
click at [600, 222] on input at bounding box center [693, 227] width 321 height 19
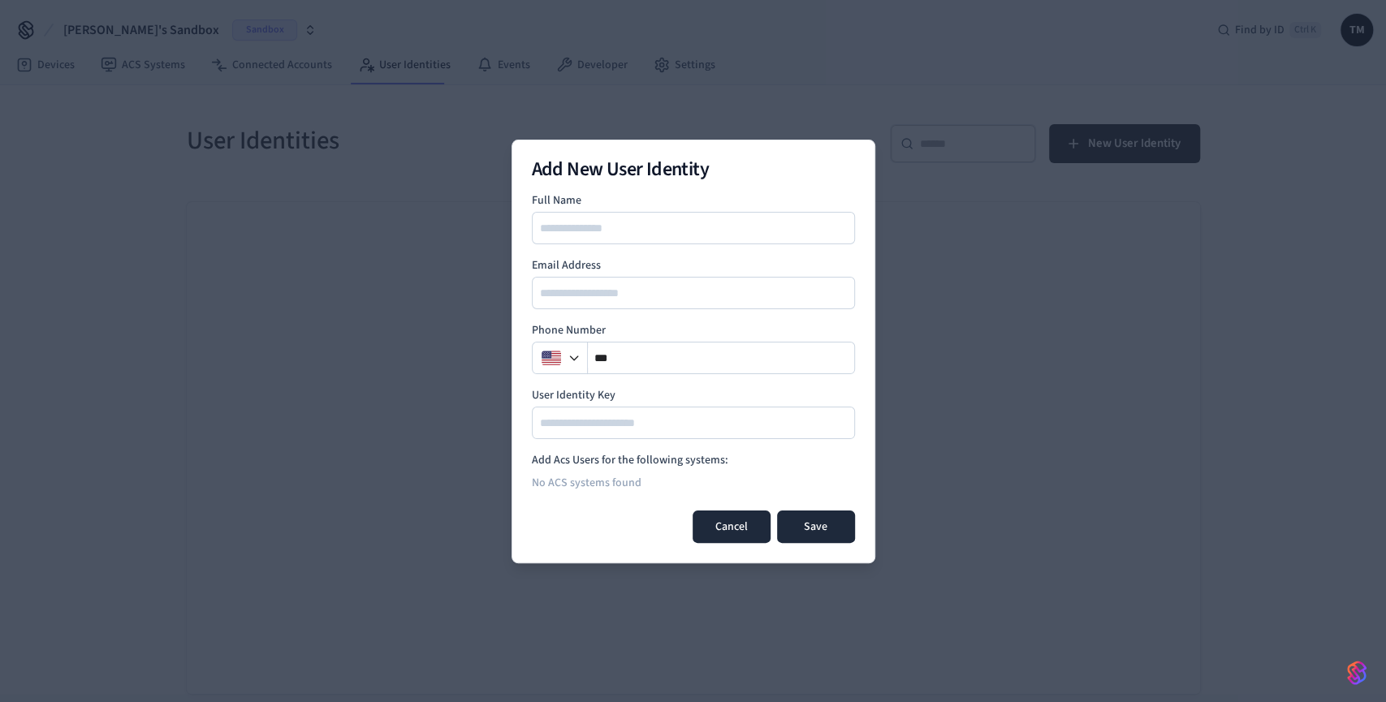
click at [728, 522] on button "Cancel" at bounding box center [731, 527] width 78 height 32
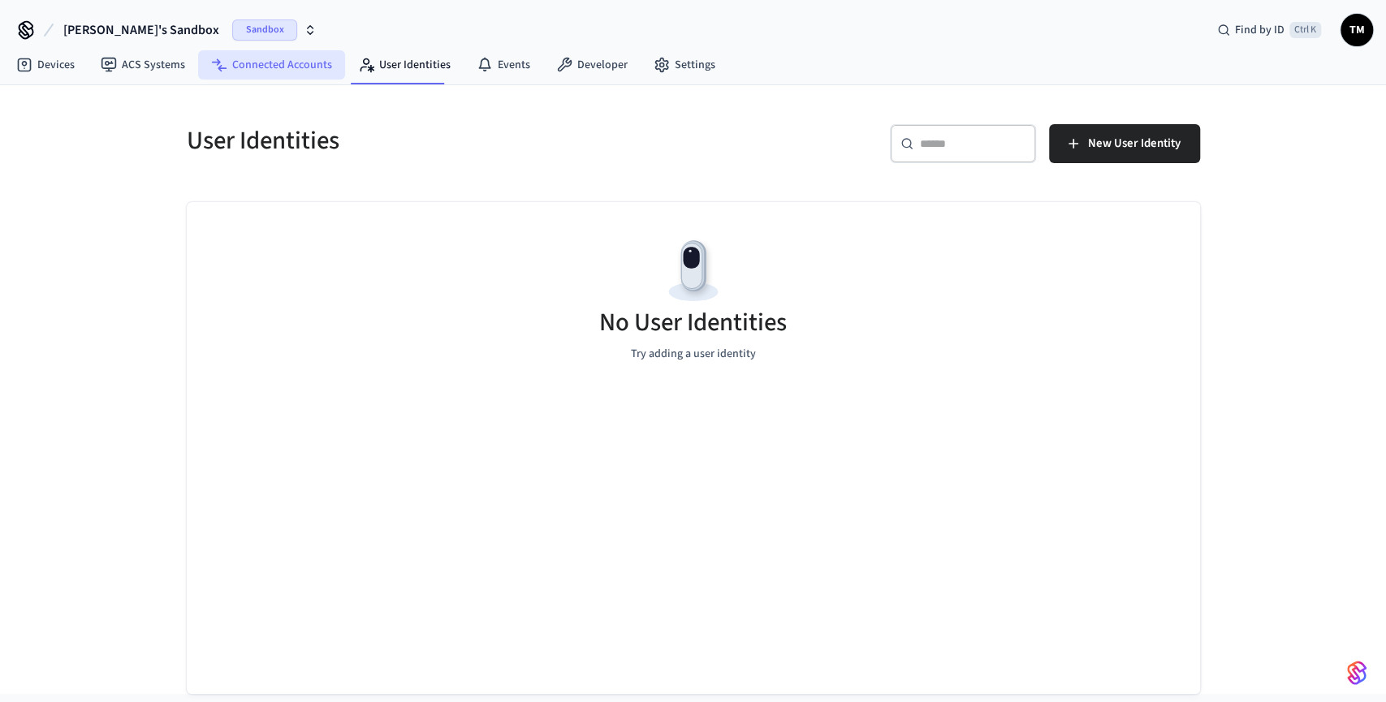
click at [244, 72] on link "Connected Accounts" at bounding box center [271, 64] width 147 height 29
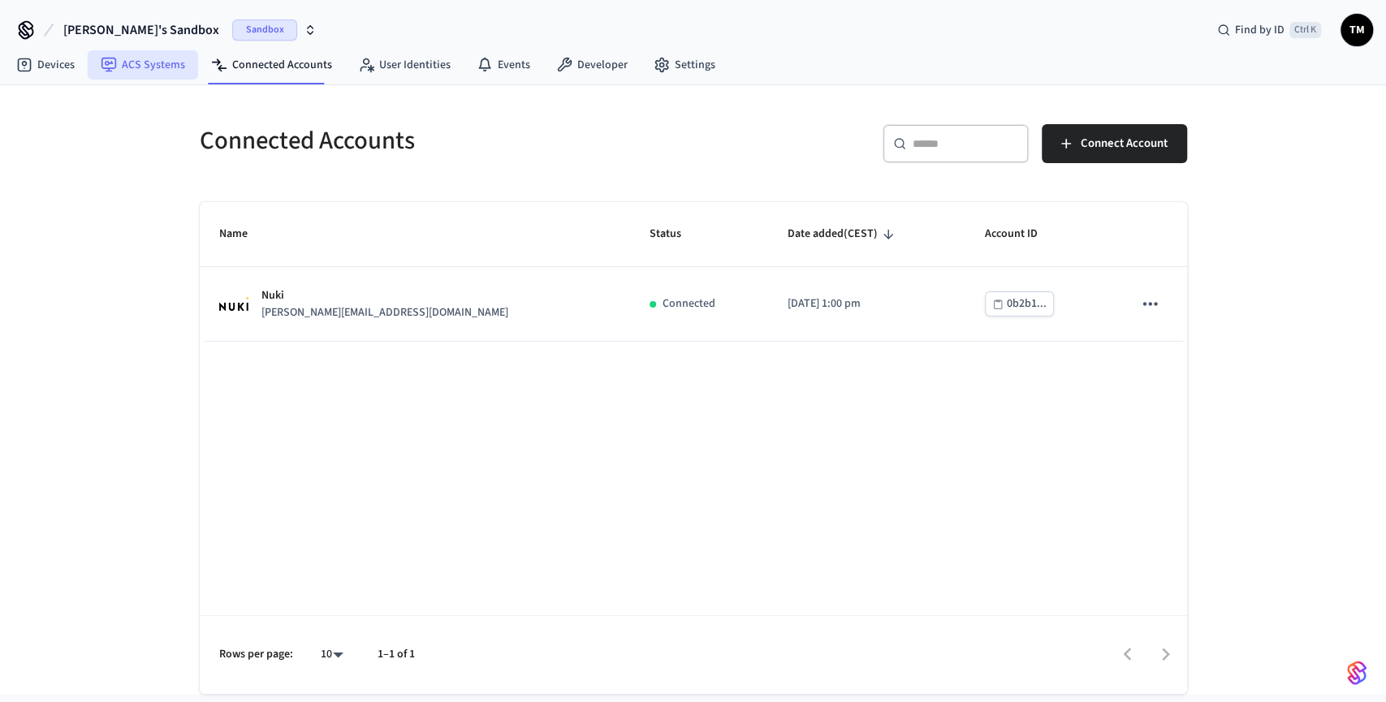
click at [150, 58] on link "ACS Systems" at bounding box center [143, 64] width 110 height 29
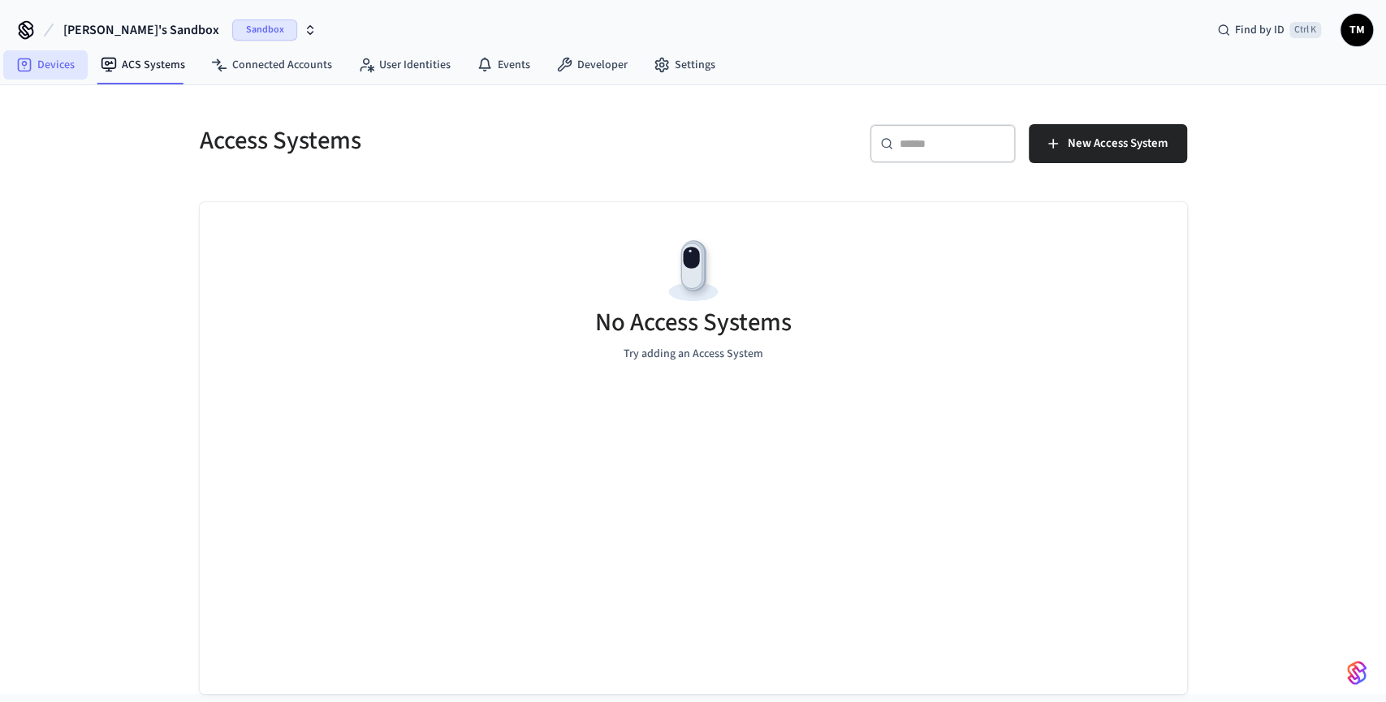
click at [27, 59] on icon at bounding box center [24, 65] width 16 height 16
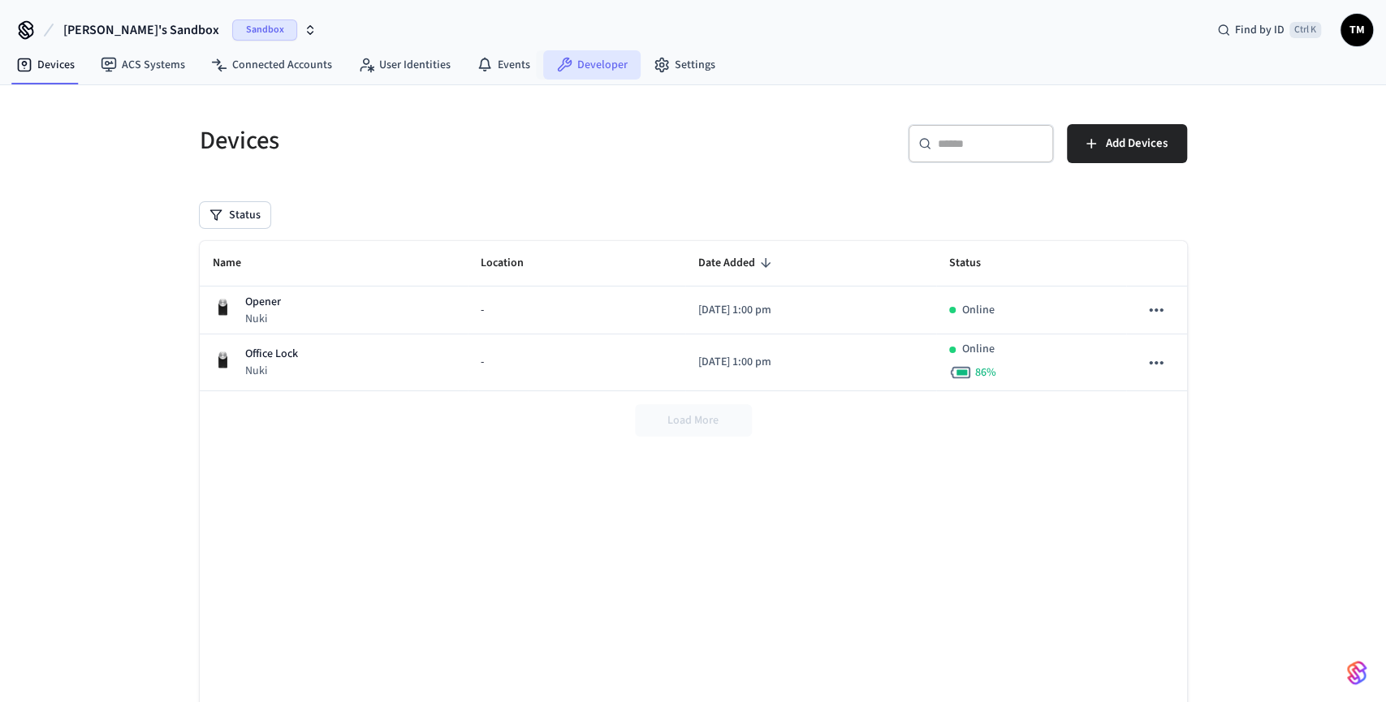
click at [624, 63] on link "Developer" at bounding box center [591, 64] width 97 height 29
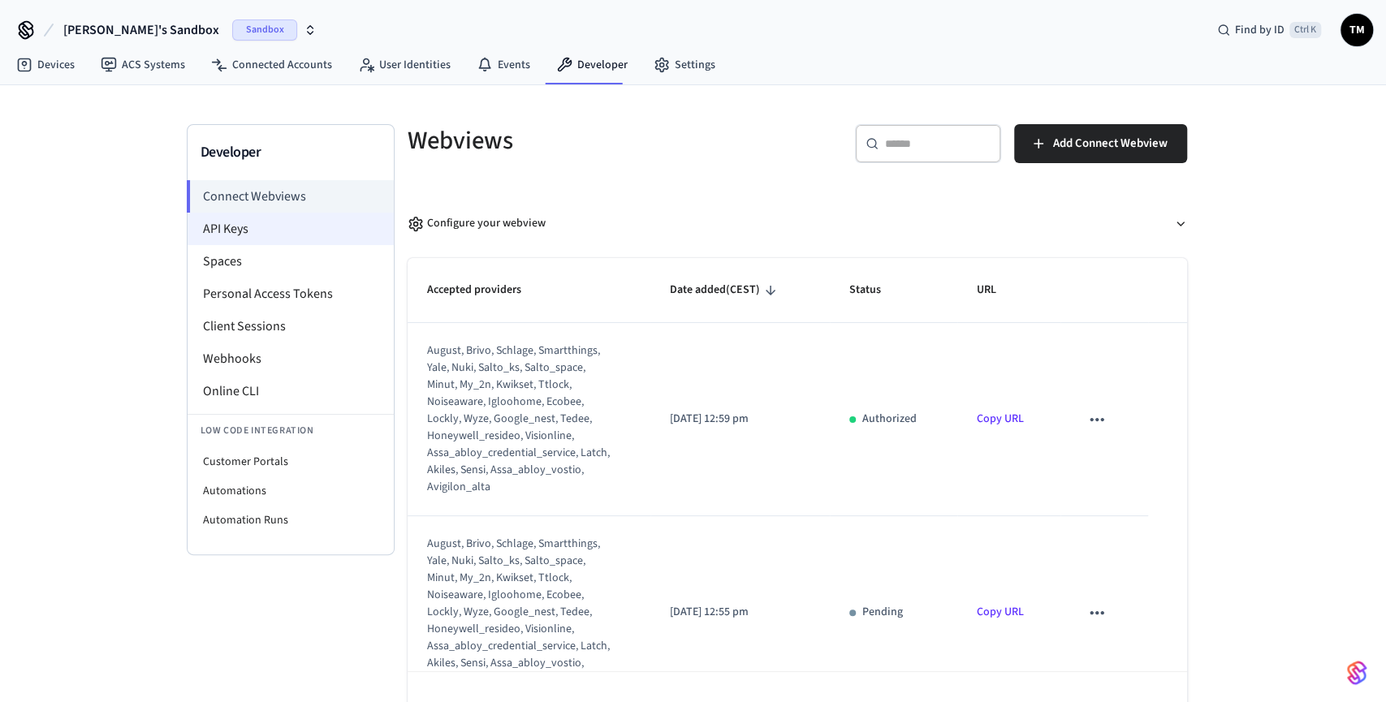
click at [259, 222] on li "API Keys" at bounding box center [291, 229] width 206 height 32
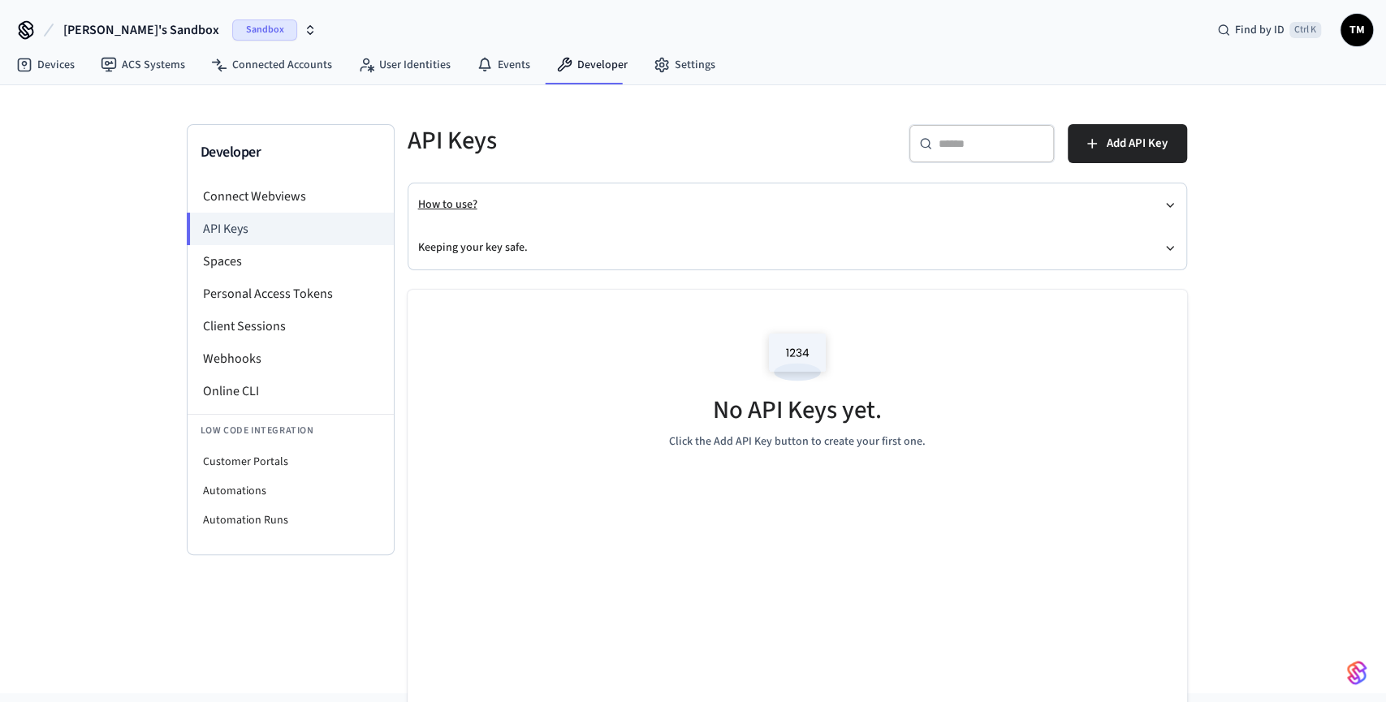
click at [438, 191] on button "How to use?" at bounding box center [797, 204] width 758 height 43
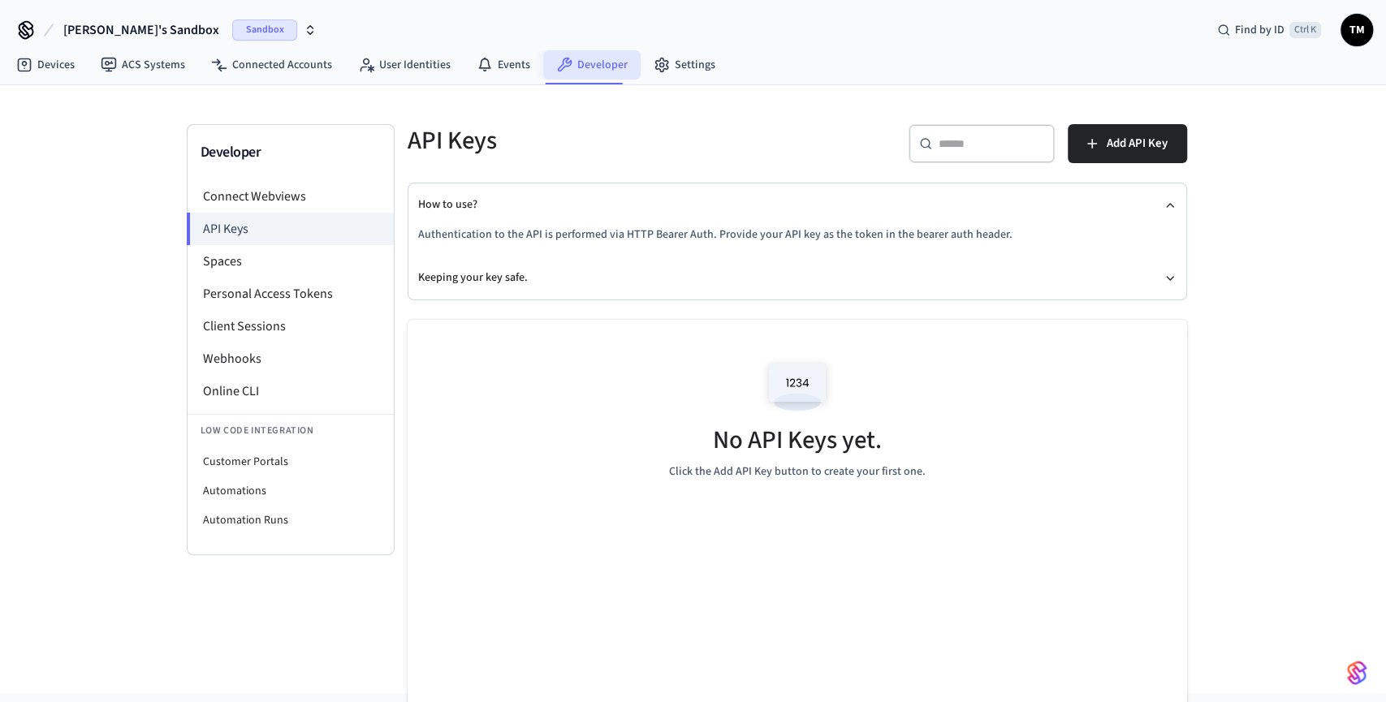
click at [569, 63] on link "Developer" at bounding box center [591, 64] width 97 height 29
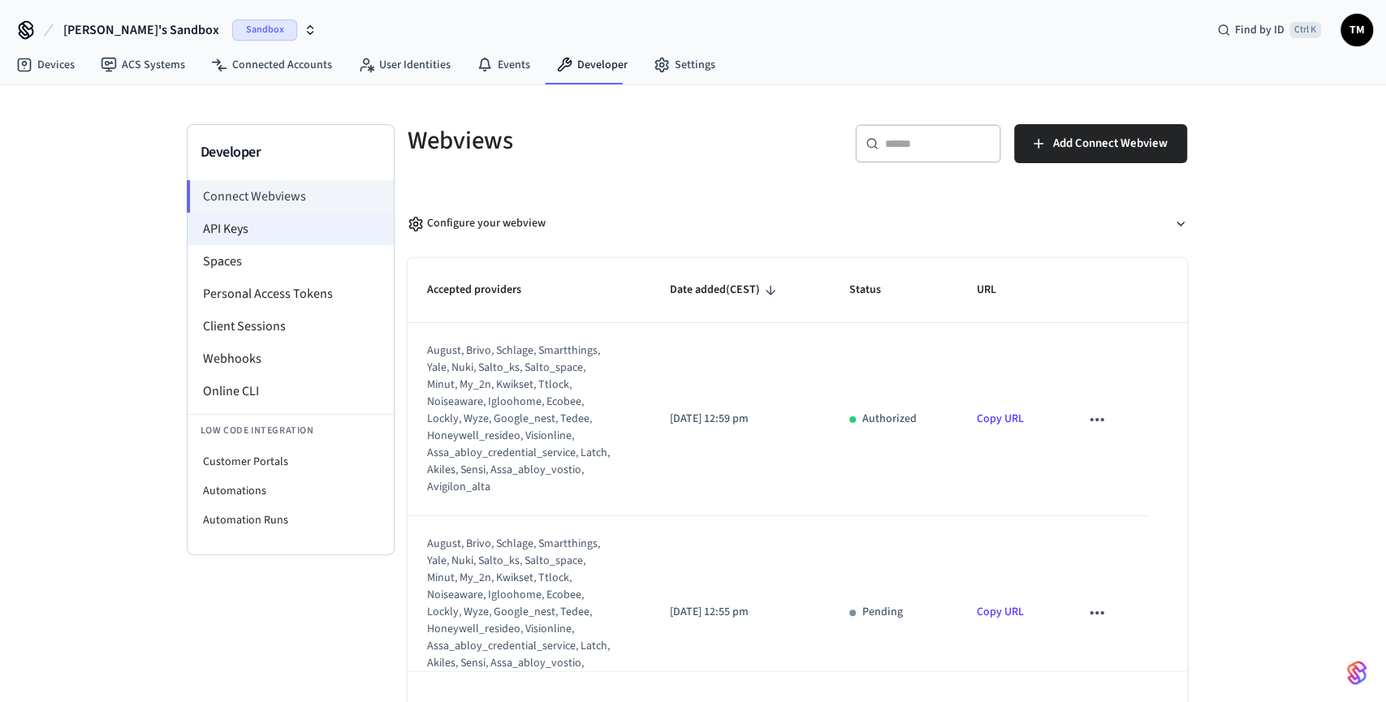
click at [252, 233] on li "API Keys" at bounding box center [291, 229] width 206 height 32
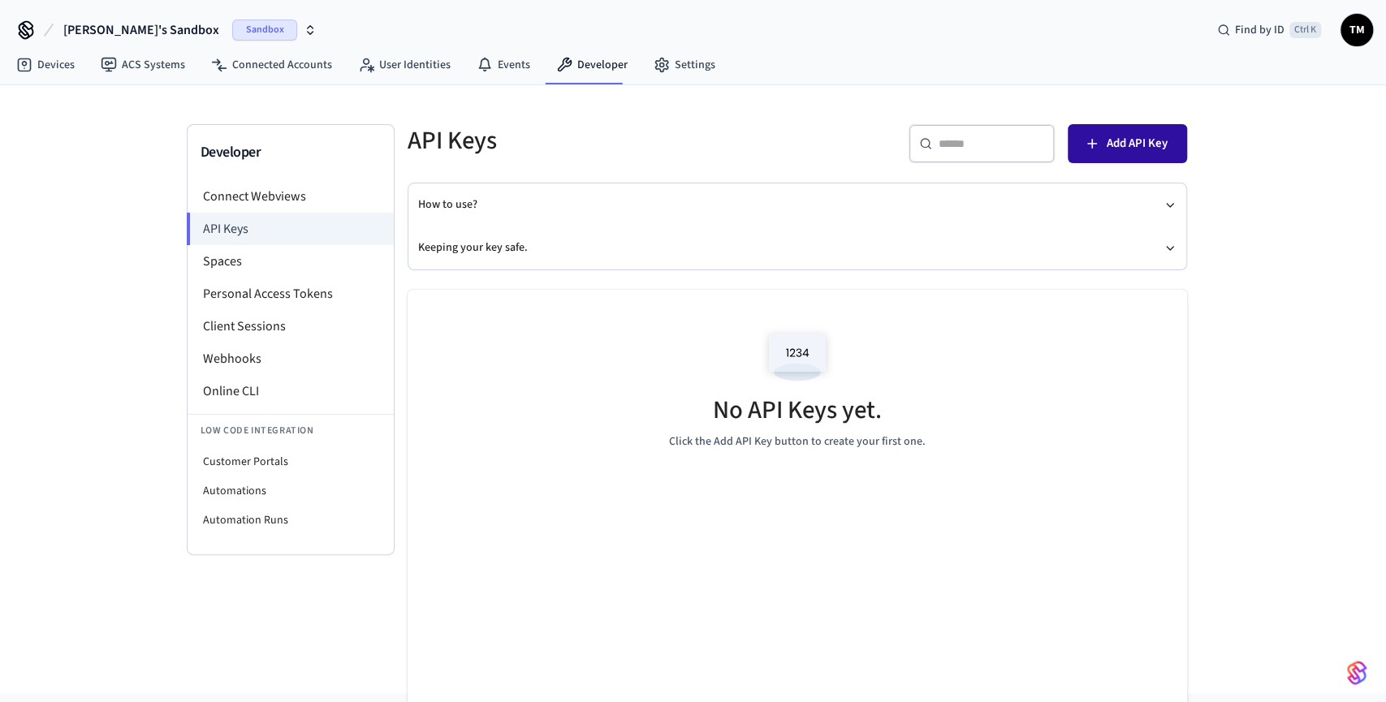
click at [1126, 144] on span "Add API Key" at bounding box center [1136, 143] width 61 height 21
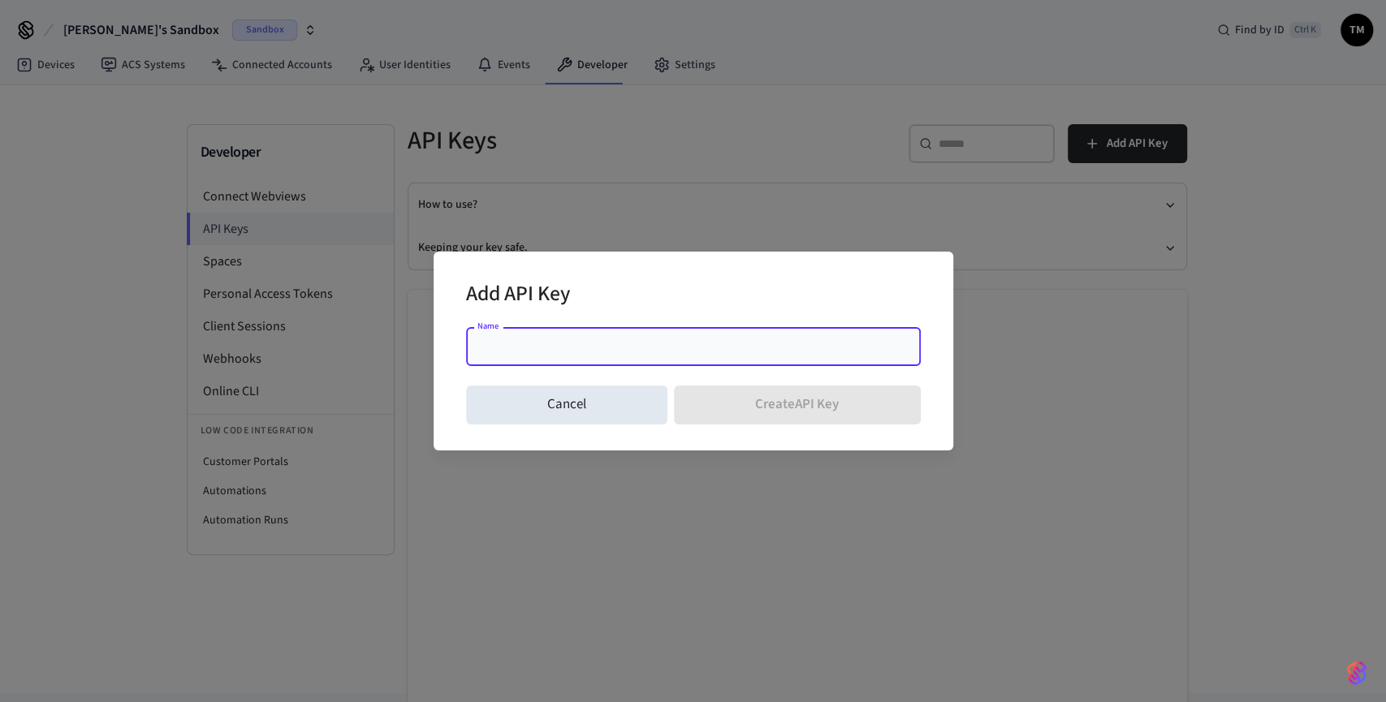
drag, startPoint x: 595, startPoint y: 348, endPoint x: 585, endPoint y: 348, distance: 9.7
click at [588, 348] on input "Name" at bounding box center [693, 346] width 435 height 16
type input "*"
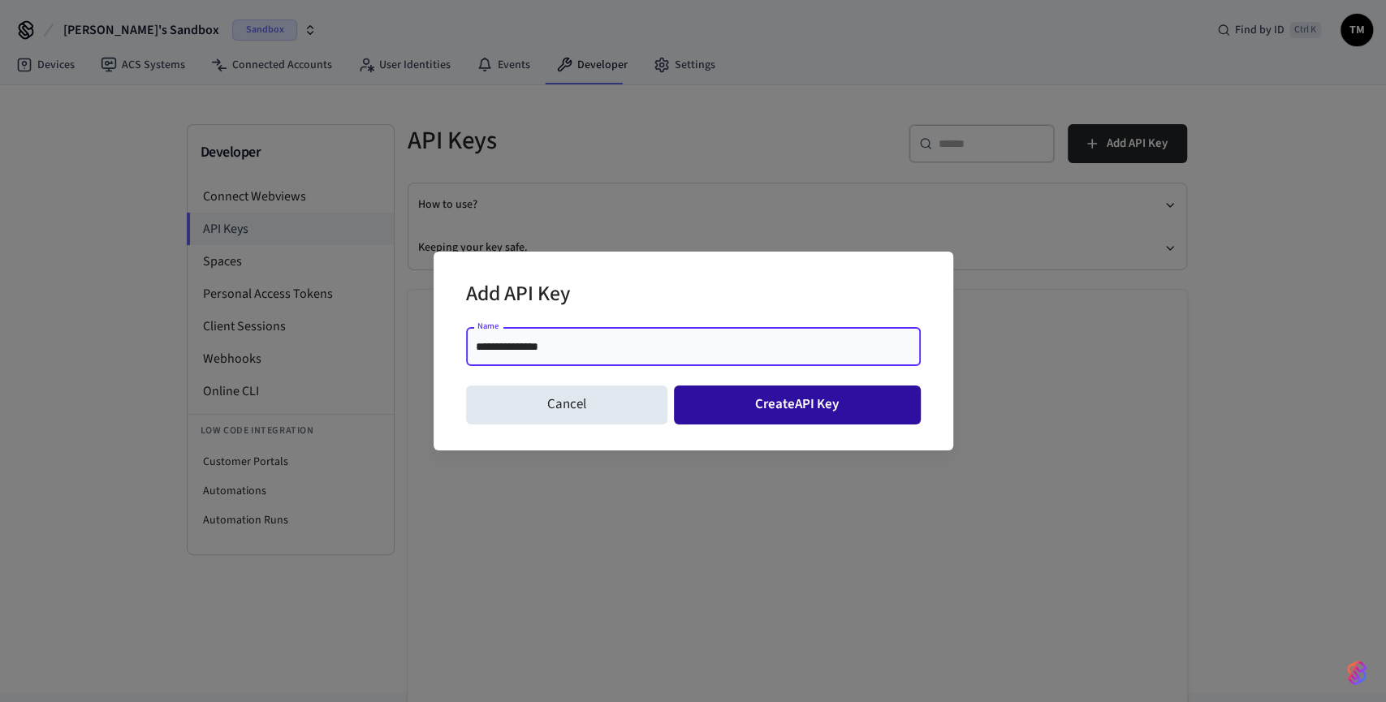
type input "**********"
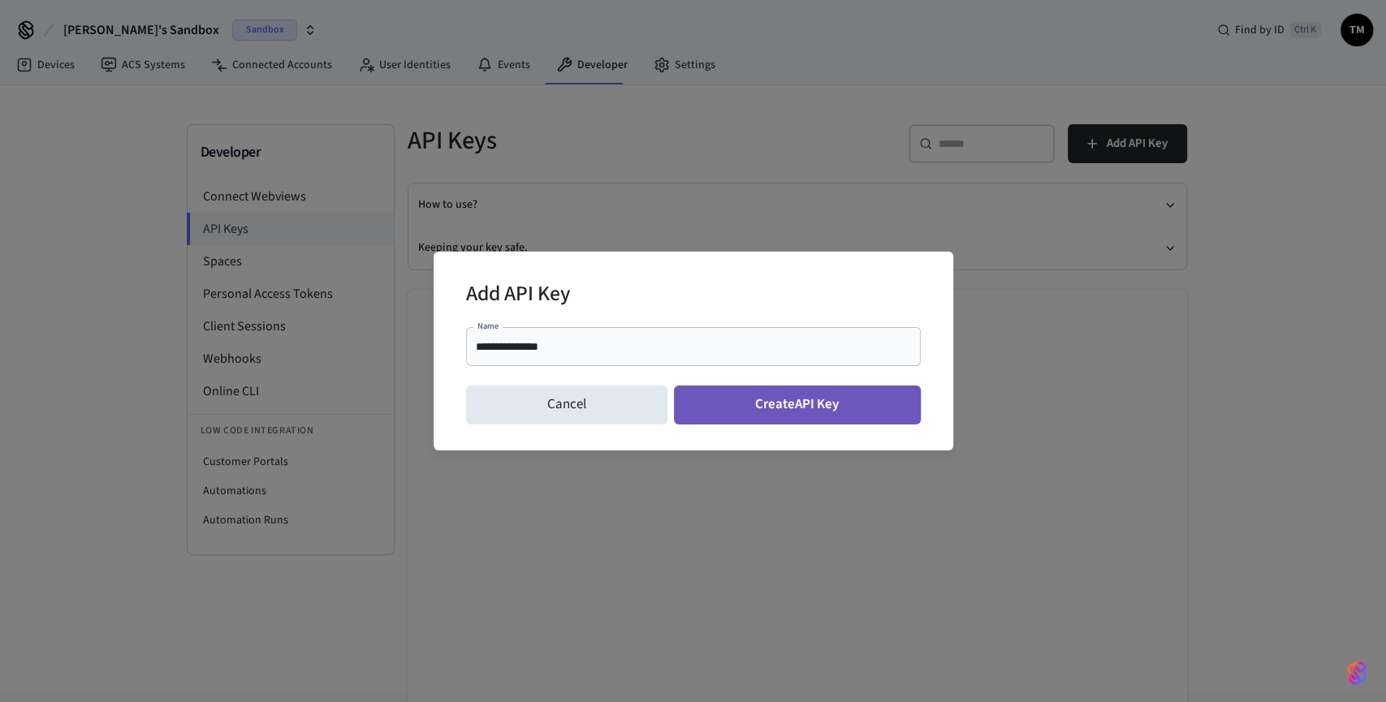
click at [769, 403] on button "Create API Key" at bounding box center [797, 405] width 247 height 39
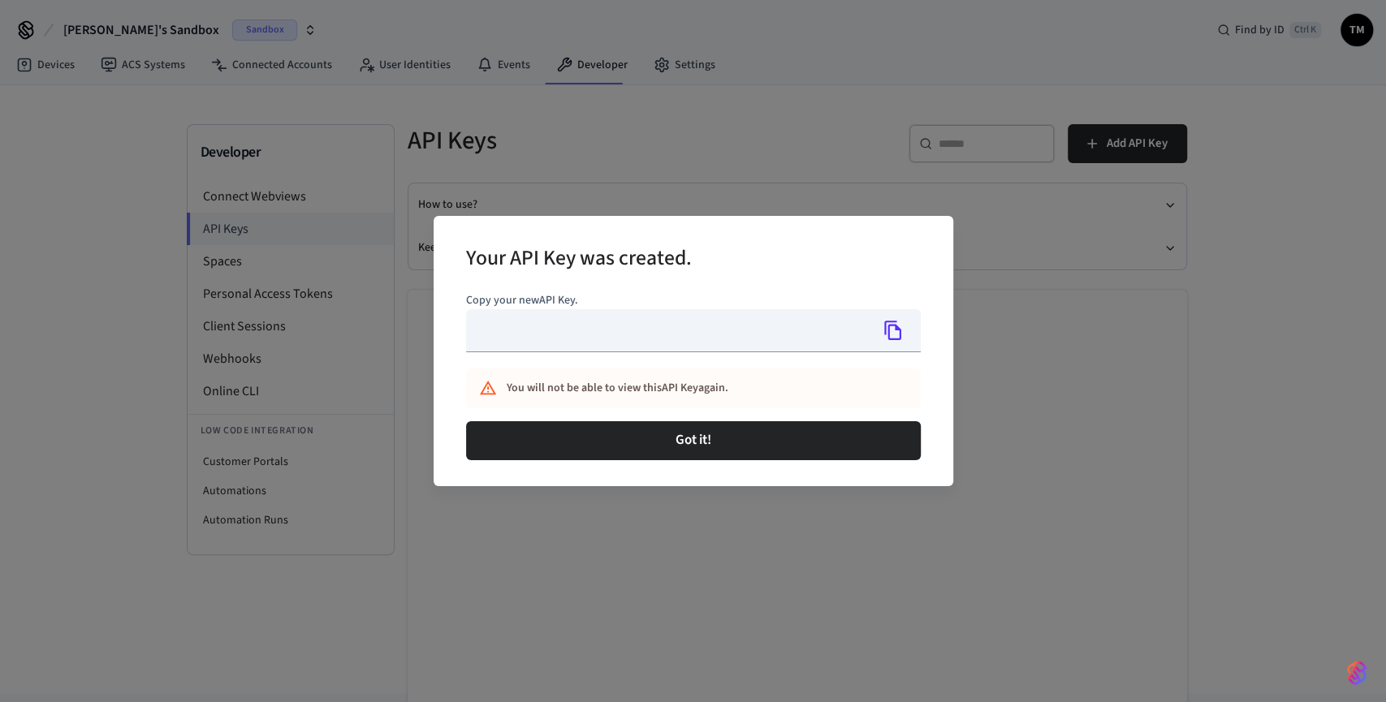
type input "**********"
click at [700, 330] on input "**********" at bounding box center [668, 330] width 404 height 43
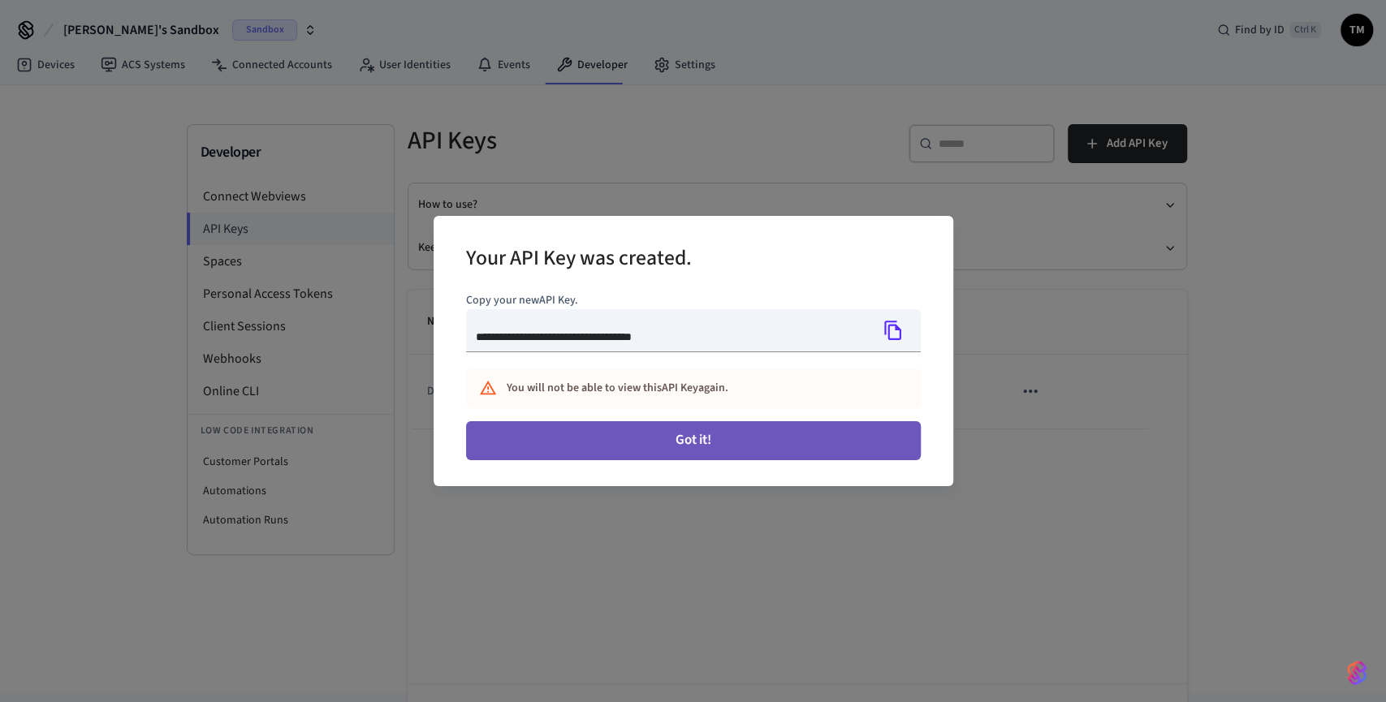
click at [697, 438] on button "Got it!" at bounding box center [693, 440] width 455 height 39
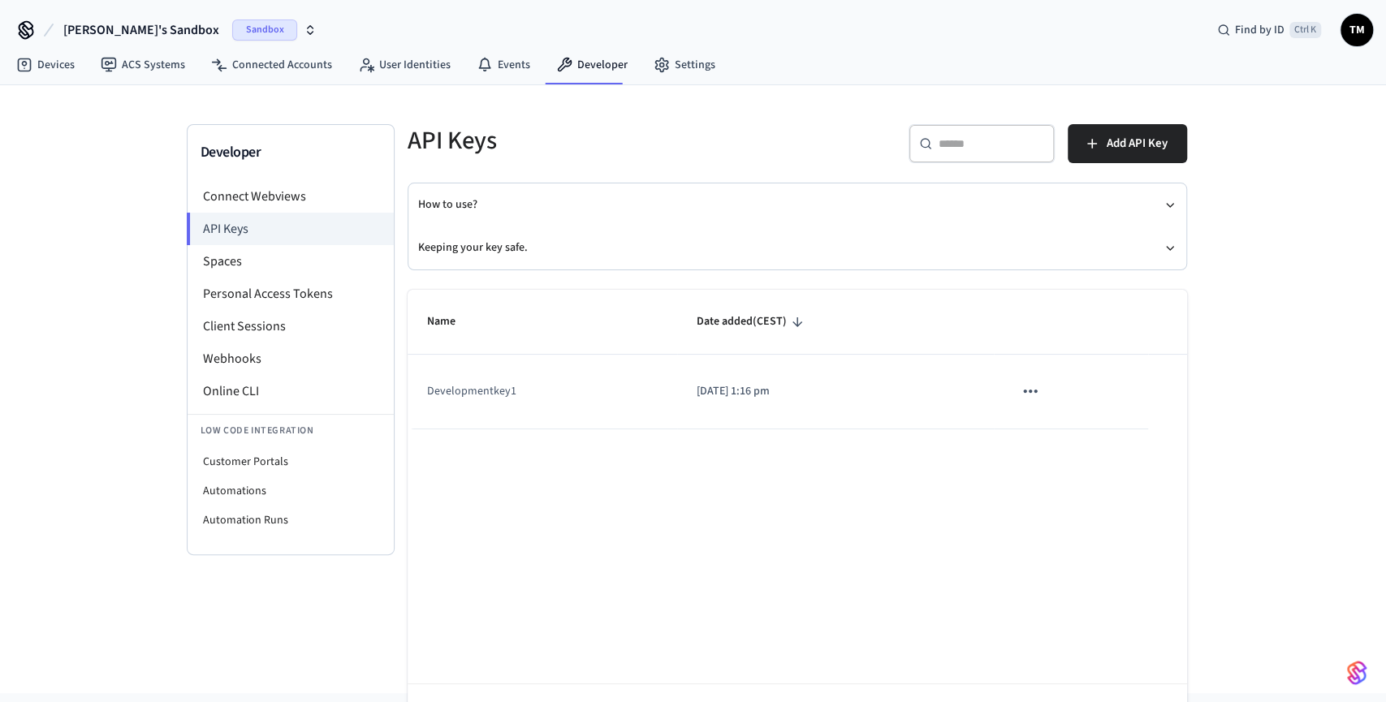
click at [1032, 389] on icon "sticky table" at bounding box center [1029, 391] width 21 height 21
click at [762, 496] on div at bounding box center [693, 351] width 1386 height 702
drag, startPoint x: 528, startPoint y: 392, endPoint x: 418, endPoint y: 394, distance: 110.4
click at [418, 394] on td "Developmentkey1" at bounding box center [542, 392] width 270 height 74
copy td "Developmentkey1"
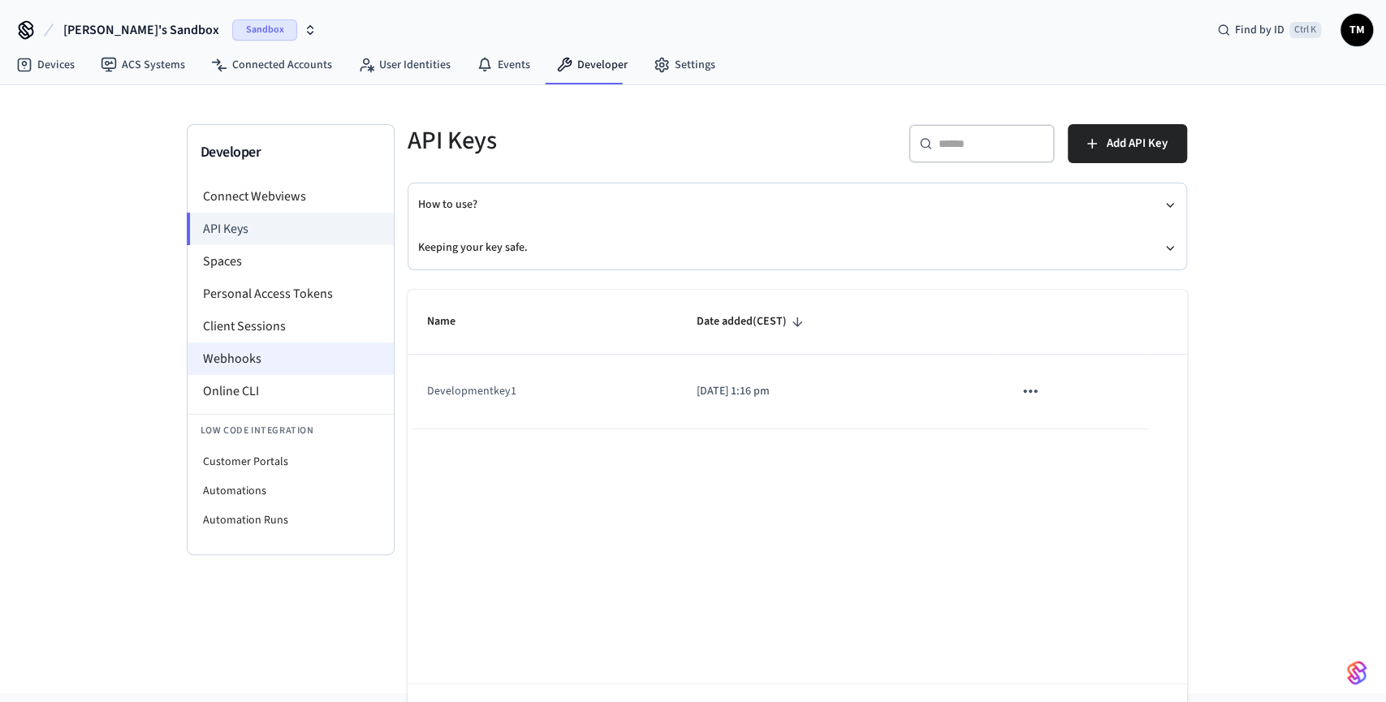
click at [270, 364] on li "Webhooks" at bounding box center [291, 359] width 206 height 32
